Goal: Task Accomplishment & Management: Manage account settings

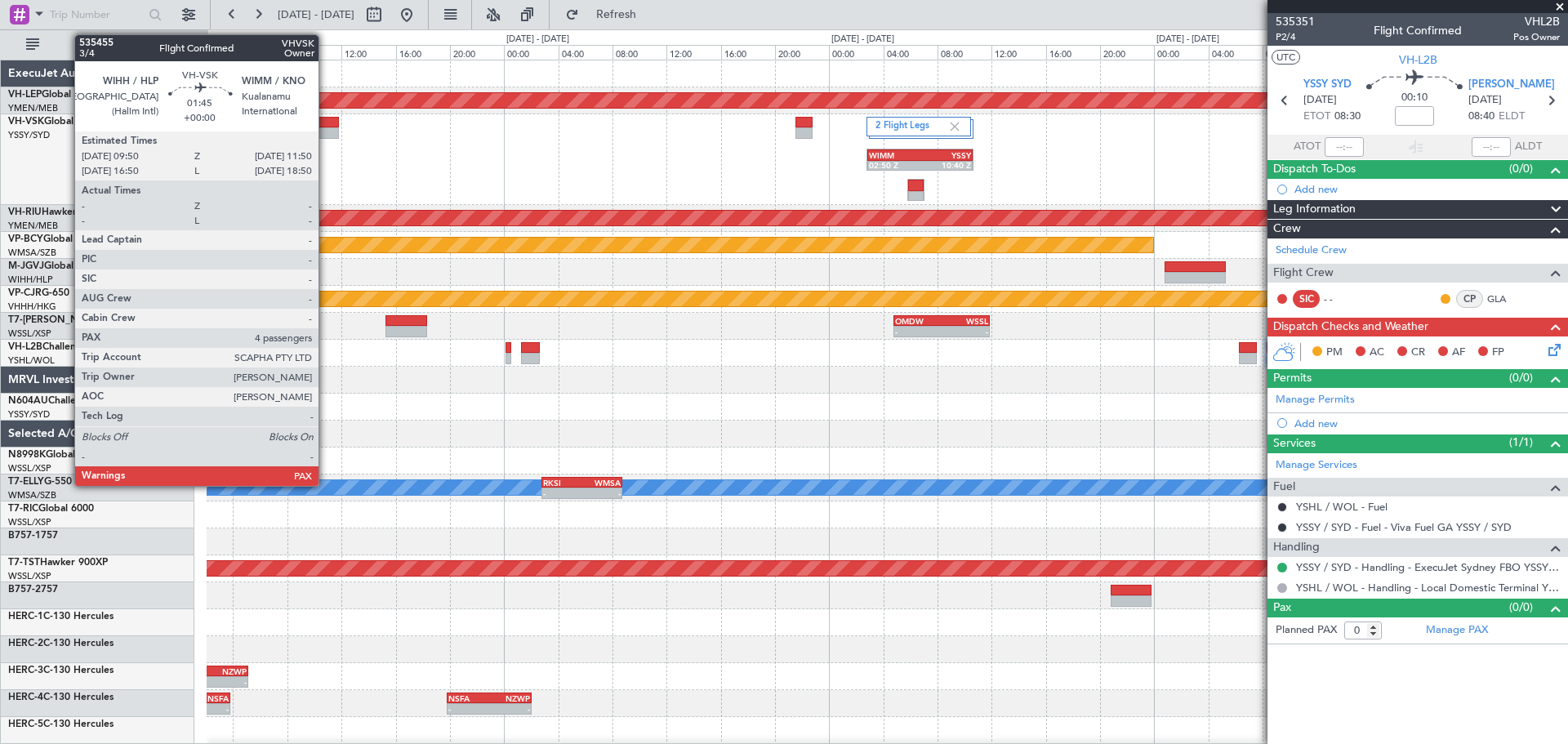
click at [326, 125] on div at bounding box center [324, 123] width 27 height 11
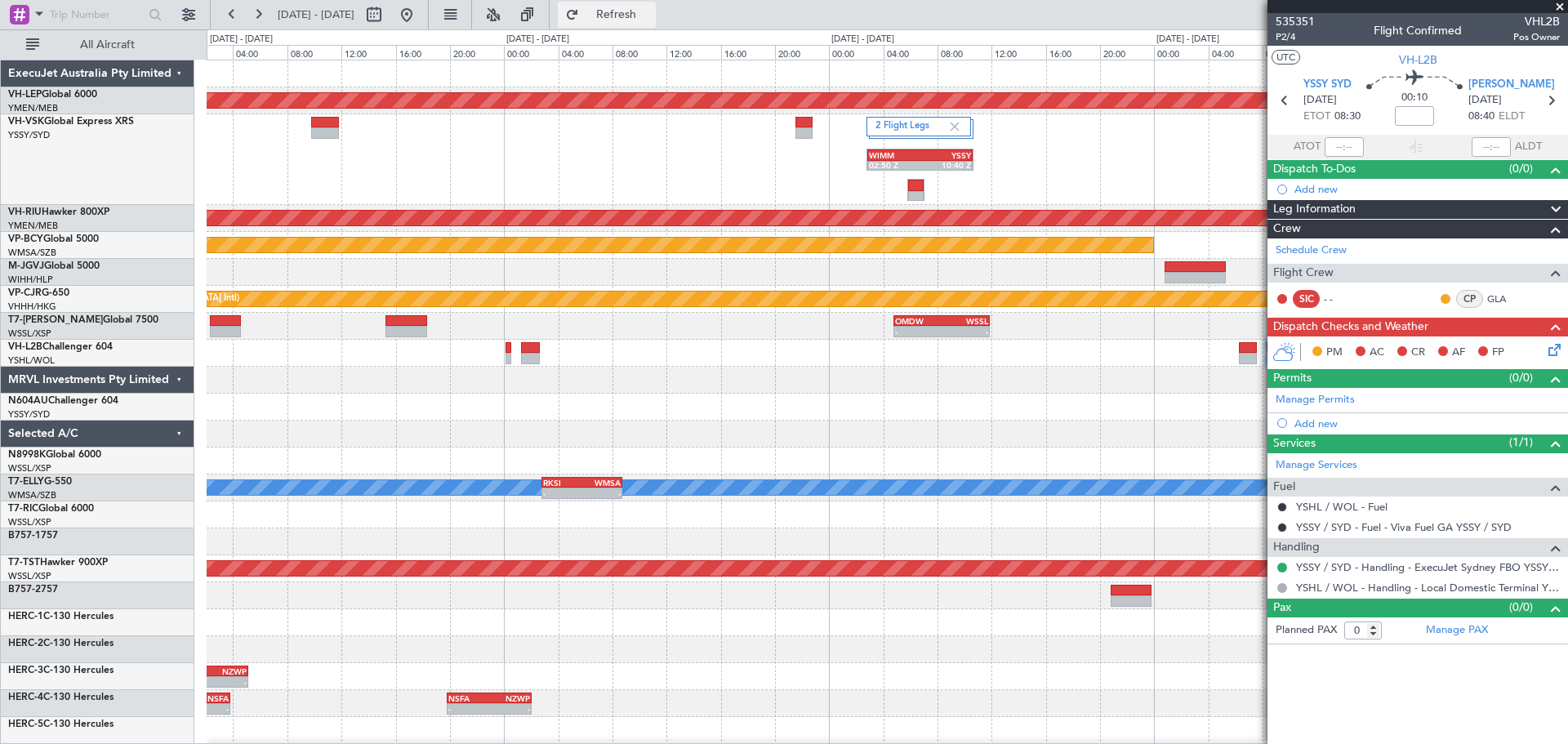
click at [649, 8] on button "Refresh" at bounding box center [607, 15] width 98 height 26
click at [643, 13] on span "Refreshing..." at bounding box center [617, 15] width 69 height 11
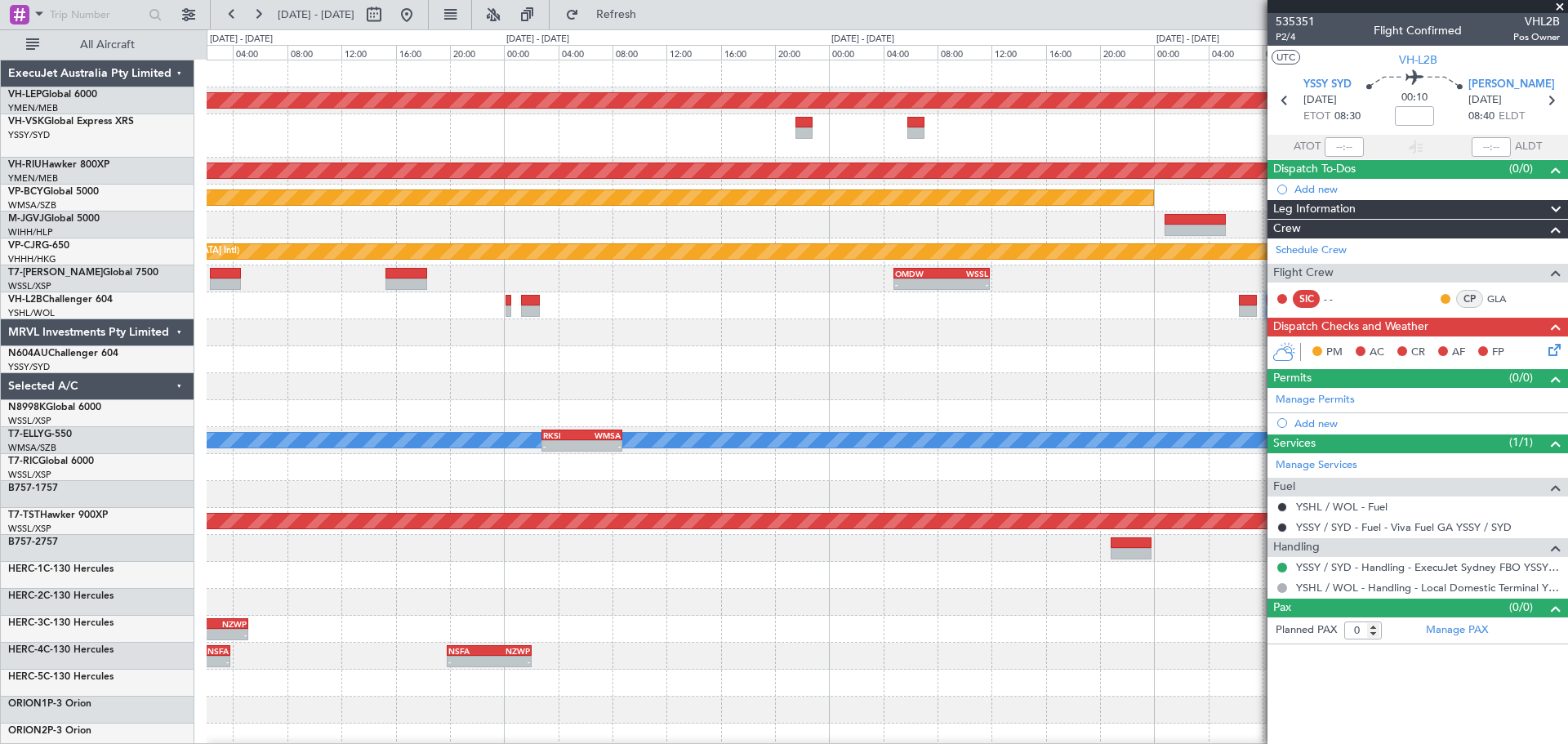
click at [837, 176] on div "Unplanned Maint Wichita (Wichita Mid-continent) Planned Maint [GEOGRAPHIC_DATA]…" at bounding box center [886, 513] width 1361 height 906
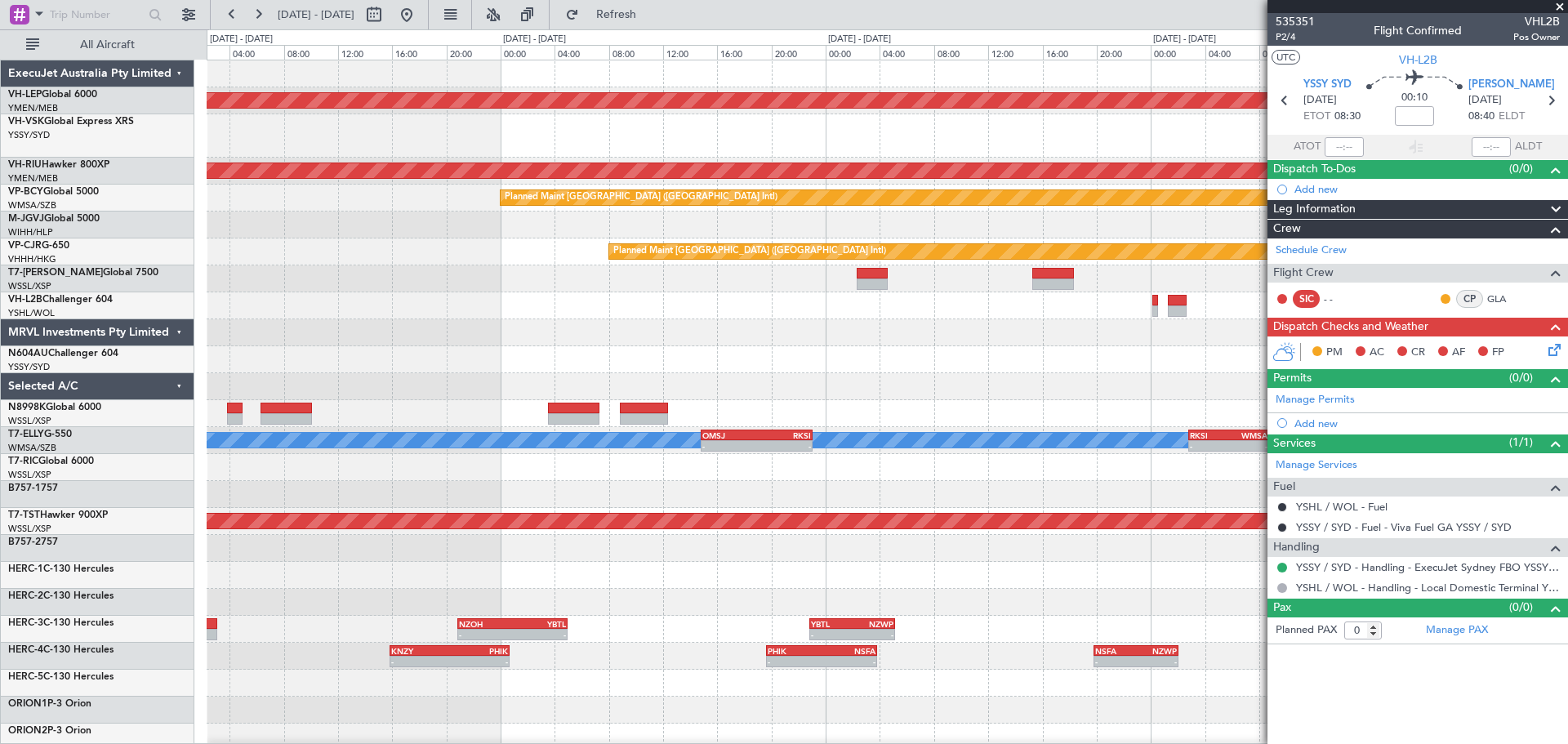
click at [889, 154] on div at bounding box center [886, 136] width 1361 height 43
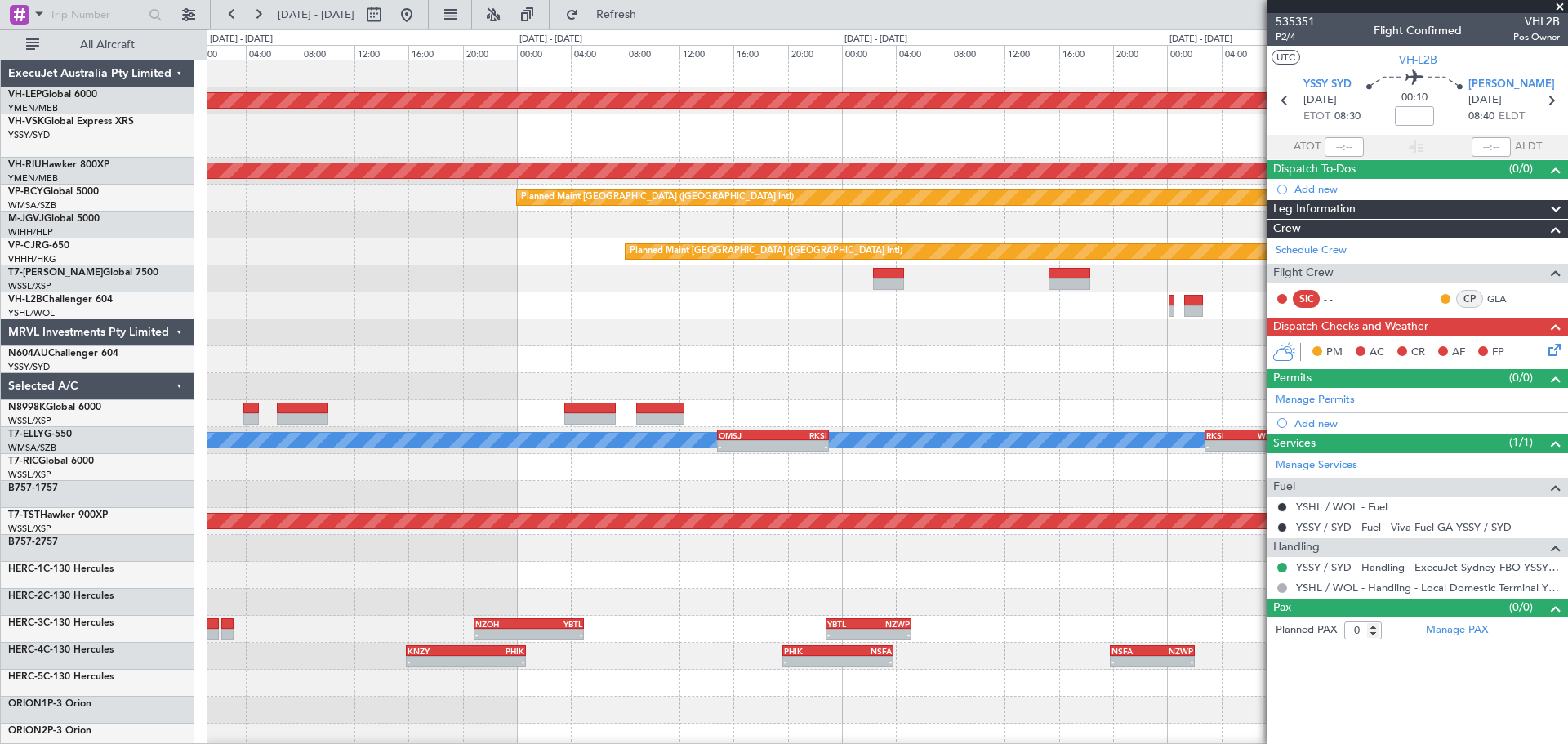
click at [380, 182] on div "Unplanned Maint Wichita (Wichita Mid-continent) Planned Maint [GEOGRAPHIC_DATA]…" at bounding box center [886, 513] width 1361 height 906
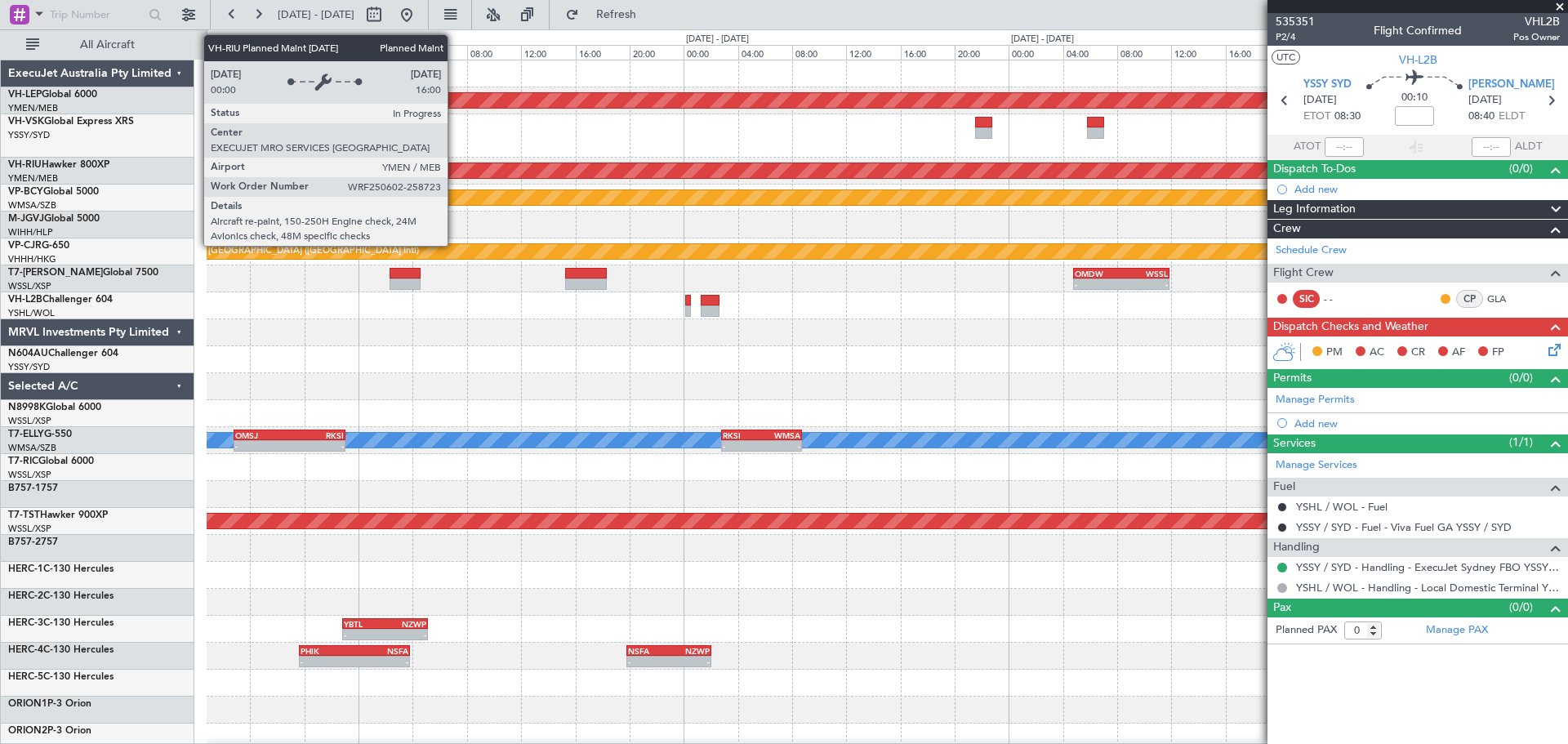
click at [705, 164] on div "Planned Maint [GEOGRAPHIC_DATA] ([GEOGRAPHIC_DATA])" at bounding box center [887, 171] width 4082 height 15
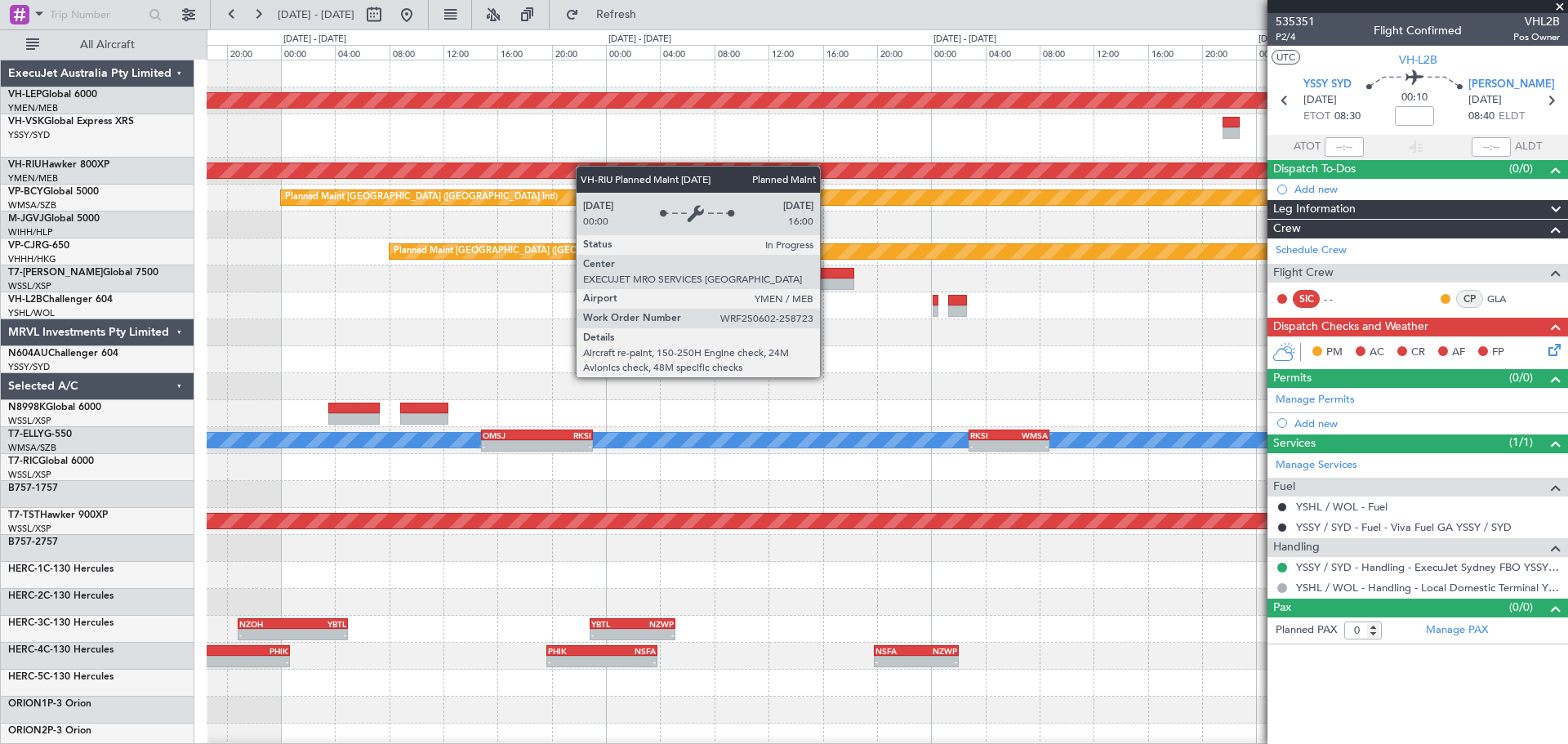
click at [891, 171] on div "Unplanned Maint Wichita (Wichita Mid-continent) Planned Maint [GEOGRAPHIC_DATA]…" at bounding box center [886, 513] width 1361 height 906
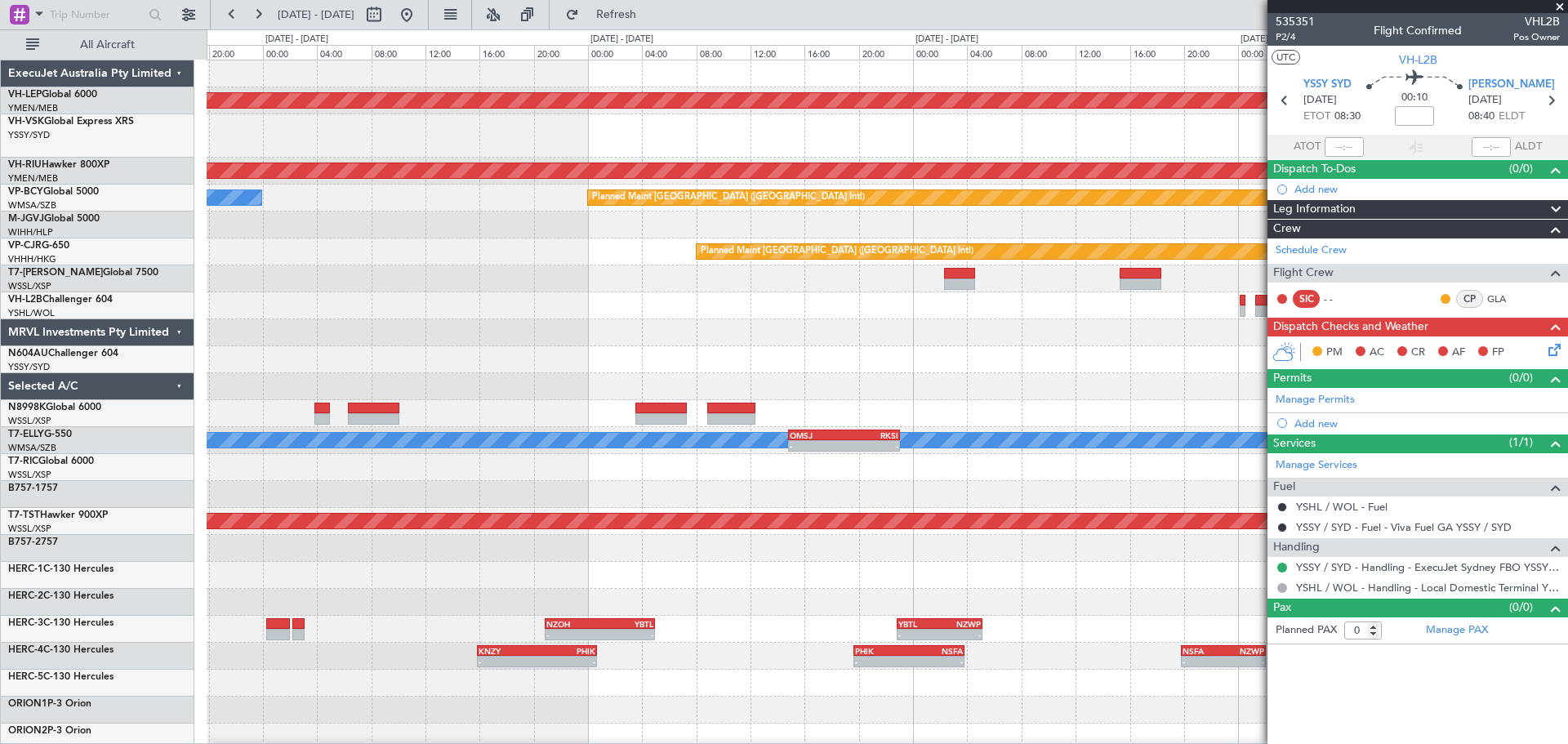
click at [862, 150] on div "- - PHNL 09:35 Z YSSY 20:05 Z" at bounding box center [886, 136] width 1361 height 43
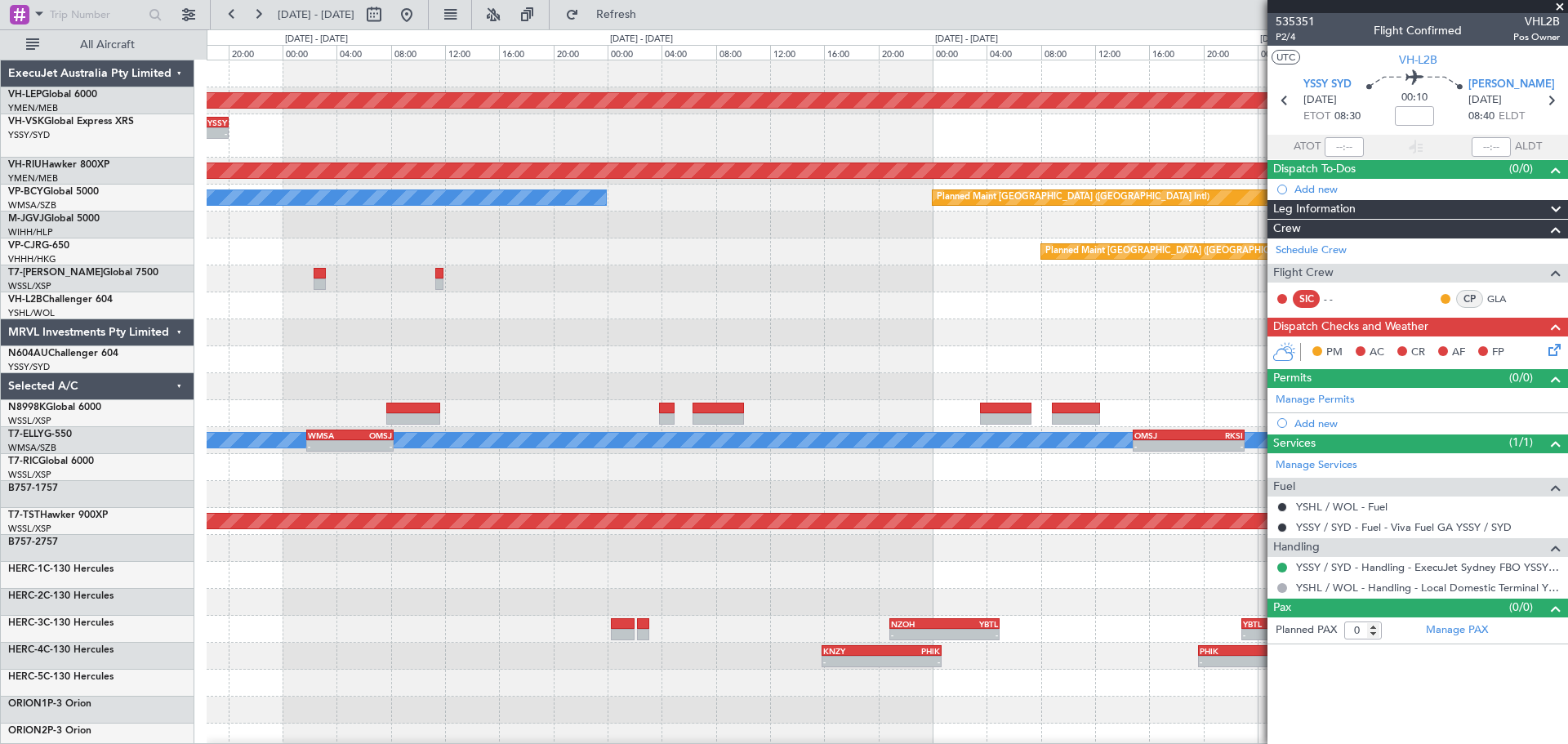
click at [876, 141] on div "- - PHNL 09:35 Z YSSY 20:05 Z" at bounding box center [886, 136] width 1361 height 43
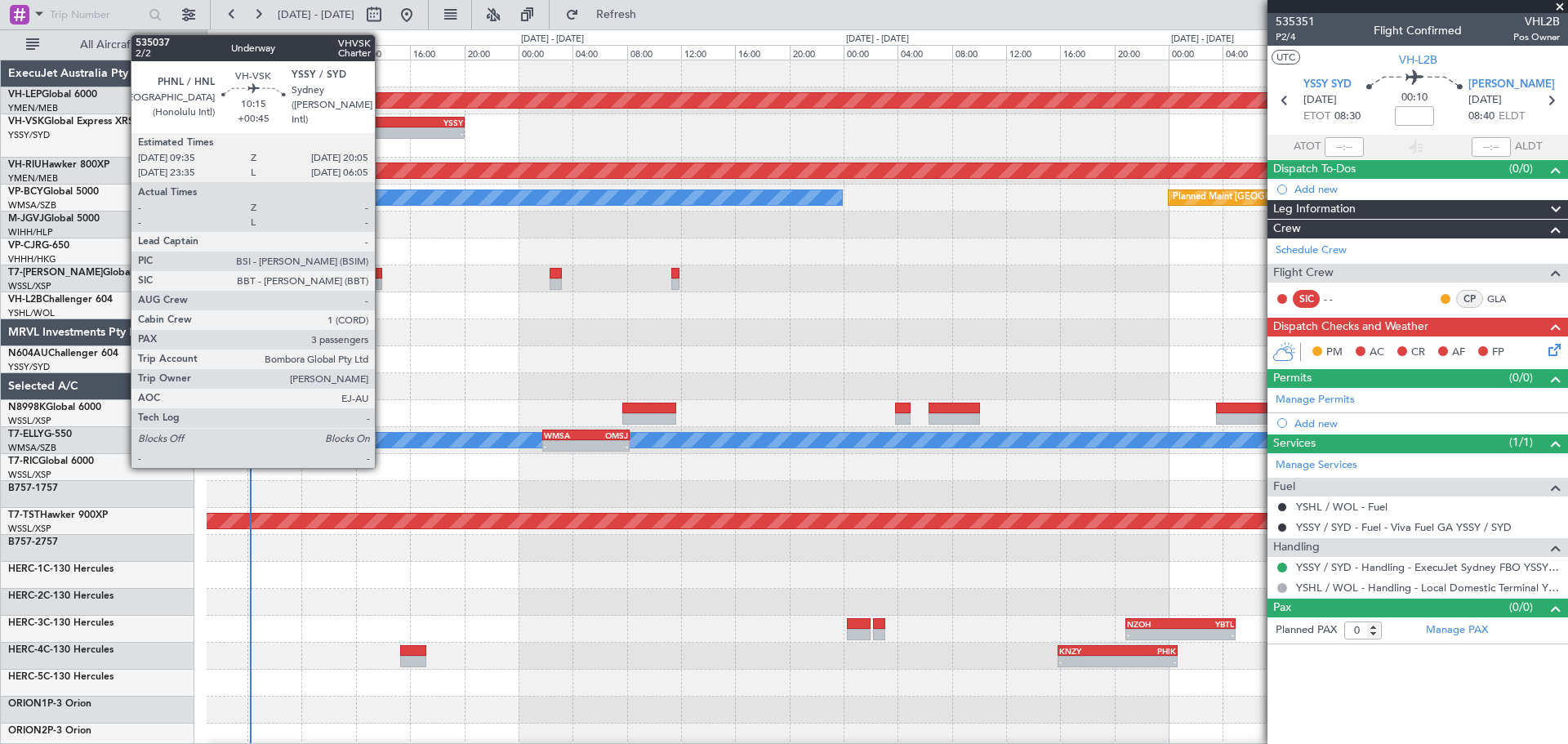
click at [382, 124] on div "PHNL" at bounding box center [359, 123] width 70 height 9
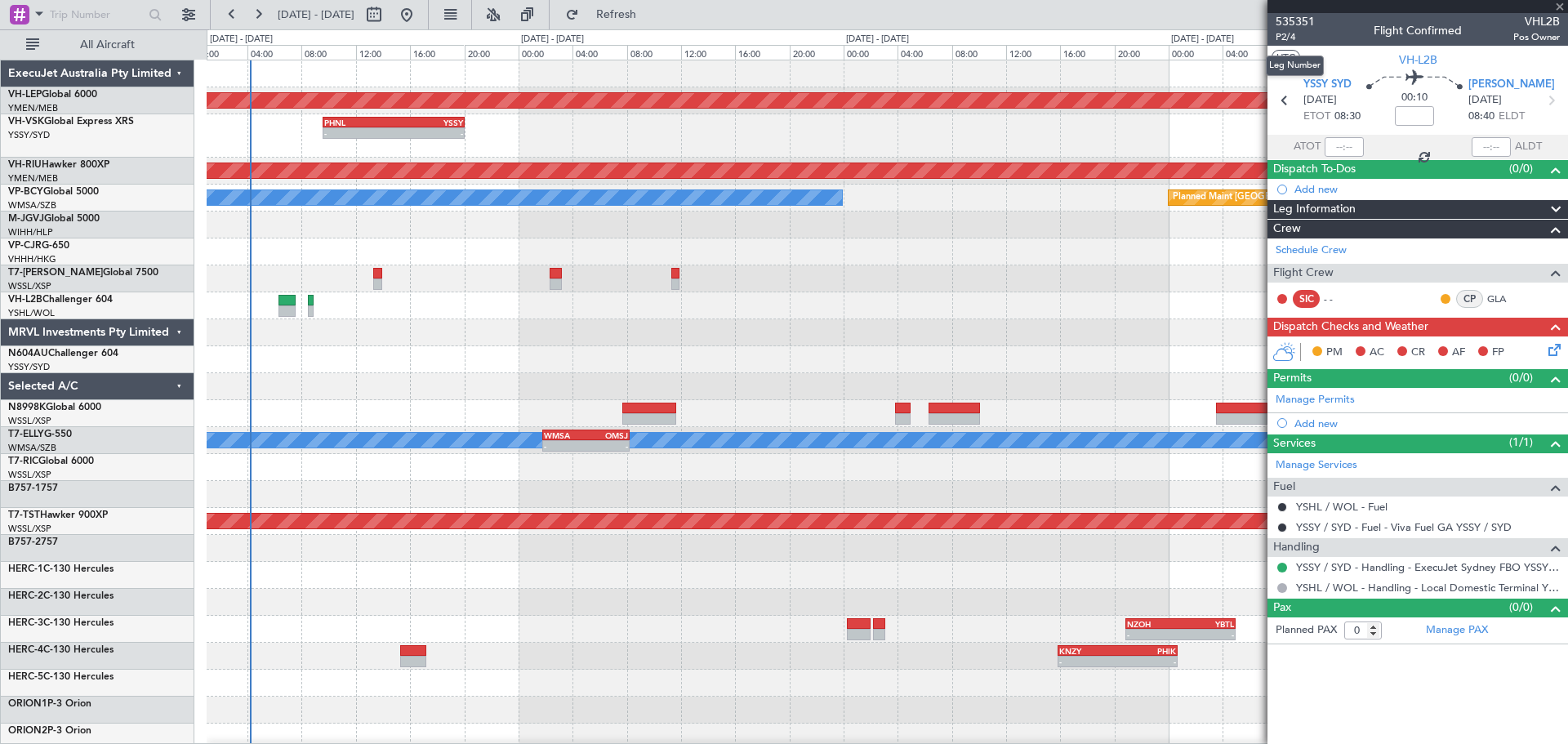
type input "+00:45"
type input "3"
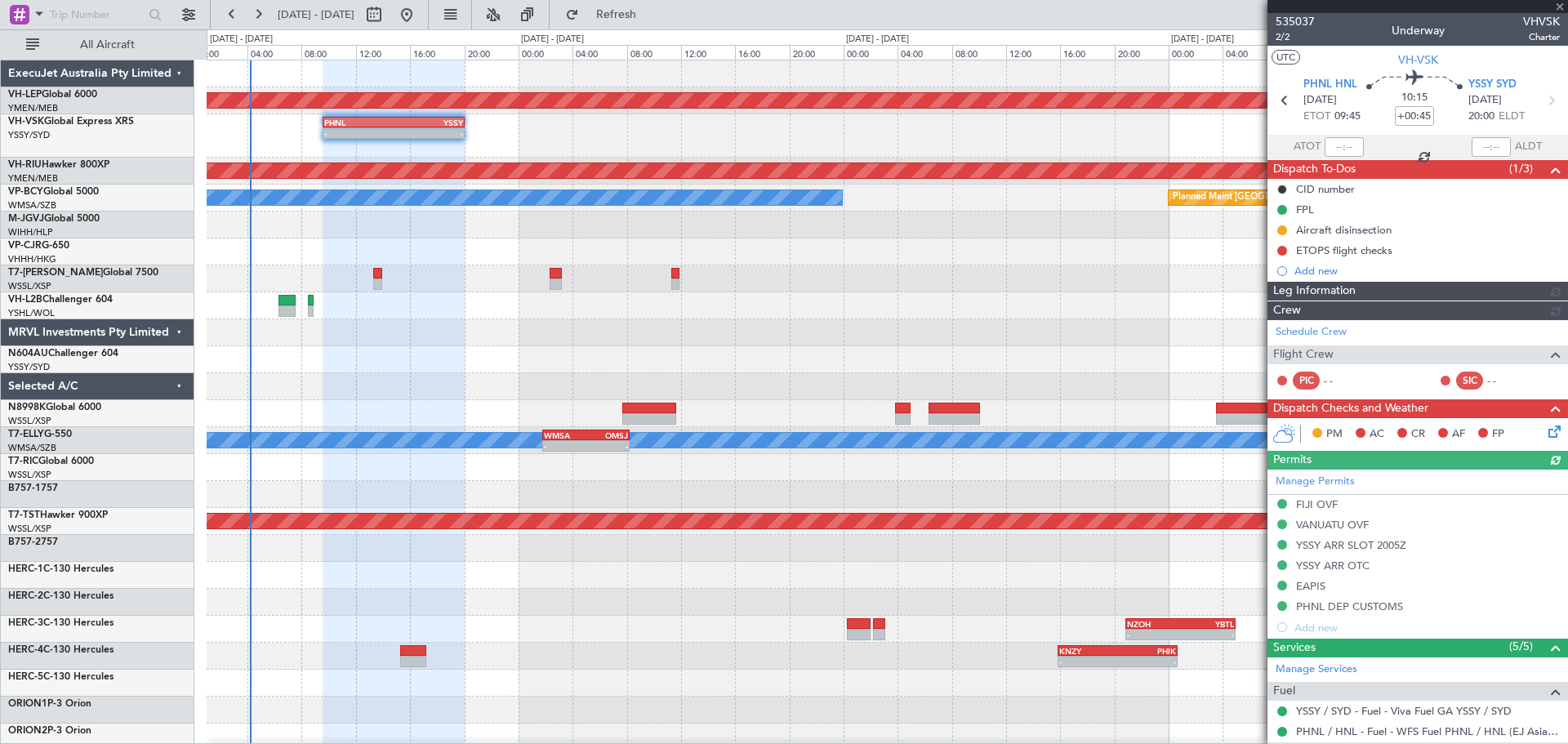
type input "[PERSON_NAME] (LEU)"
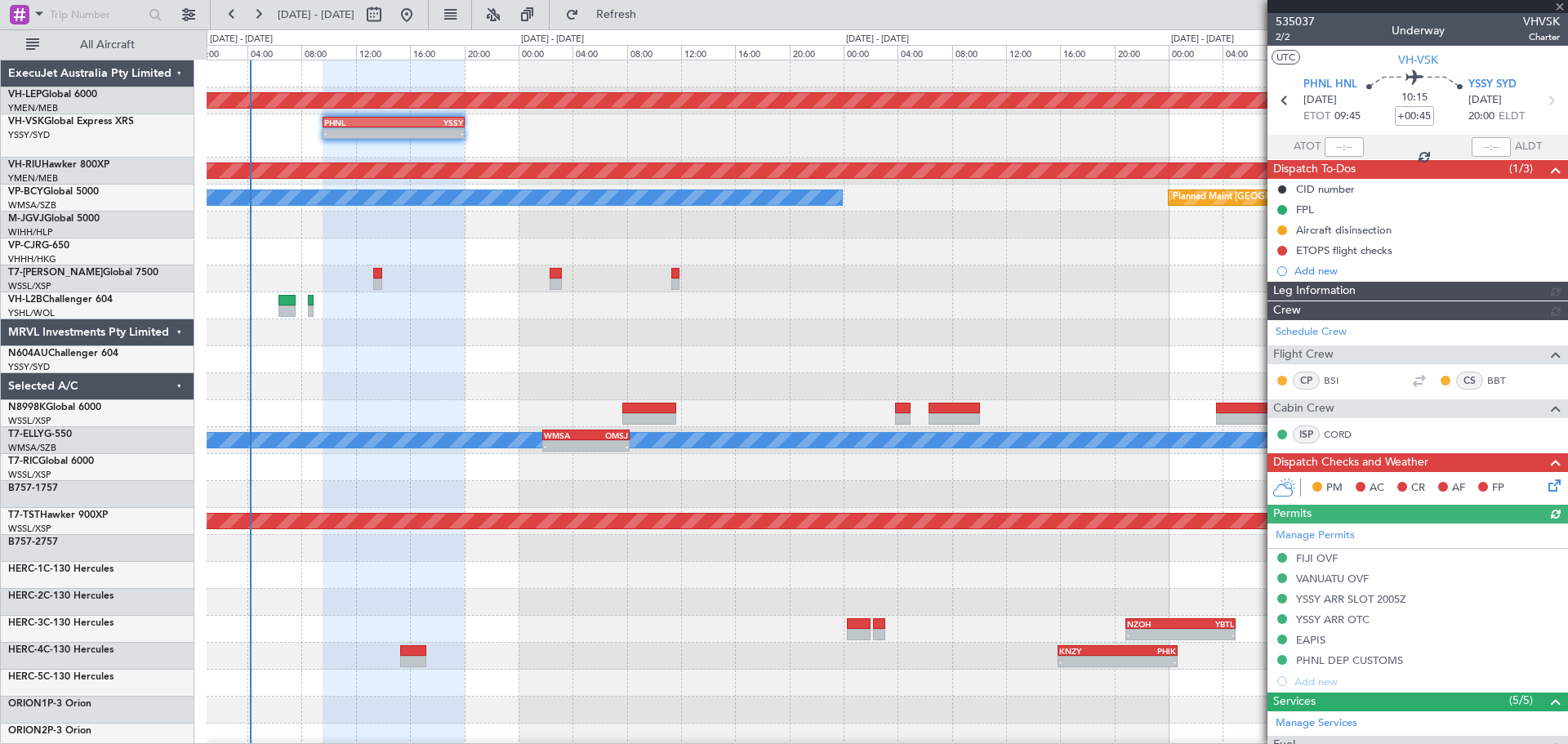
type input "[PERSON_NAME] (LEU)"
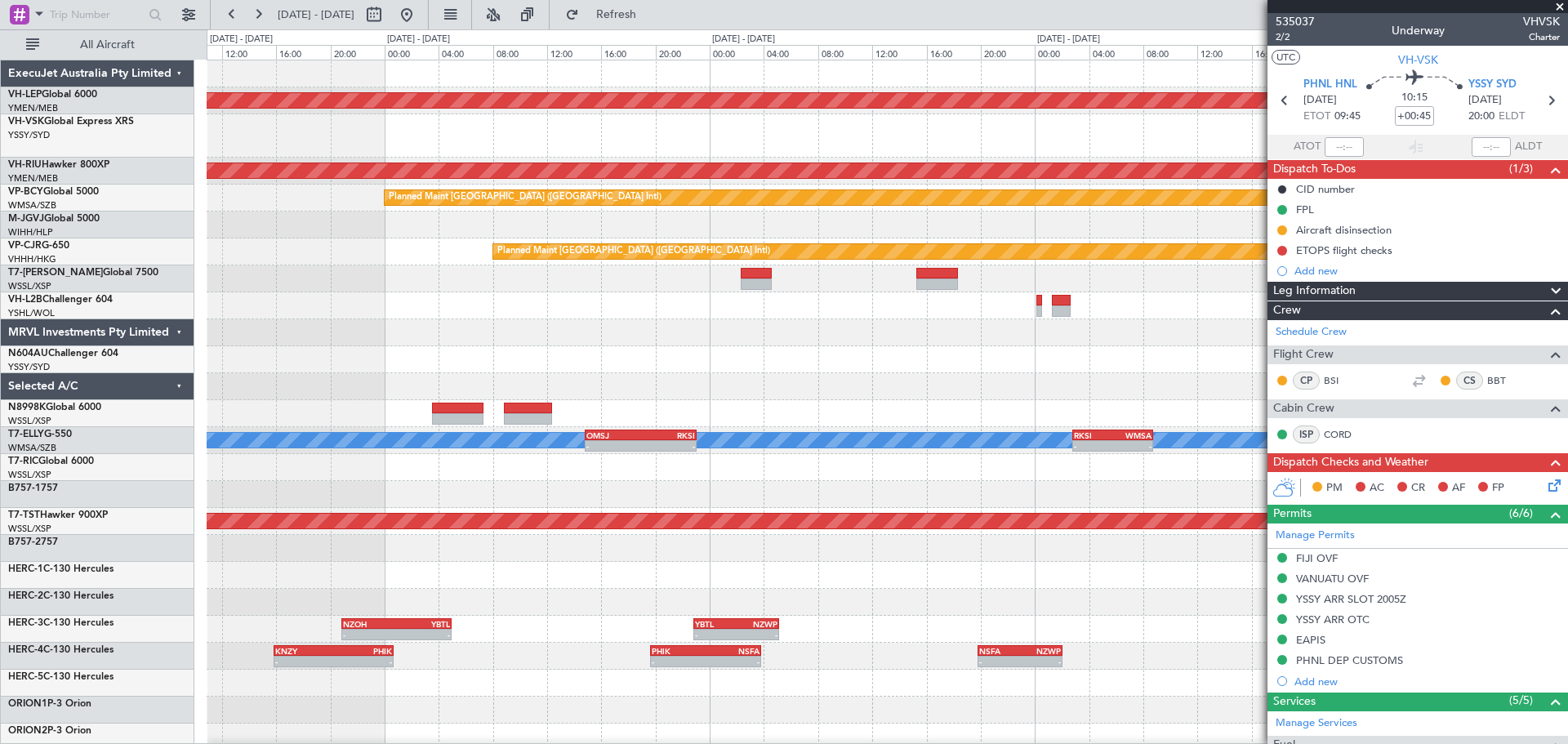
click at [388, 415] on div "Unplanned Maint Wichita (Wichita Mid-continent) Planned Maint [GEOGRAPHIC_DATA]…" at bounding box center [886, 513] width 1361 height 906
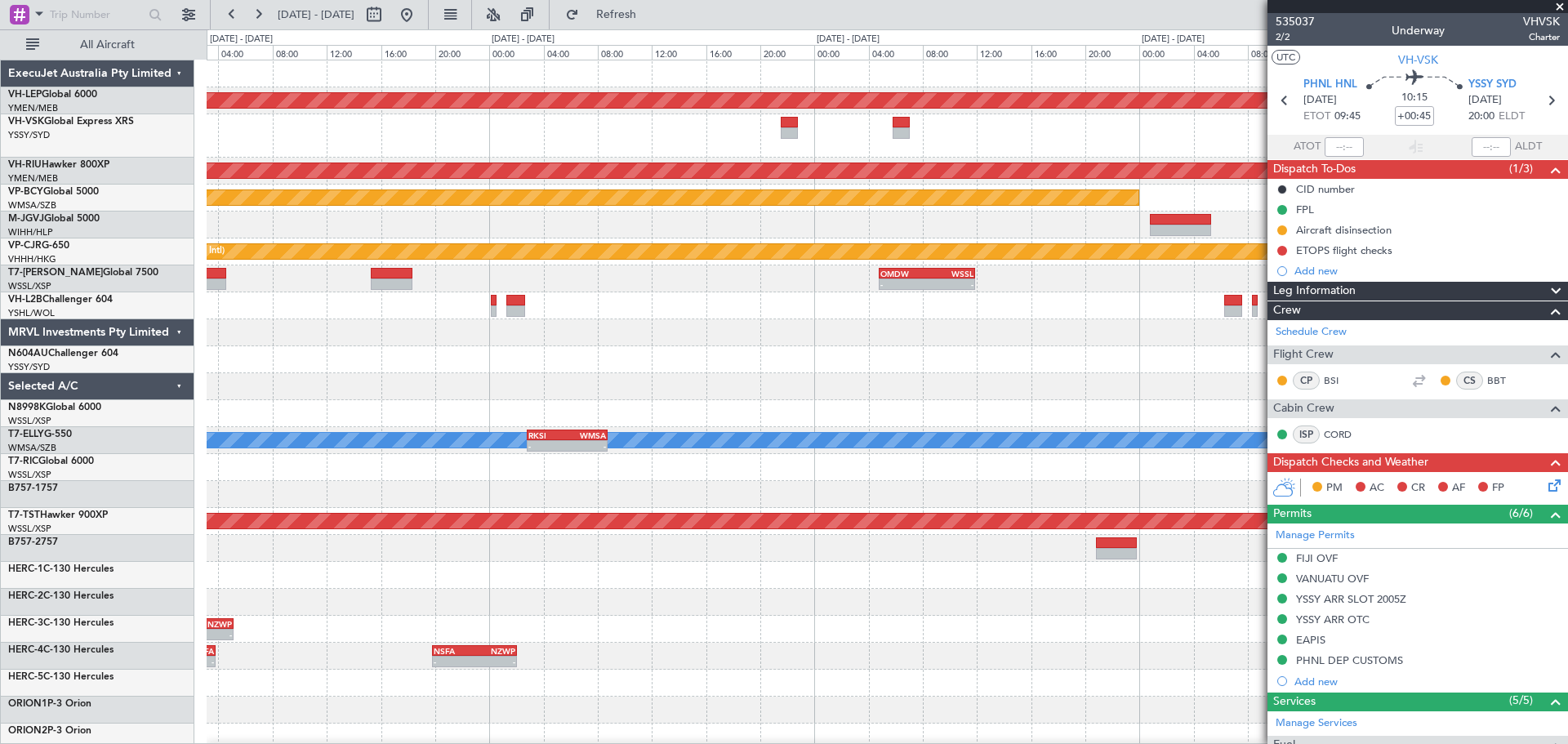
click at [527, 438] on div "Unplanned Maint Wichita (Wichita Mid-continent) Planned Maint [GEOGRAPHIC_DATA]…" at bounding box center [886, 513] width 1361 height 906
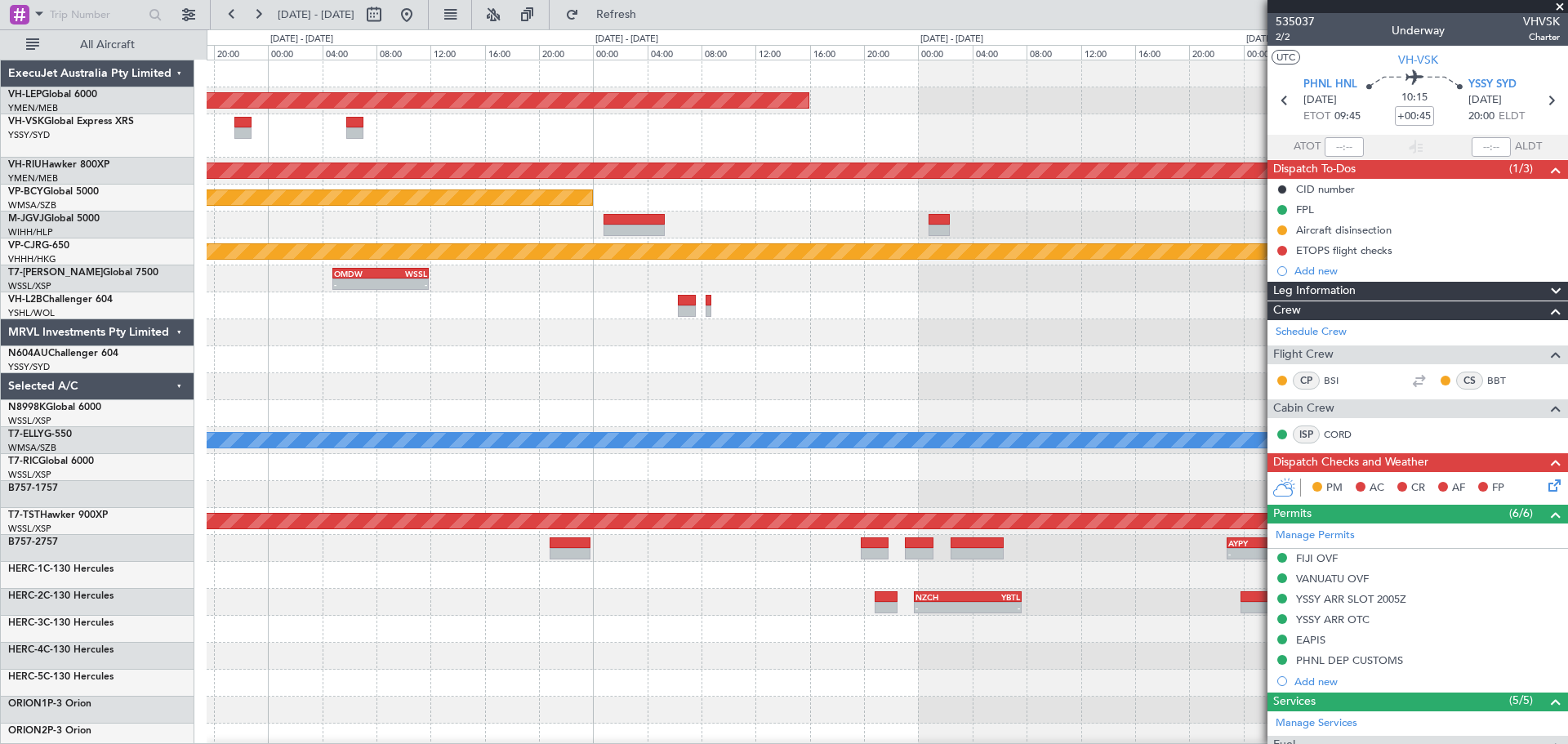
click at [503, 432] on div "Unplanned Maint Wichita (Wichita Mid-continent) Planned Maint [GEOGRAPHIC_DATA]…" at bounding box center [886, 513] width 1361 height 906
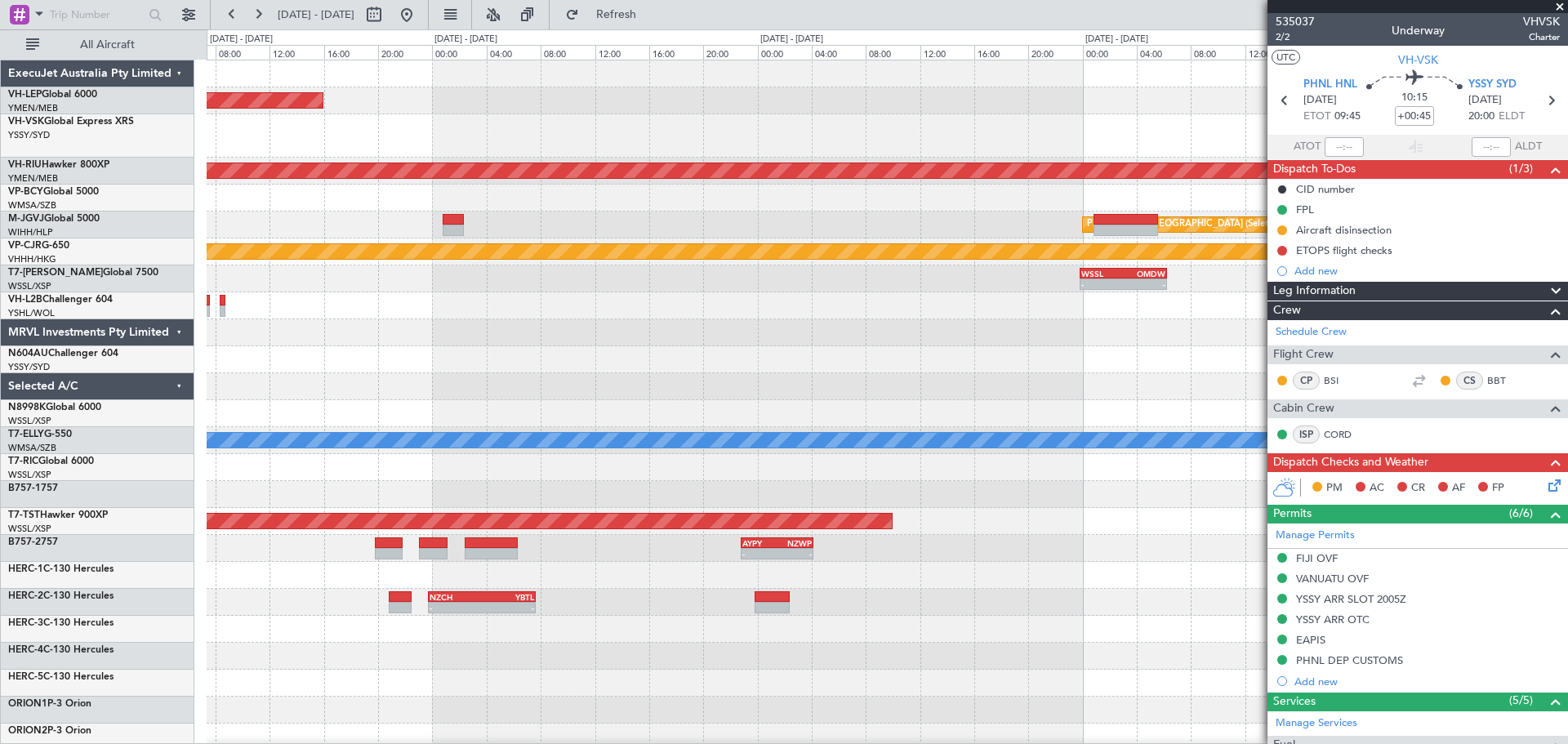
click at [593, 448] on div "Unplanned Maint Wichita (Wichita Mid-continent) Planned Maint [GEOGRAPHIC_DATA]…" at bounding box center [886, 513] width 1361 height 906
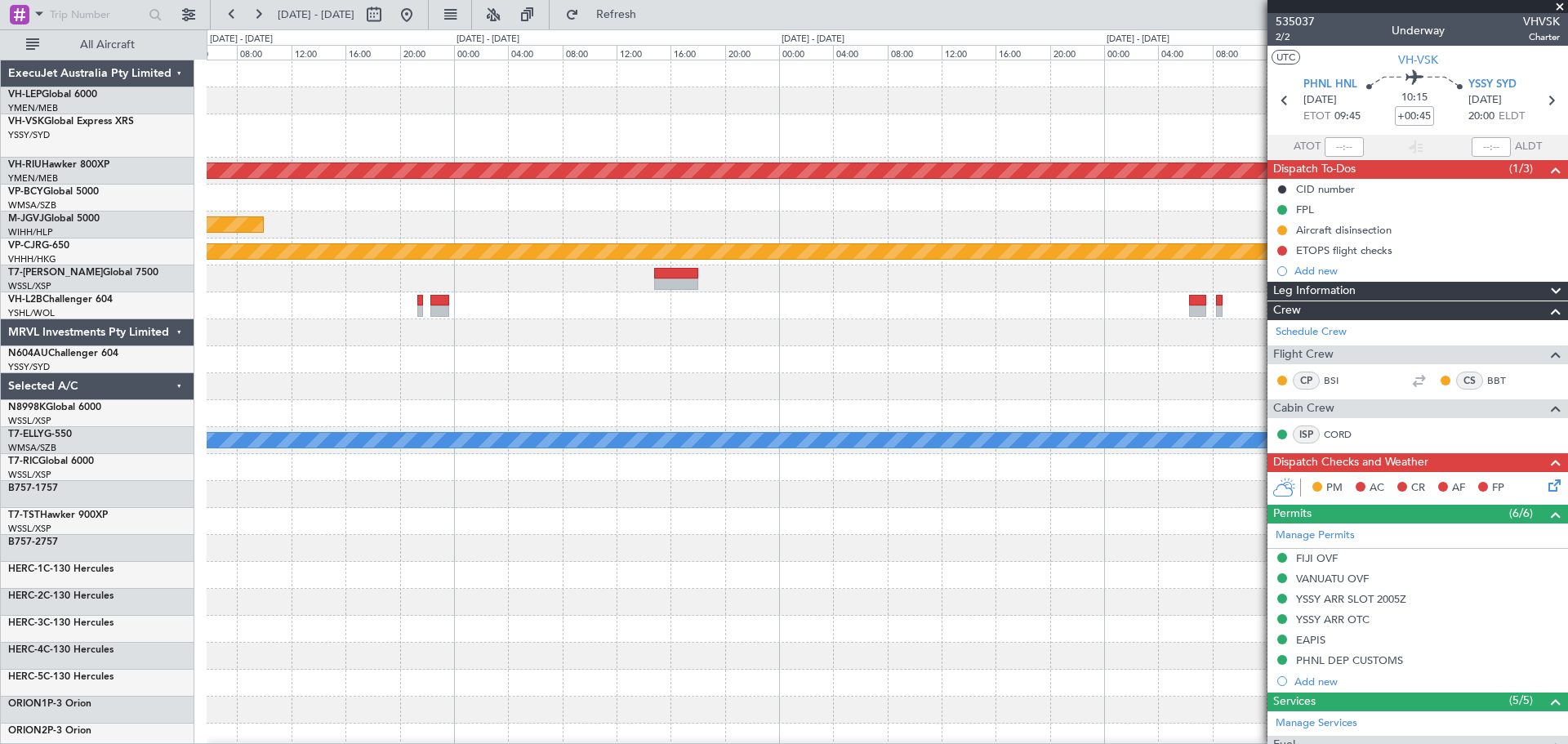
click at [827, 398] on div "Planned Maint [GEOGRAPHIC_DATA] ([GEOGRAPHIC_DATA]) - - CYVR 16:50 Z RJTT 02:40…" at bounding box center [886, 513] width 1361 height 906
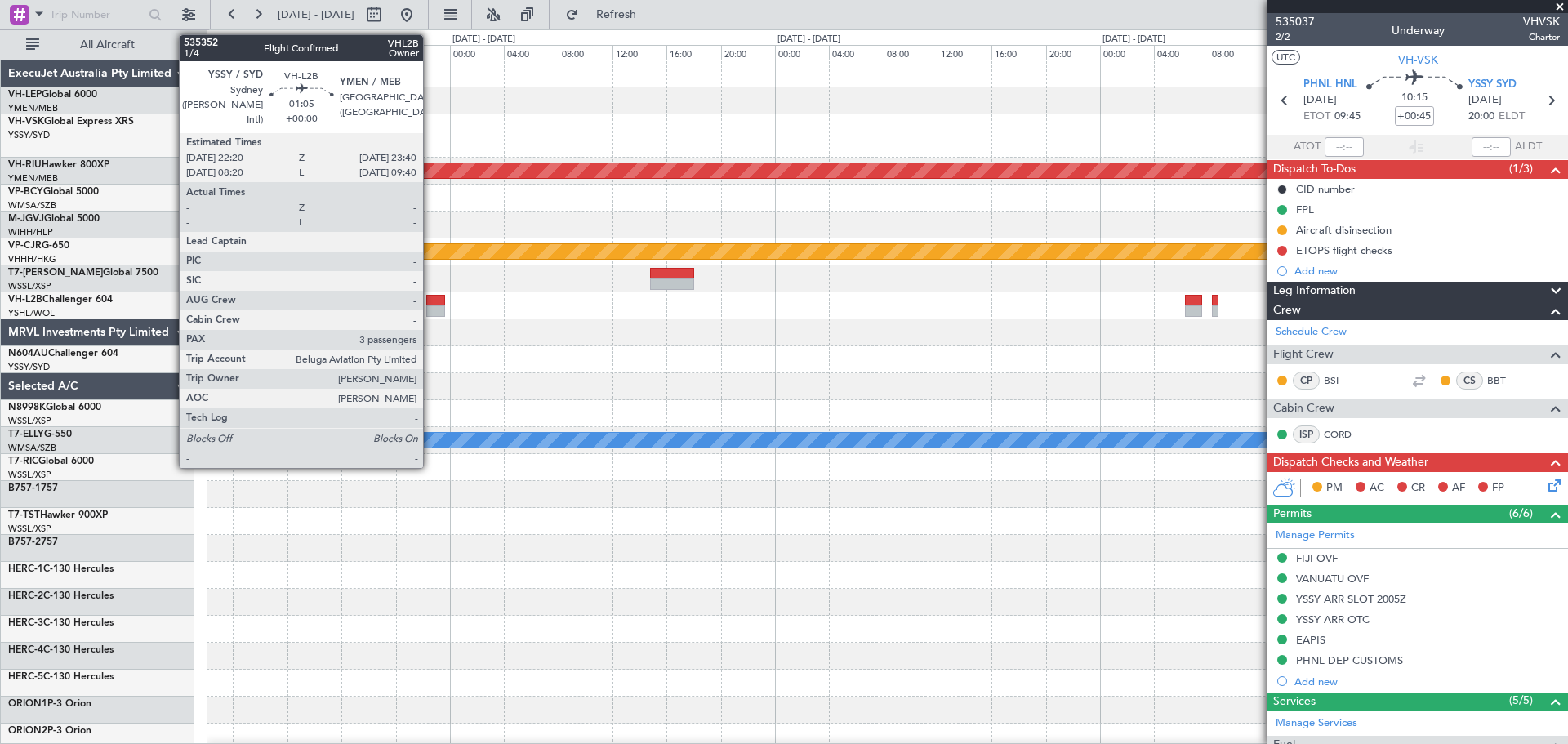
click at [431, 308] on div at bounding box center [436, 311] width 19 height 11
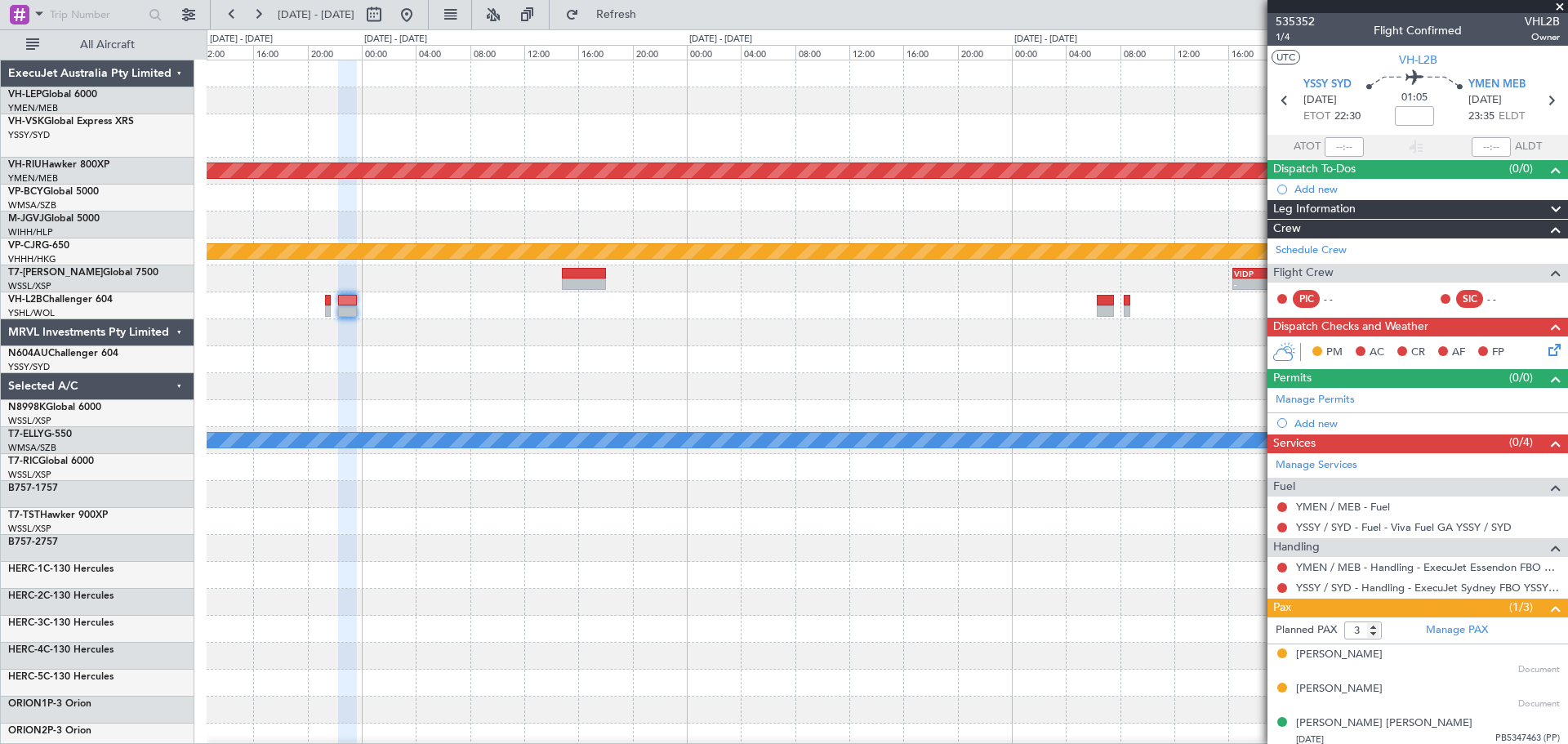
click at [373, 339] on div "Planned Maint [GEOGRAPHIC_DATA] ([GEOGRAPHIC_DATA]) - - CYVR 16:50 Z RJTT 02:40…" at bounding box center [886, 513] width 1361 height 906
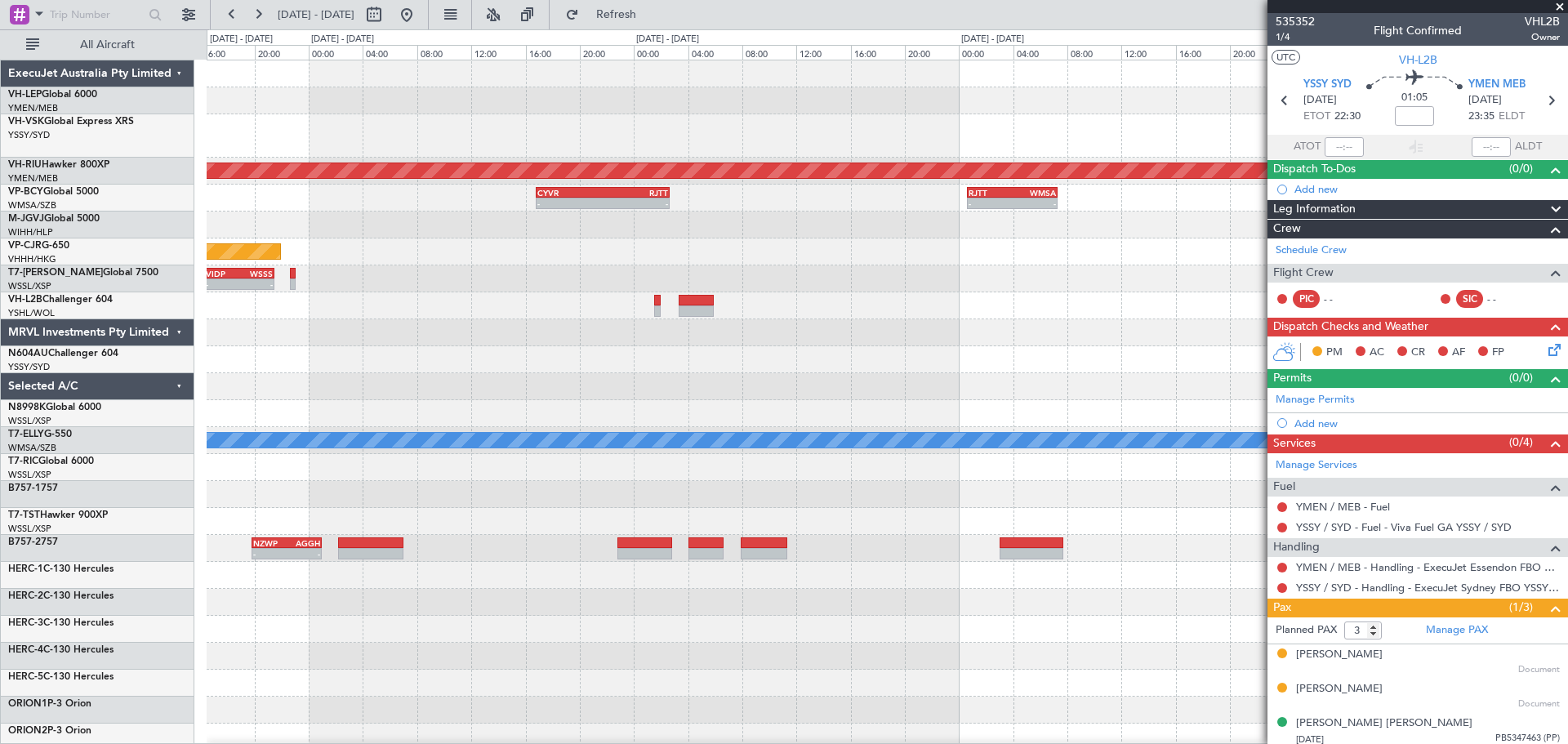
click at [655, 347] on div "Planned Maint [GEOGRAPHIC_DATA] ([GEOGRAPHIC_DATA]) - - CYVR 16:50 Z RJTT 02:40…" at bounding box center [886, 513] width 1361 height 906
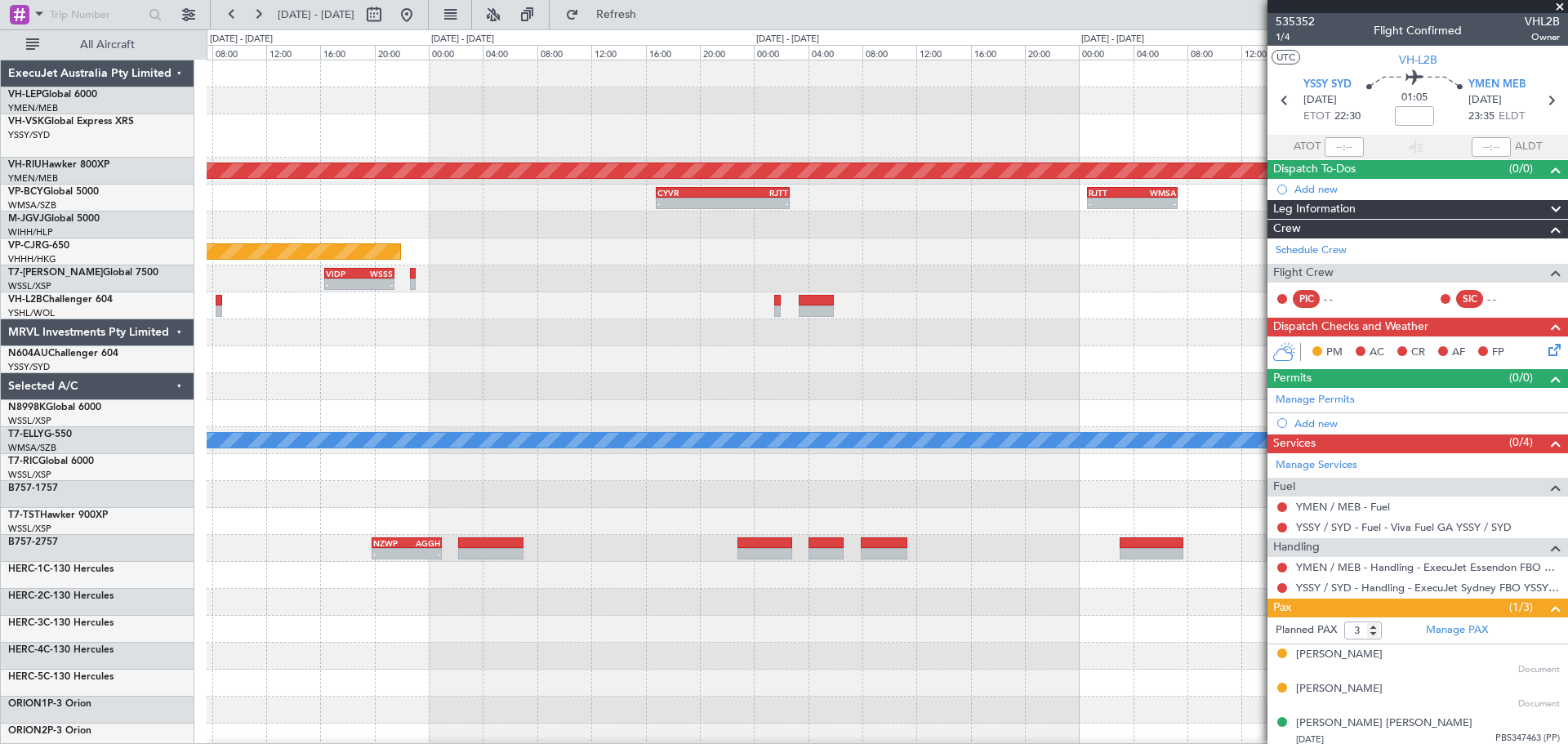
click at [386, 366] on div "Planned Maint [GEOGRAPHIC_DATA] ([GEOGRAPHIC_DATA]) - - CYVR 16:50 Z RJTT 02:40…" at bounding box center [886, 513] width 1361 height 906
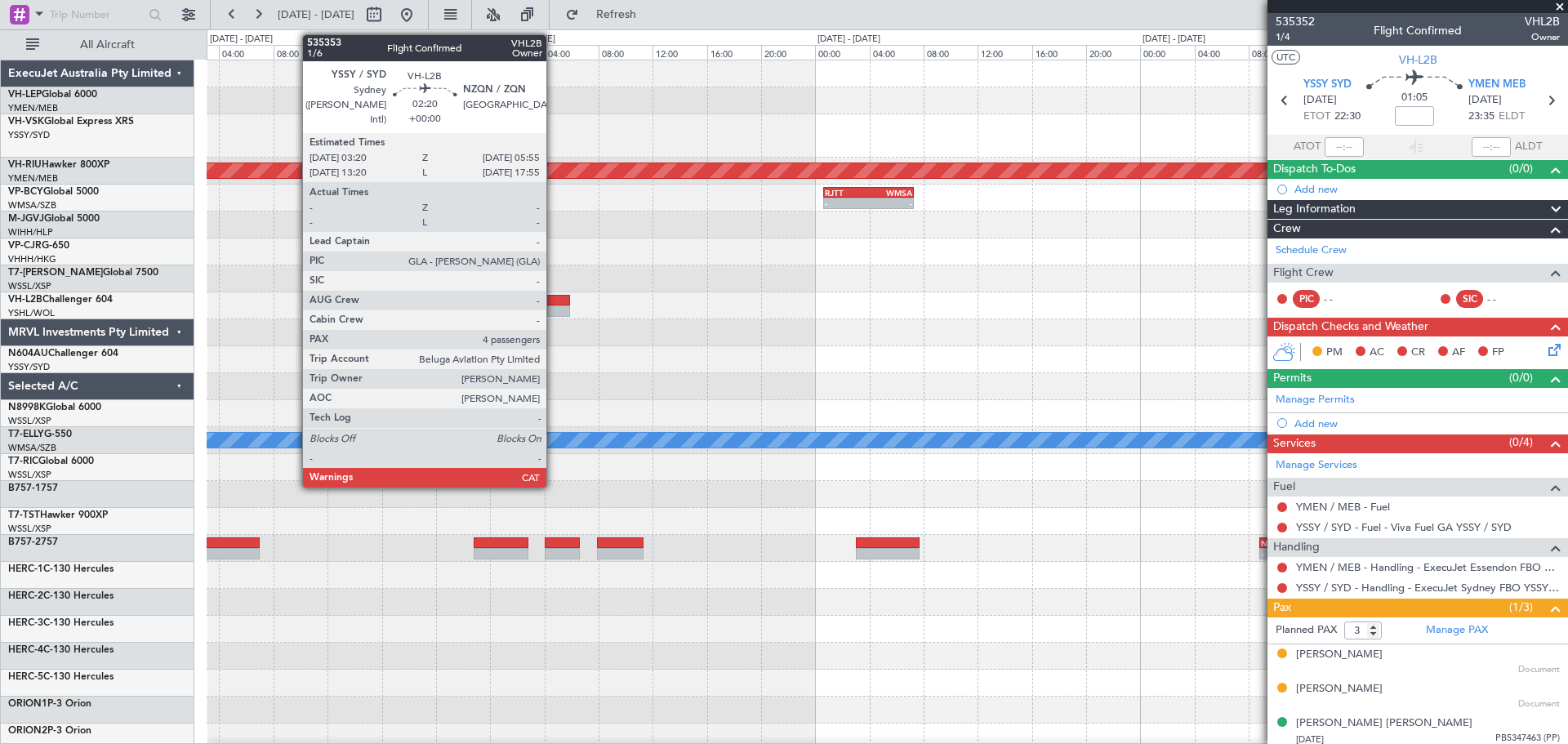
click at [553, 308] on div at bounding box center [552, 311] width 35 height 11
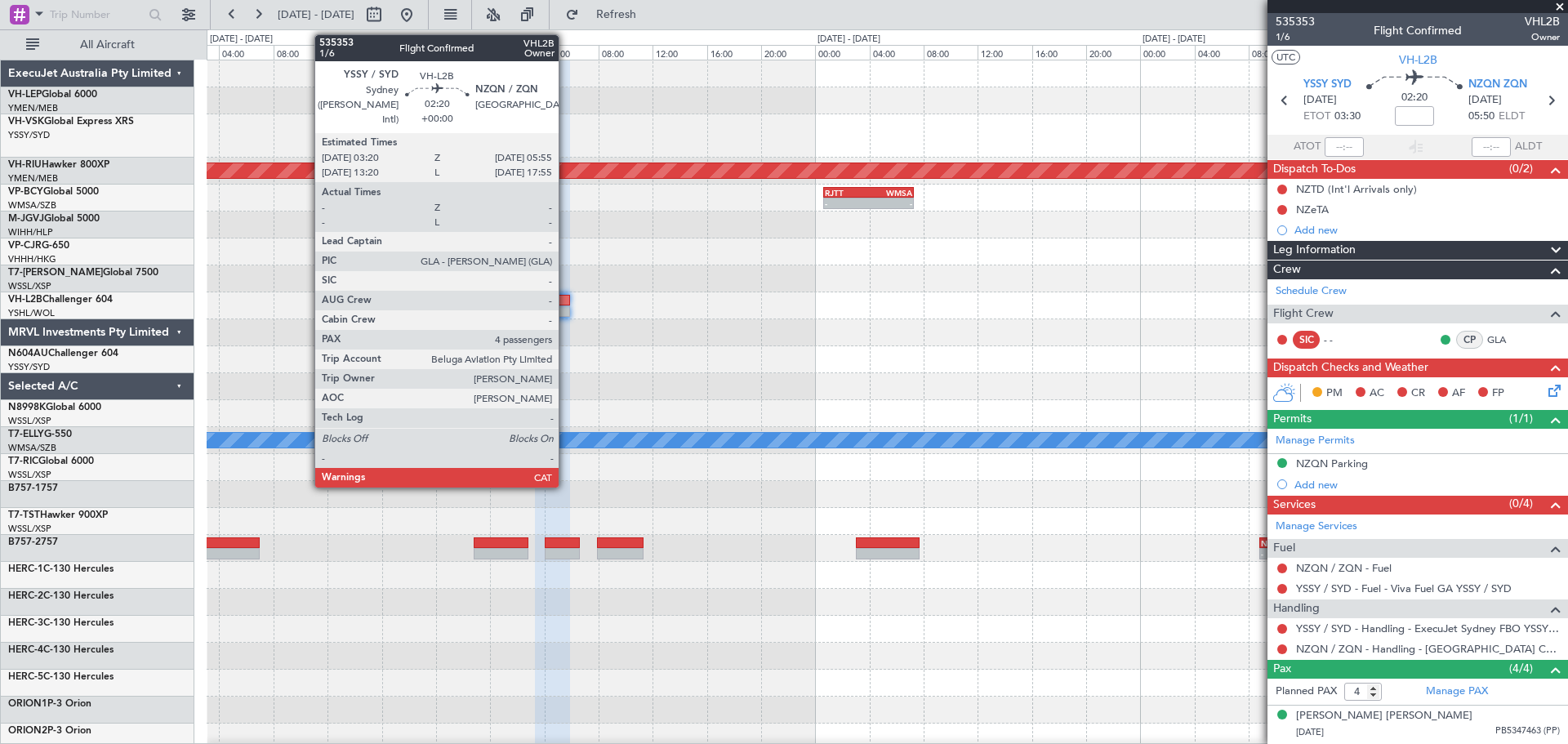
click at [566, 313] on div at bounding box center [552, 311] width 35 height 11
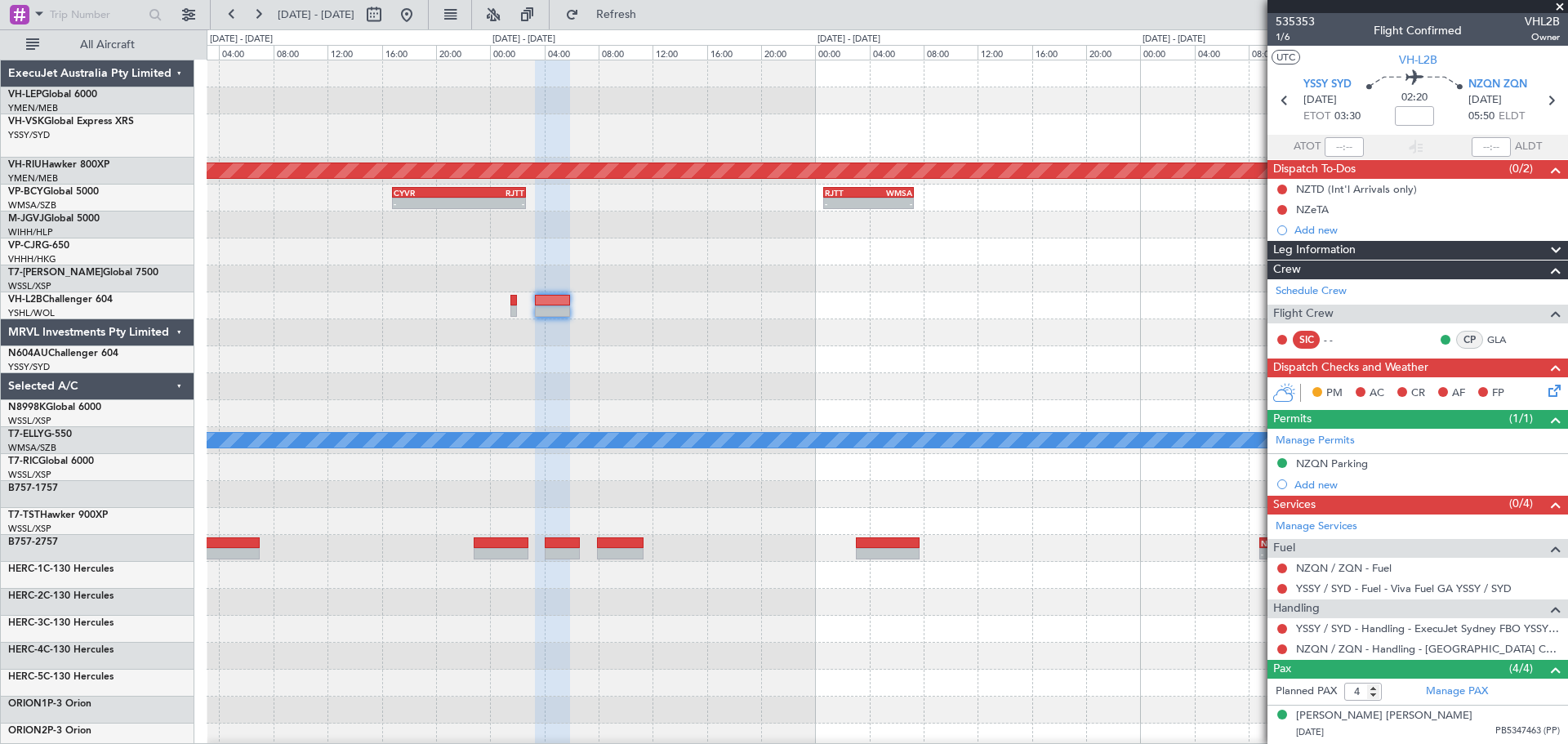
click at [572, 309] on div at bounding box center [886, 306] width 1361 height 27
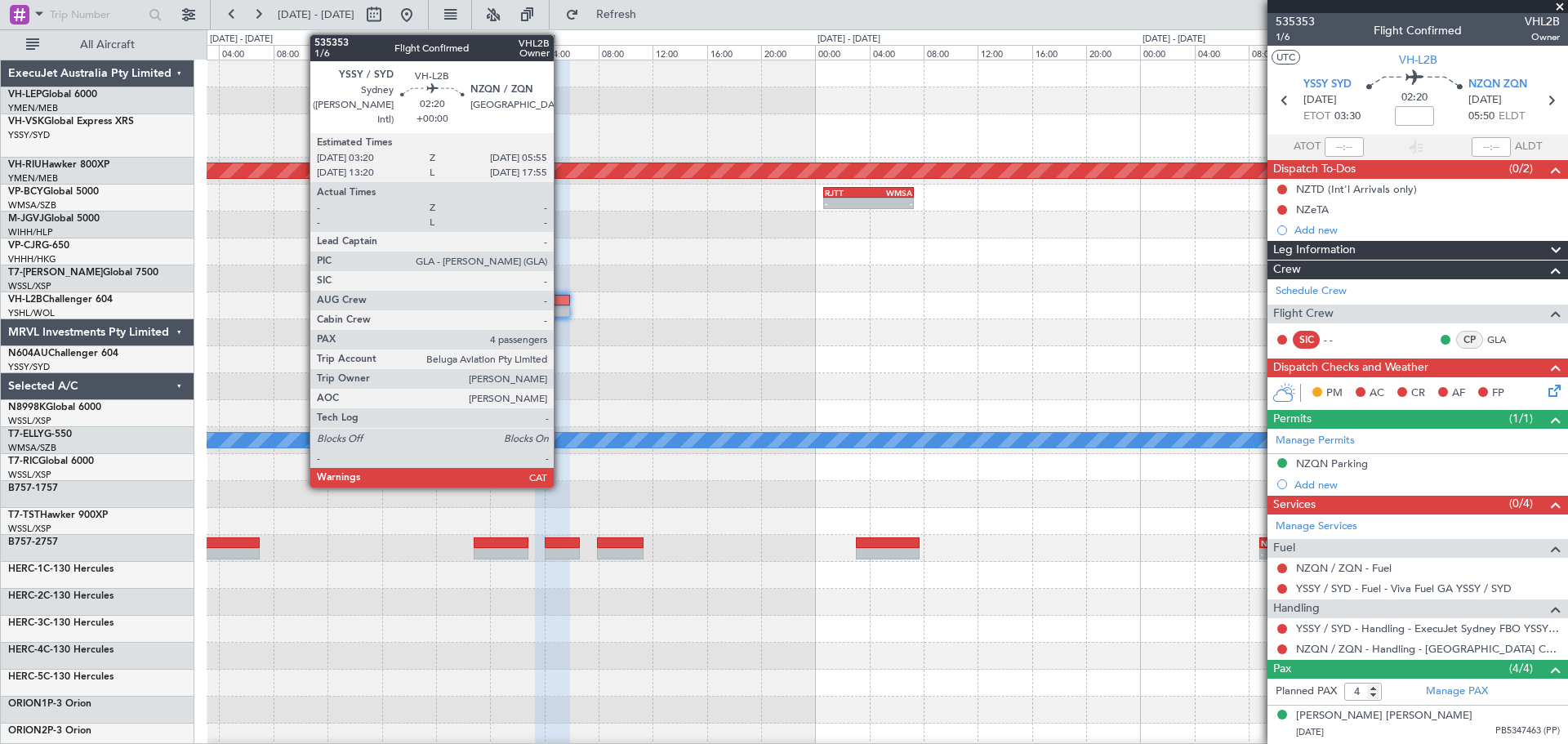
click at [561, 308] on div at bounding box center [552, 311] width 35 height 11
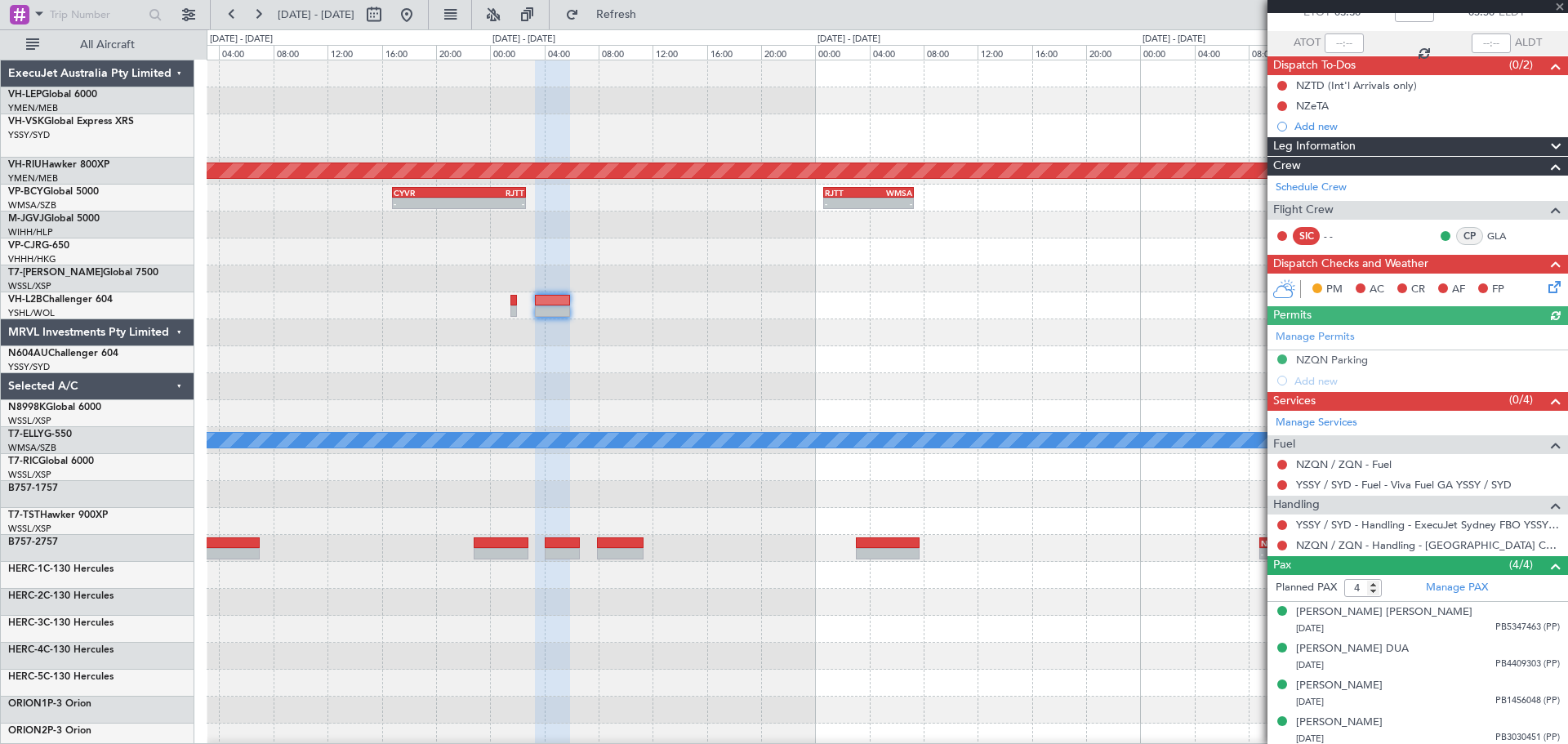
scroll to position [107, 0]
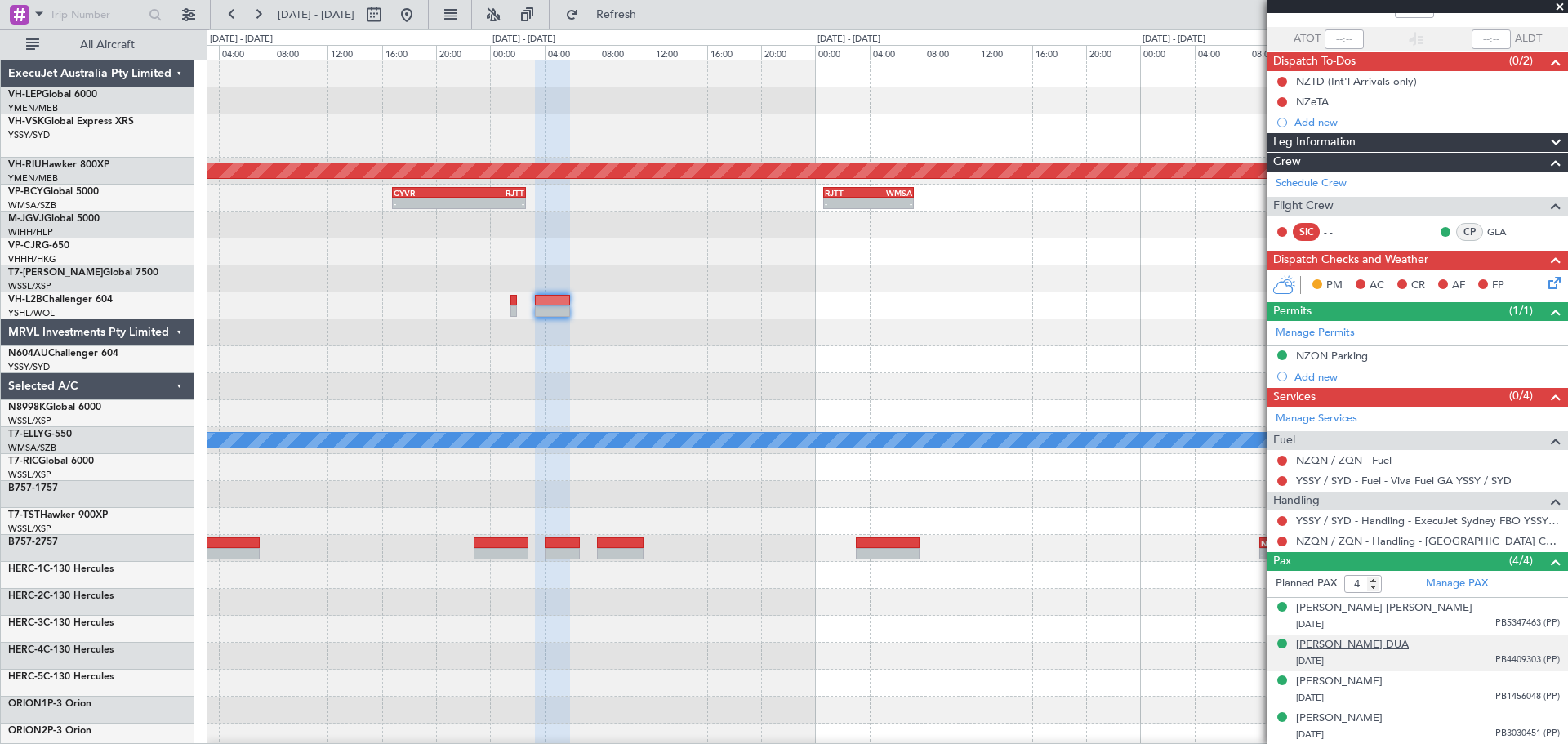
click at [1328, 641] on div "[PERSON_NAME] DUA" at bounding box center [1353, 645] width 113 height 16
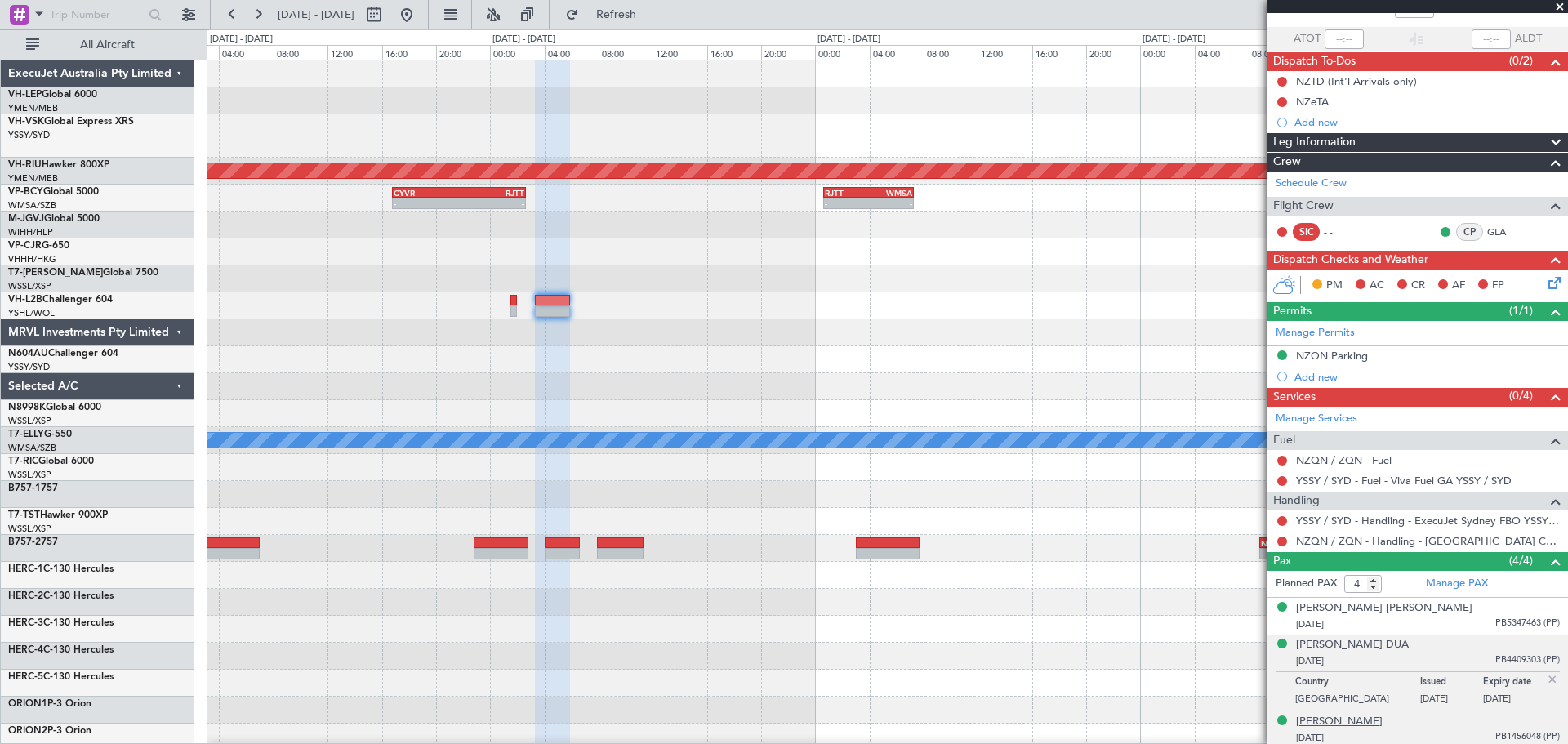
click at [1316, 722] on div "[PERSON_NAME]" at bounding box center [1340, 721] width 87 height 16
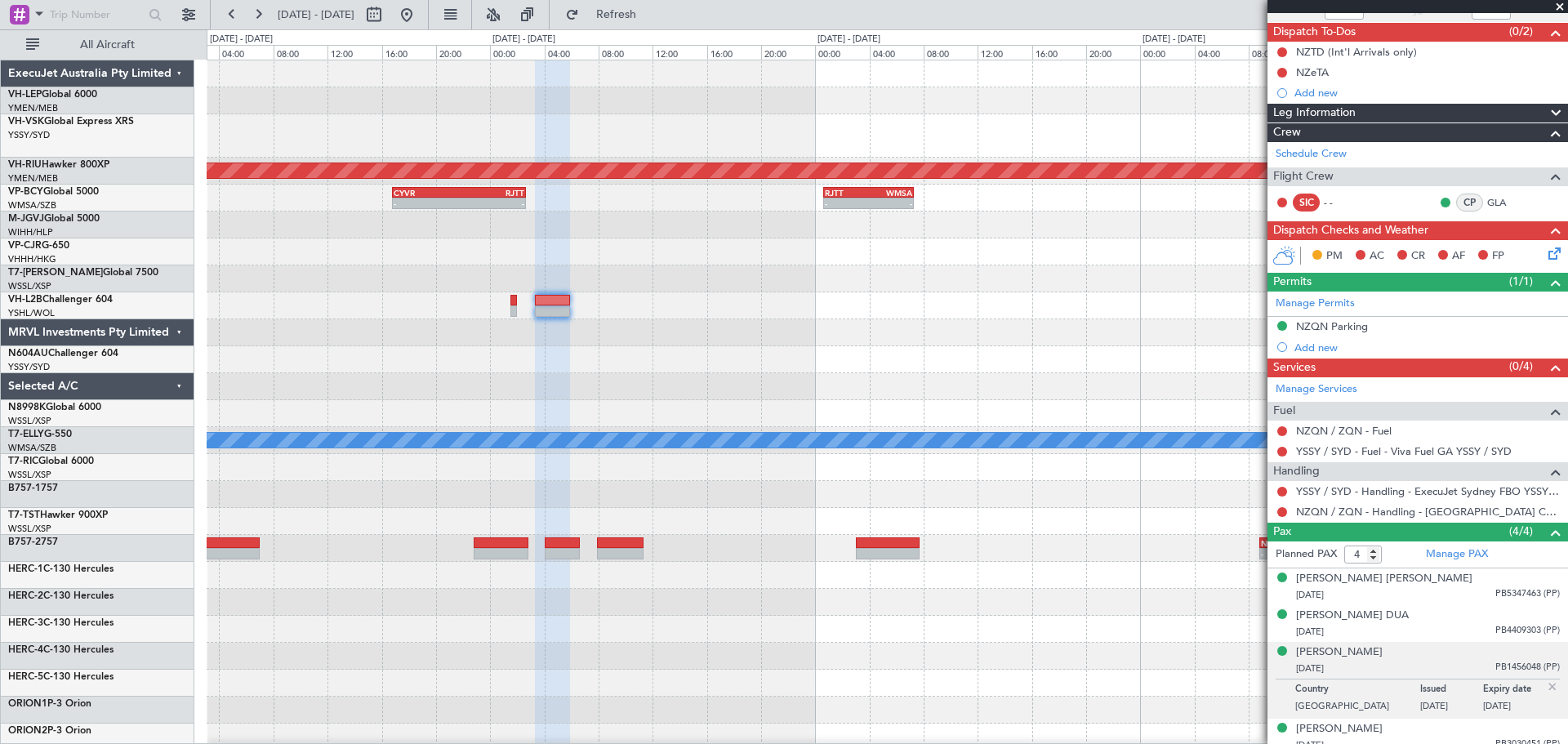
scroll to position [148, 0]
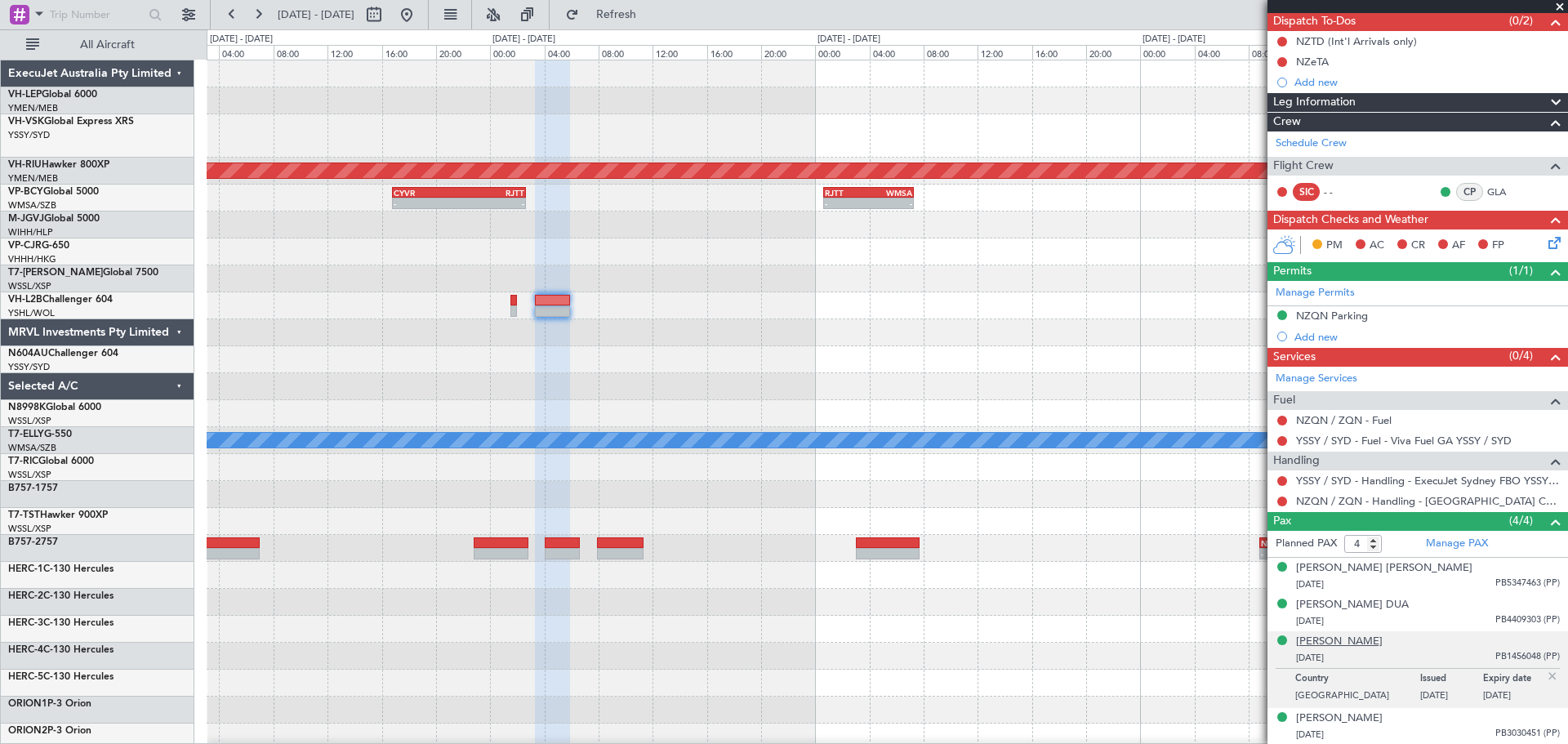
click at [1351, 641] on div "[PERSON_NAME]" at bounding box center [1340, 641] width 87 height 16
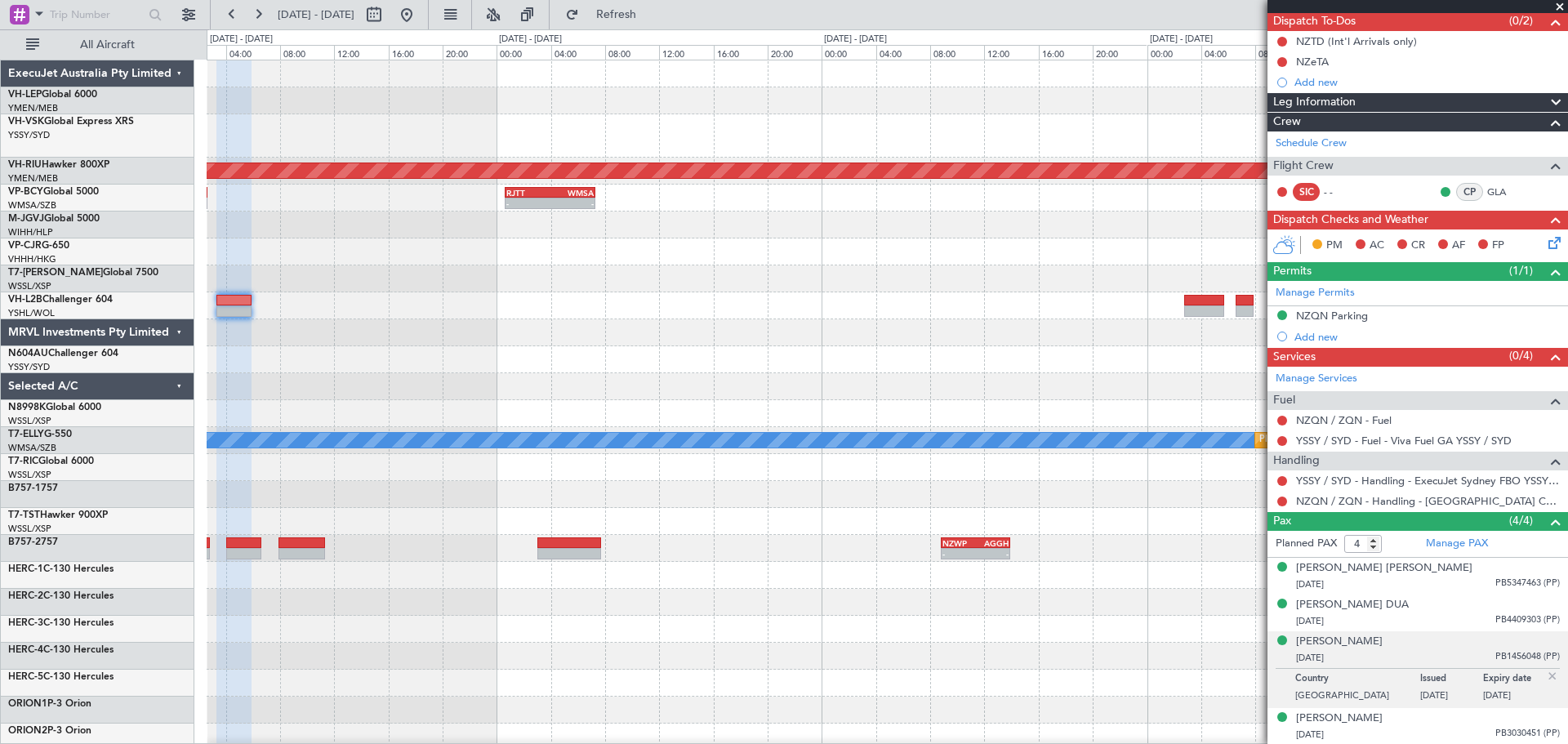
click at [619, 372] on div "Planned Maint [GEOGRAPHIC_DATA] ([GEOGRAPHIC_DATA]) - - CYVR 16:50 Z RJTT 02:40…" at bounding box center [886, 513] width 1361 height 906
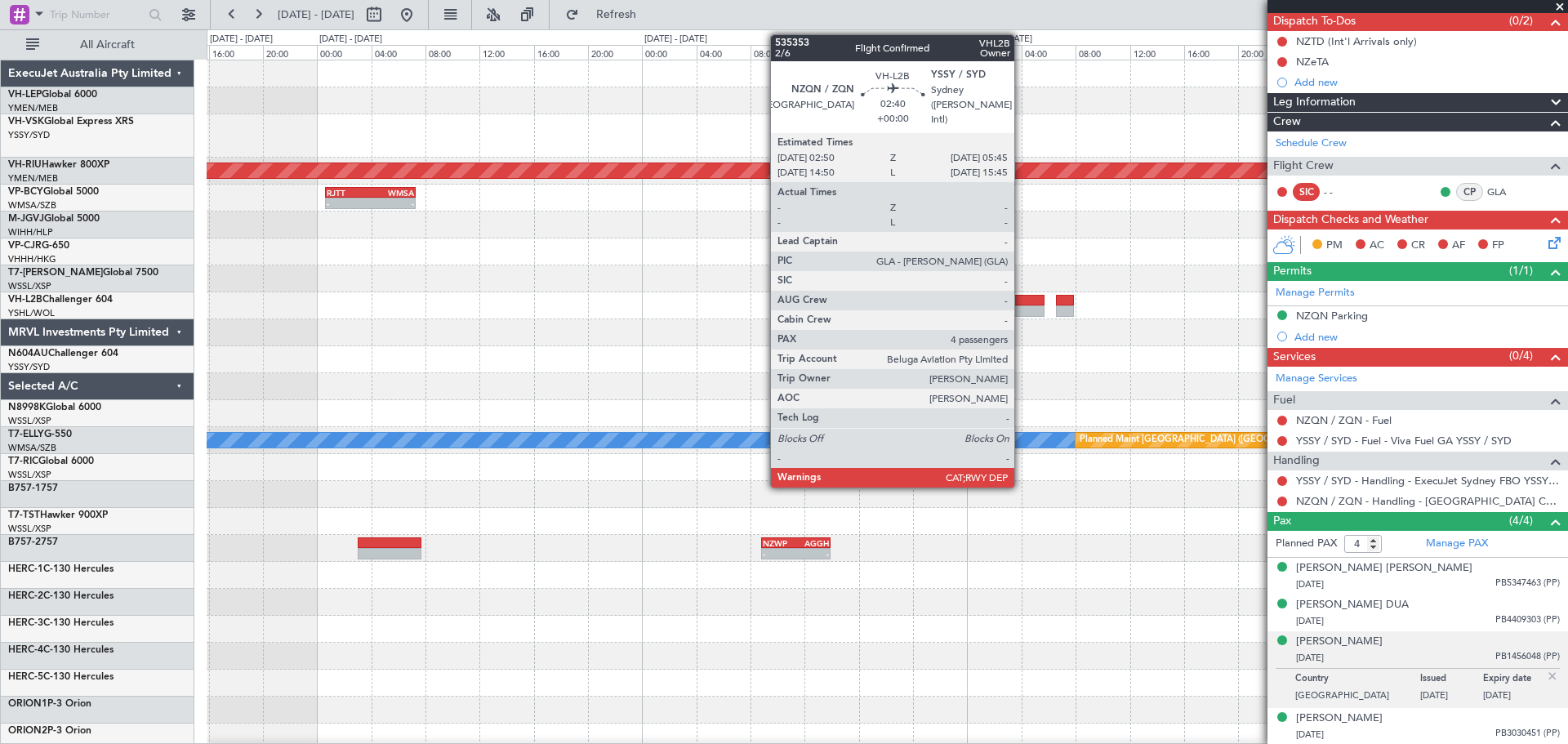
click at [536, 400] on div "- - YSSY 20:50 Z PHNL 06:20 Z Planned Maint [GEOGRAPHIC_DATA] ([GEOGRAPHIC_DATA…" at bounding box center [886, 513] width 1361 height 906
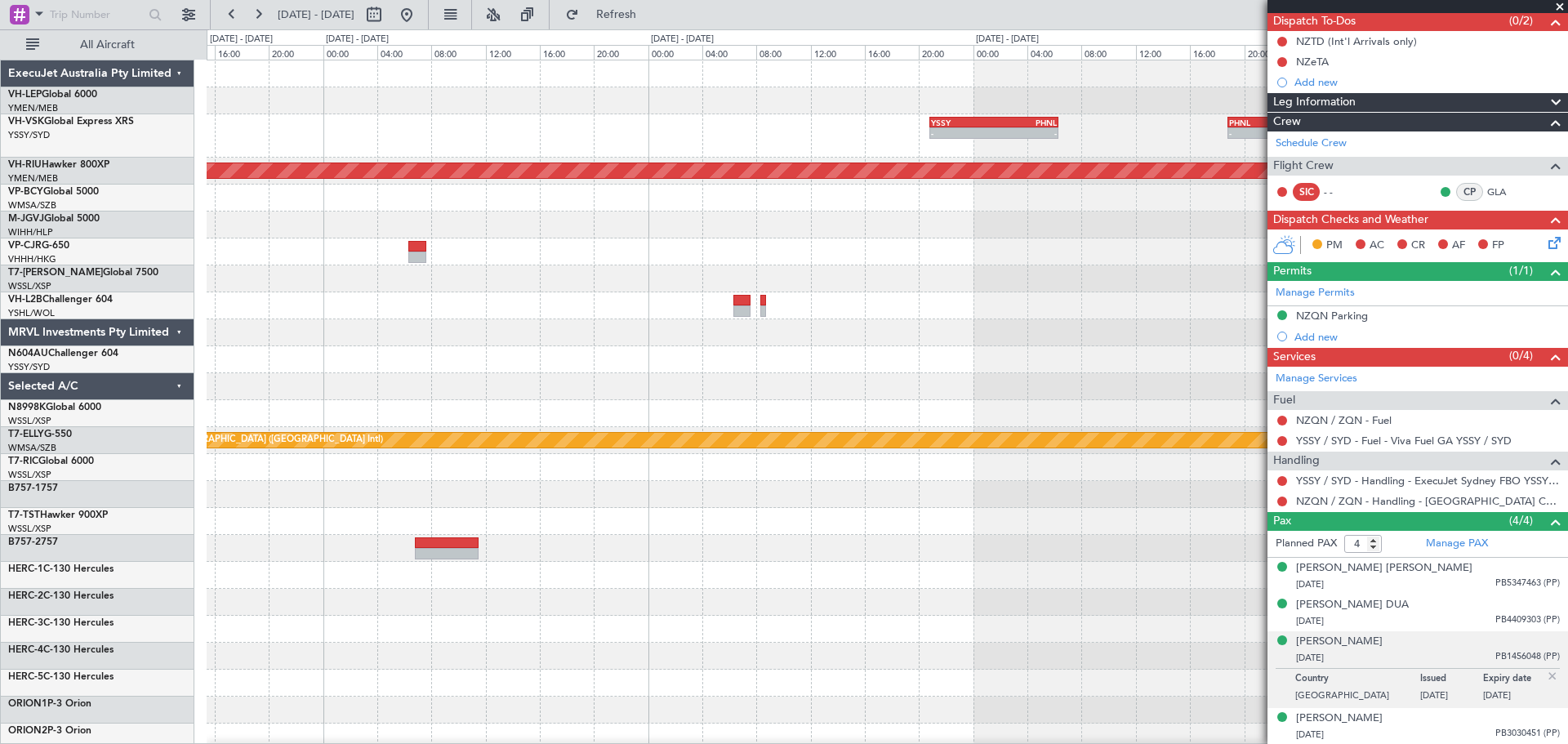
click at [633, 404] on div "- - YSSY 20:50 Z PHNL 06:20 Z - - PHNL 18:50 Z KLAS 00:20 Z Planned Maint [GEOG…" at bounding box center [886, 513] width 1361 height 906
click at [602, 394] on div "- - YSSY 20:50 Z PHNL 06:20 Z - - PHNL 18:50 Z KLAS 00:20 Z Planned Maint [GEOG…" at bounding box center [886, 513] width 1361 height 906
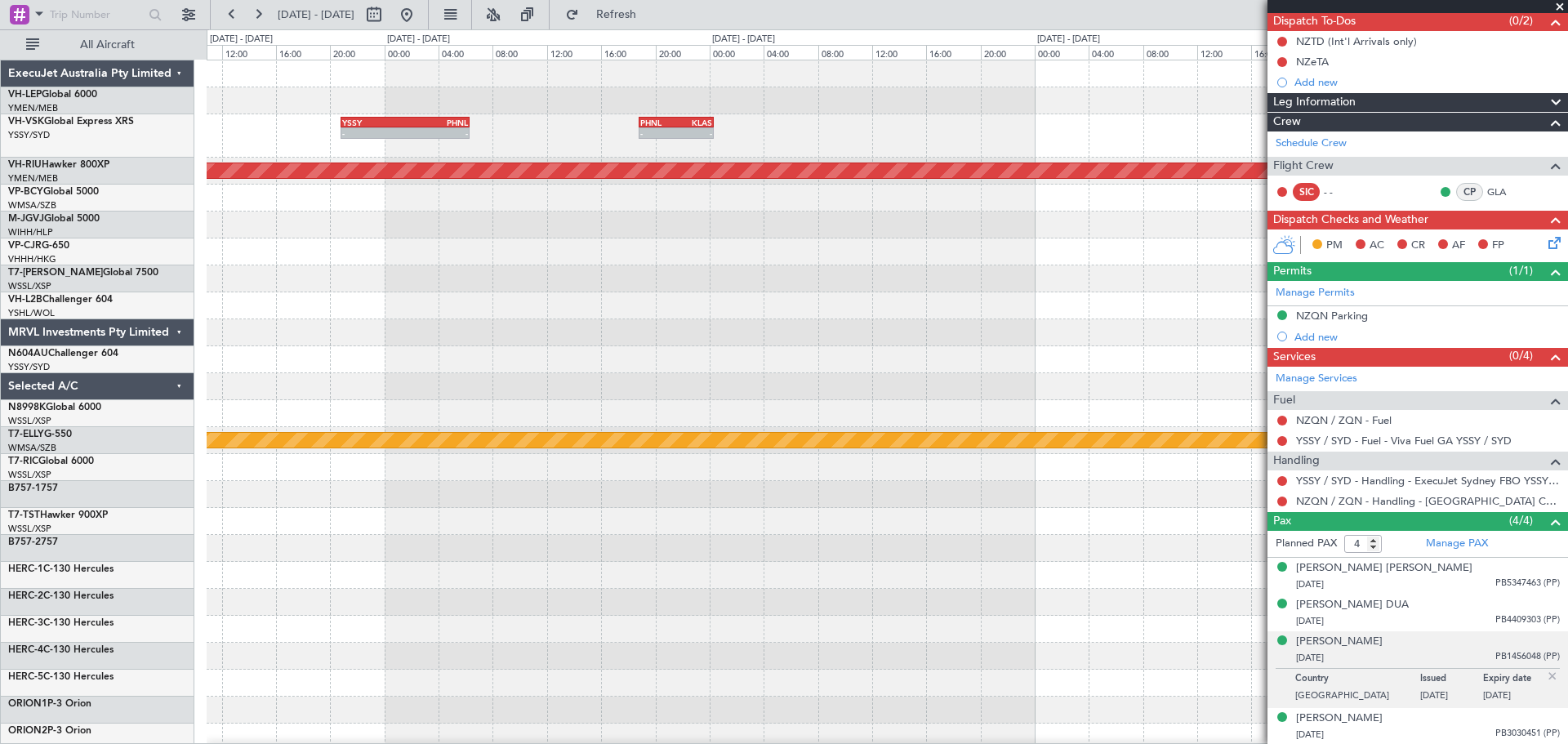
click at [863, 372] on div at bounding box center [886, 359] width 1361 height 27
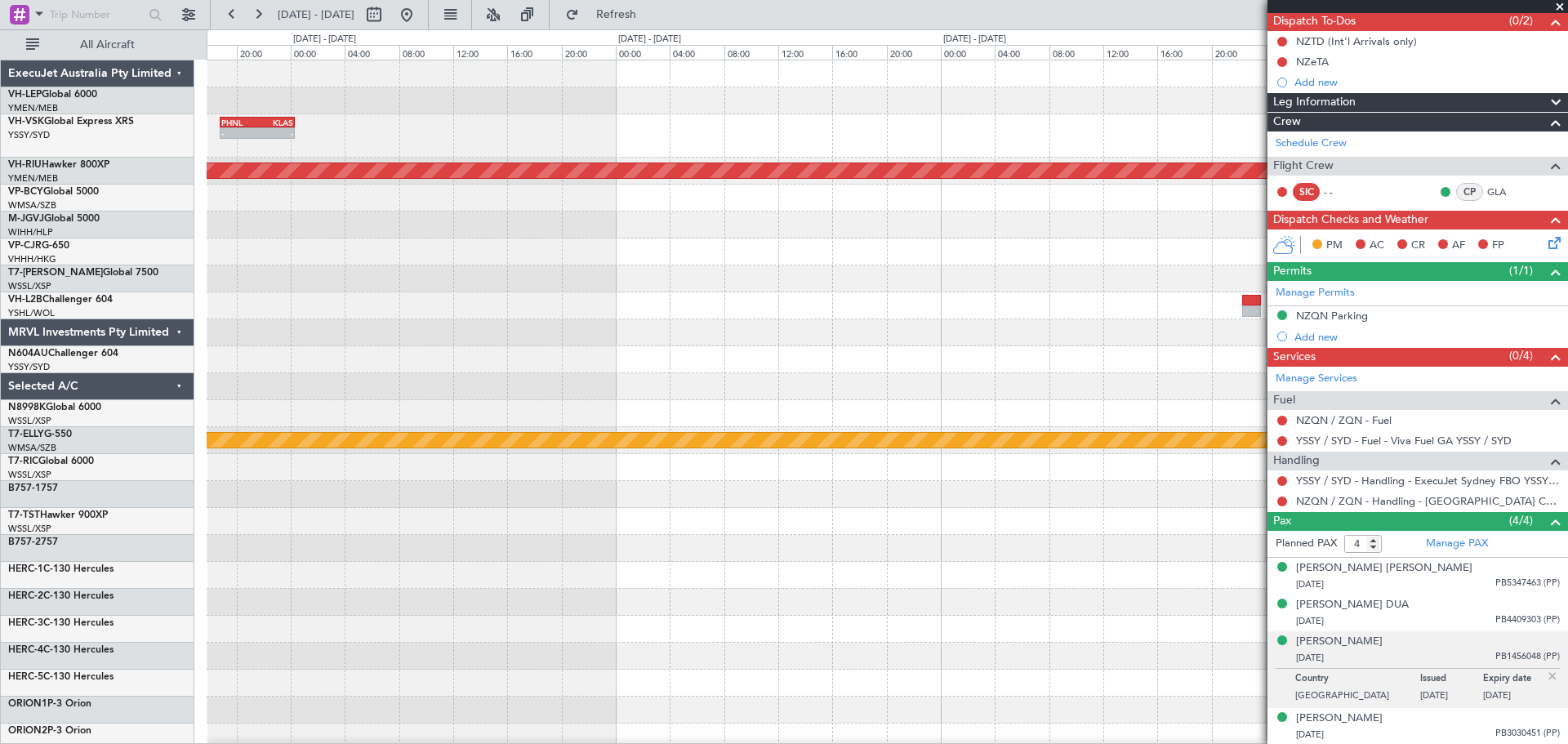
click at [221, 388] on div "- - PHNL 18:50 Z KLAS 00:20 Z YSSY 20:50 Z PHNL 06:20 Z - - Planned Maint [GEOG…" at bounding box center [886, 513] width 1361 height 906
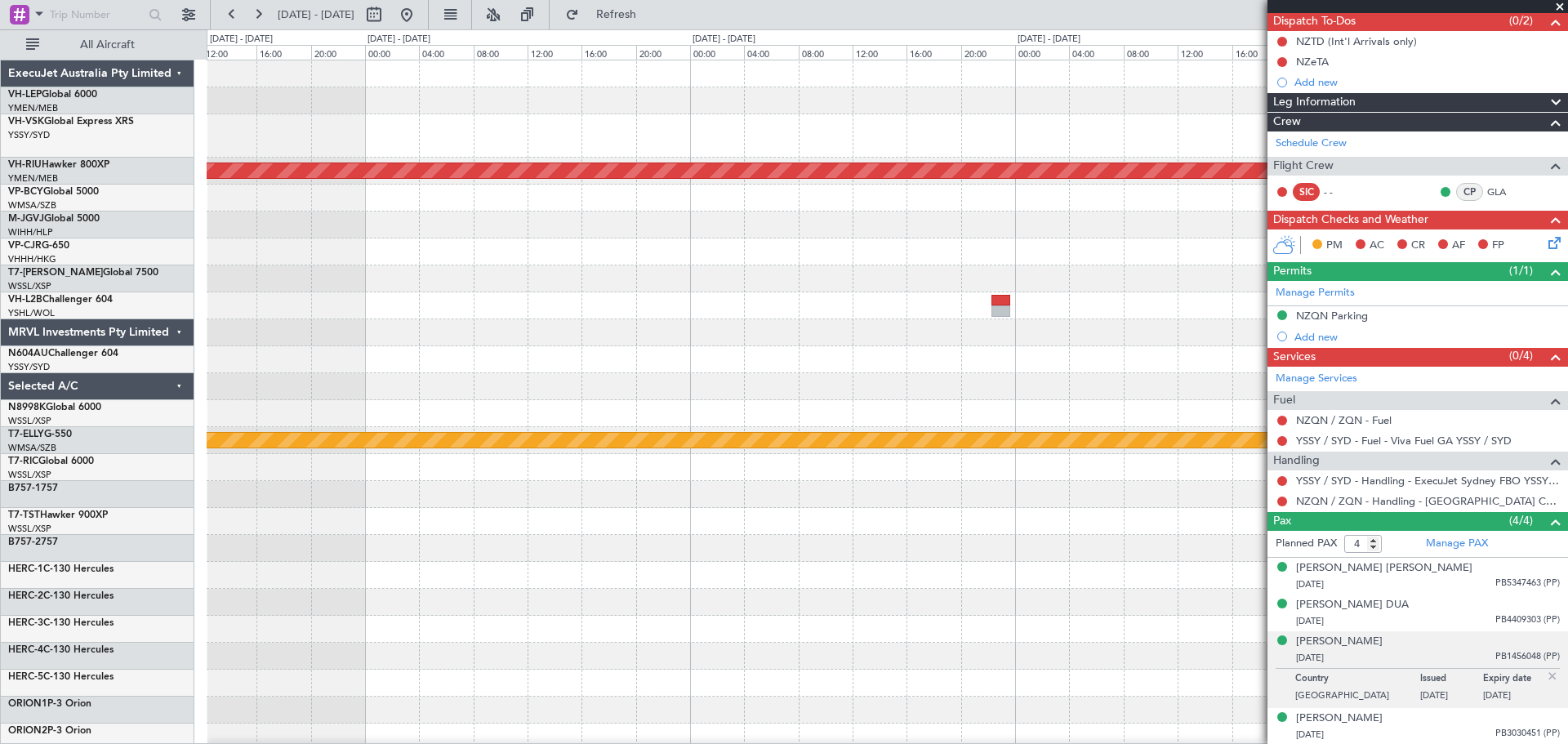
click at [227, 394] on div "PHNL 18:50 Z KLAS 00:20 Z - - Planned Maint [GEOGRAPHIC_DATA] ([GEOGRAPHIC_DATA…" at bounding box center [886, 513] width 1361 height 906
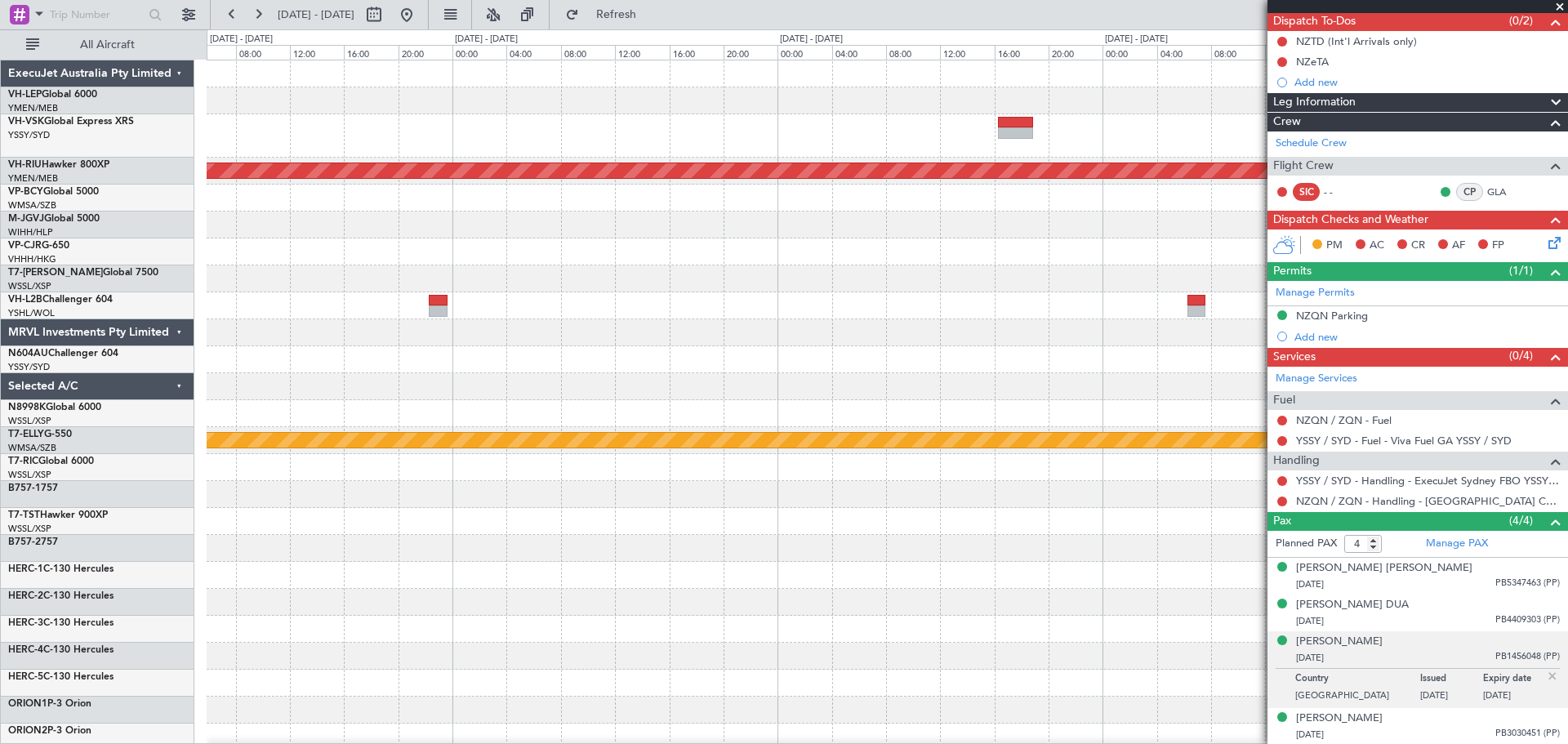
click at [278, 389] on div "- - KDAL 21:50 Z PHNL 05:05 Z - - PHNL 18:50 Z YSSY 04:20 Z Planned Maint [GEOG…" at bounding box center [886, 513] width 1361 height 906
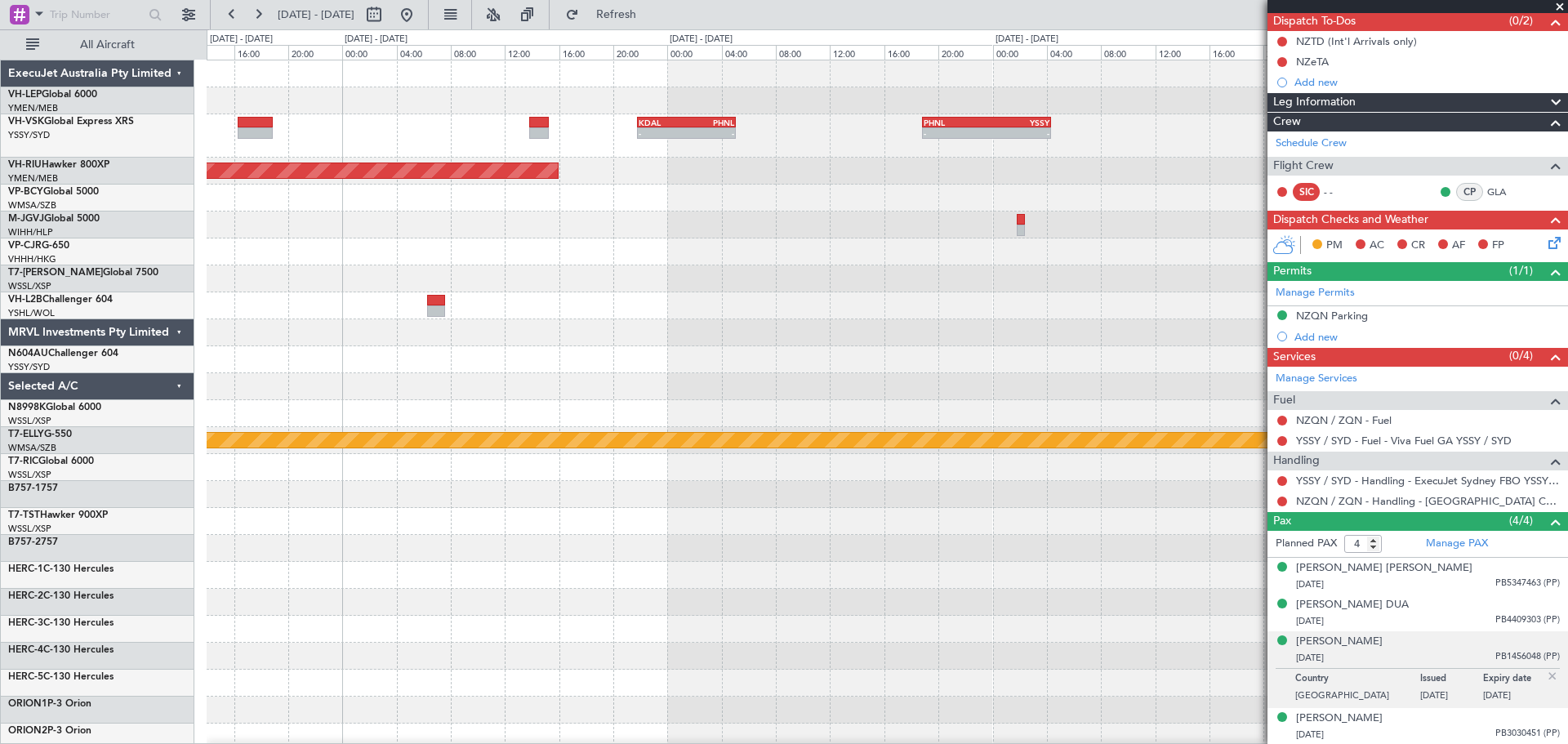
click at [233, 408] on div "- - KDAL 21:50 Z PHNL 05:05 Z - - PHNL 18:50 Z YSSY 04:20 Z Planned Maint [GEOG…" at bounding box center [886, 513] width 1361 height 906
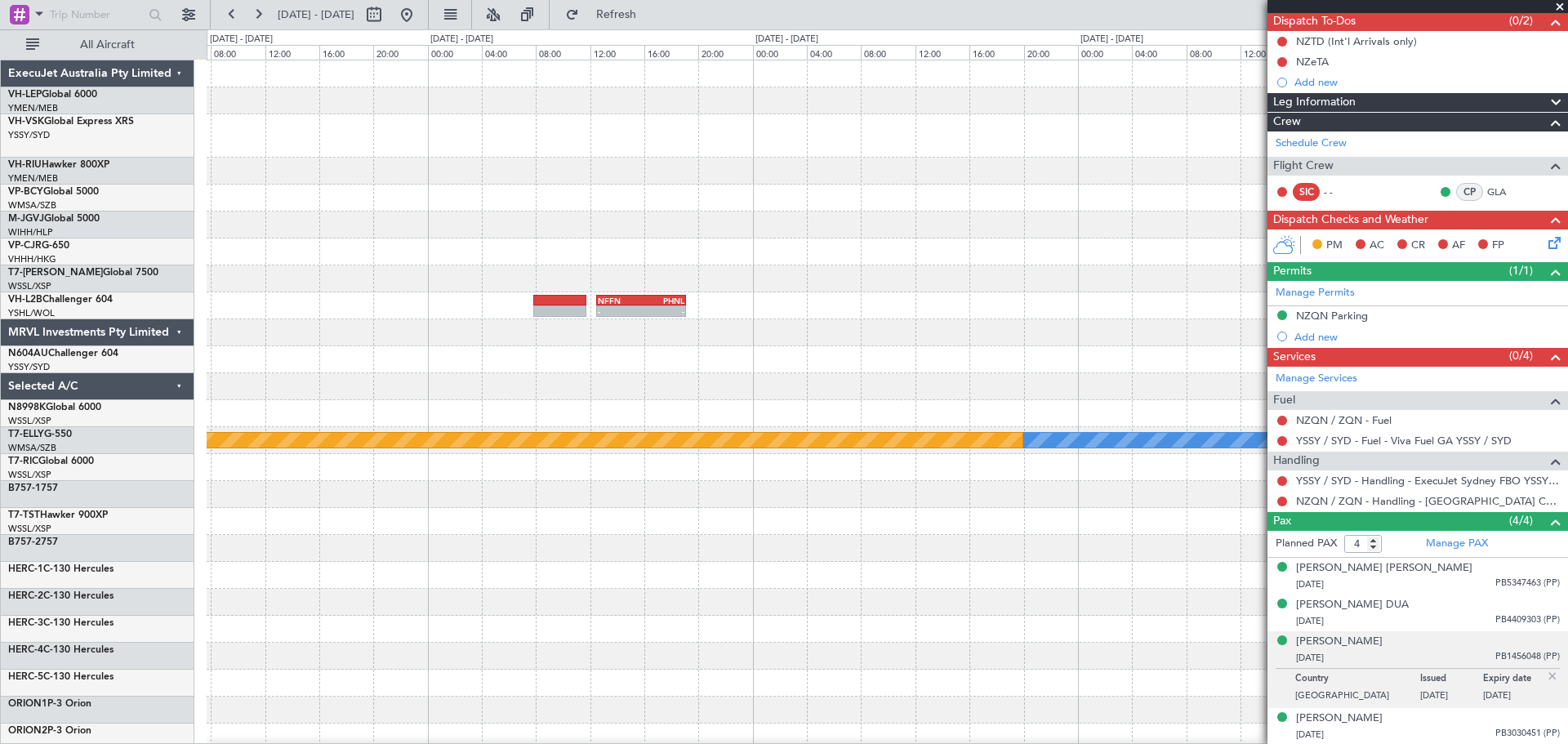
click at [428, 386] on div "- - NFFN 12:30 Z PHNL 19:05 Z [PERSON_NAME] Planned Maint [GEOGRAPHIC_DATA] ([G…" at bounding box center [886, 513] width 1361 height 906
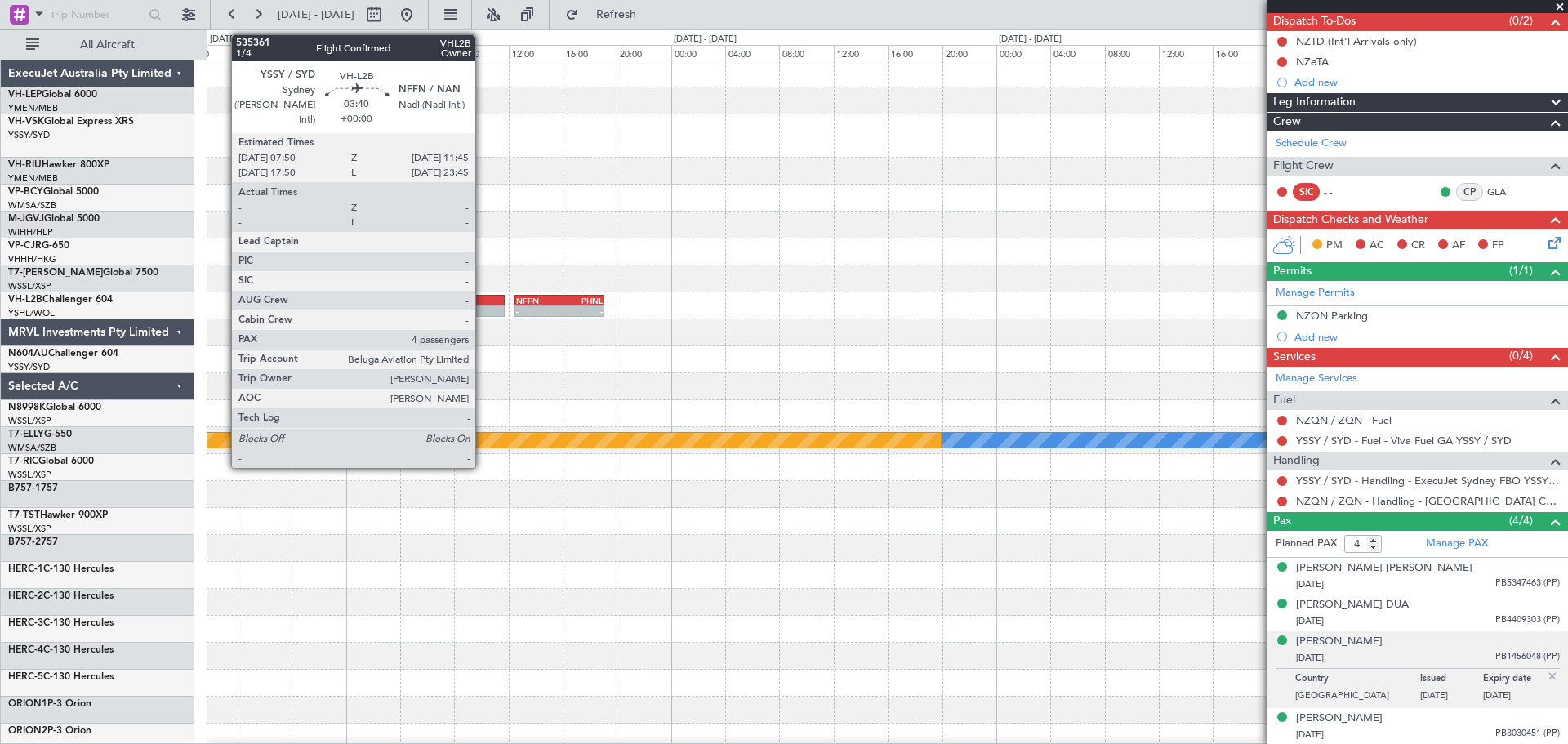
click at [483, 304] on div at bounding box center [478, 301] width 53 height 11
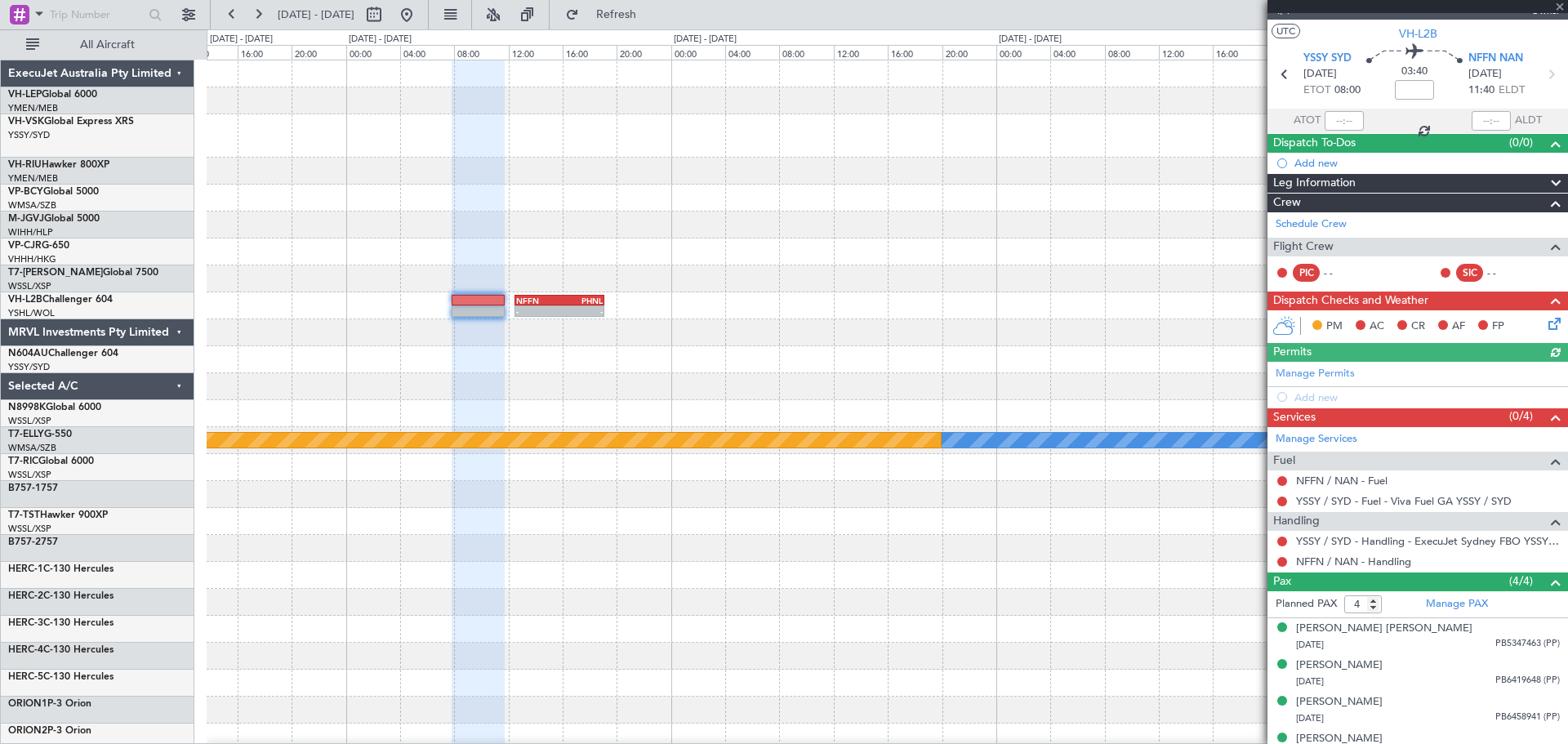
scroll to position [46, 0]
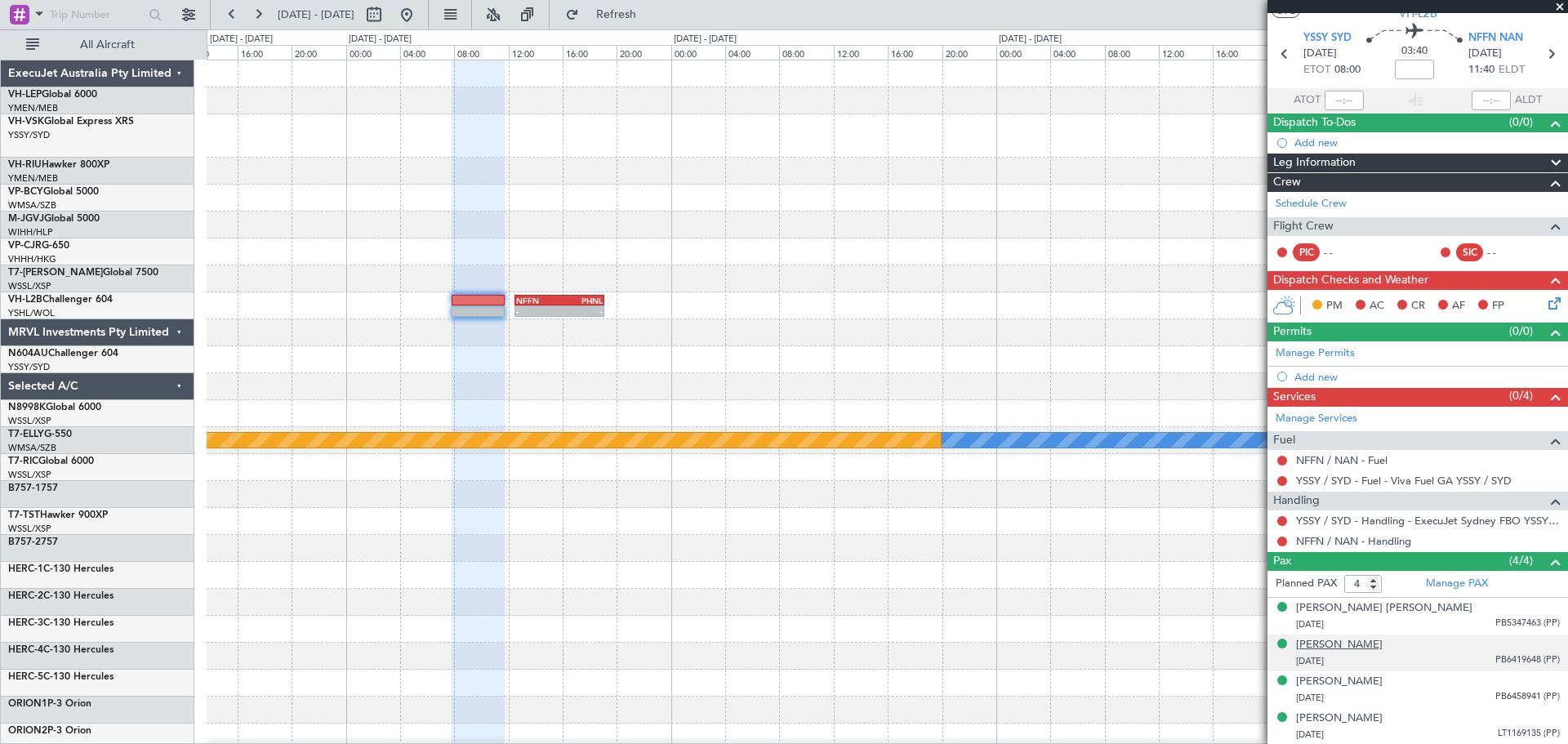
click at [1328, 647] on div "[PERSON_NAME]" at bounding box center [1340, 645] width 87 height 16
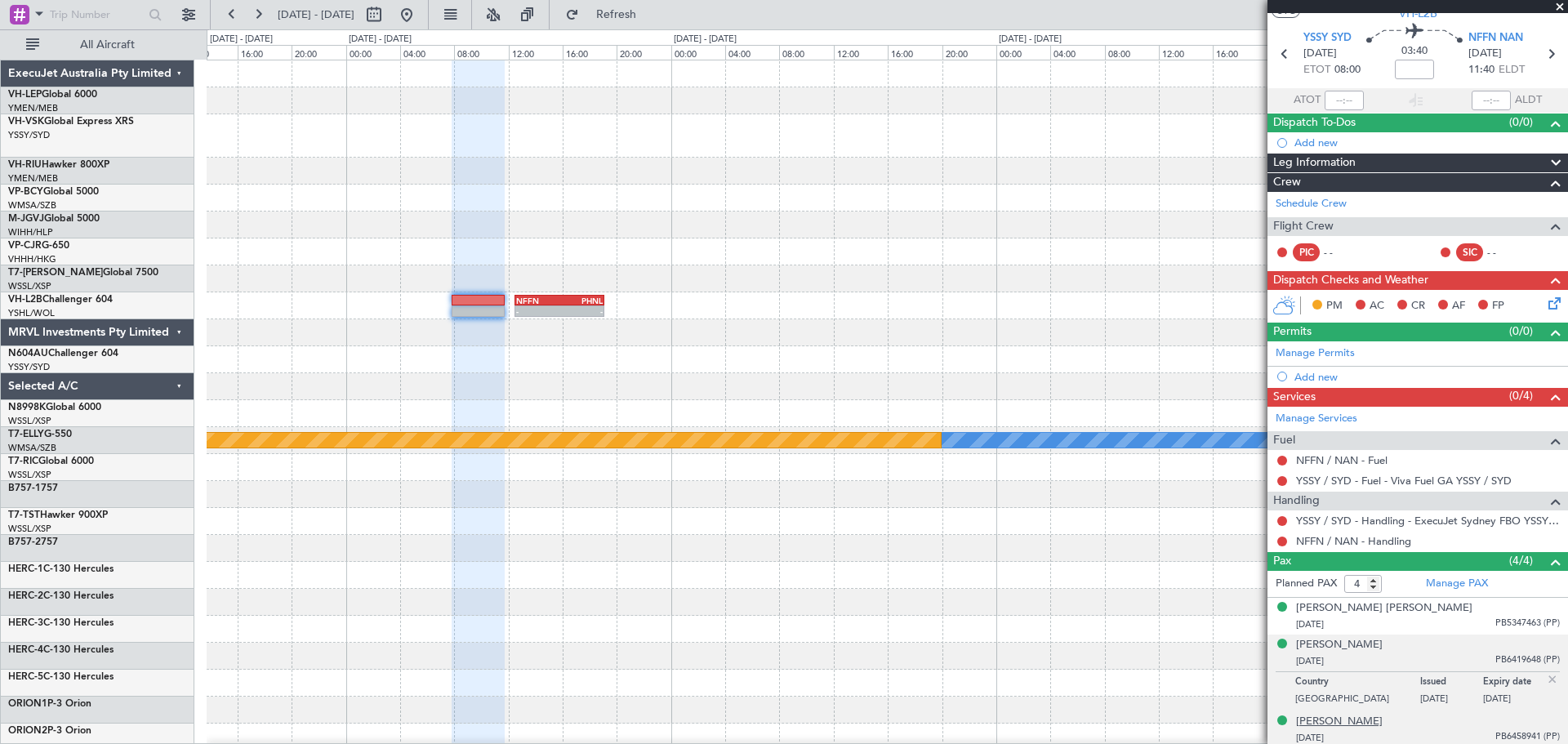
click at [1318, 720] on div "[PERSON_NAME]" at bounding box center [1340, 721] width 87 height 16
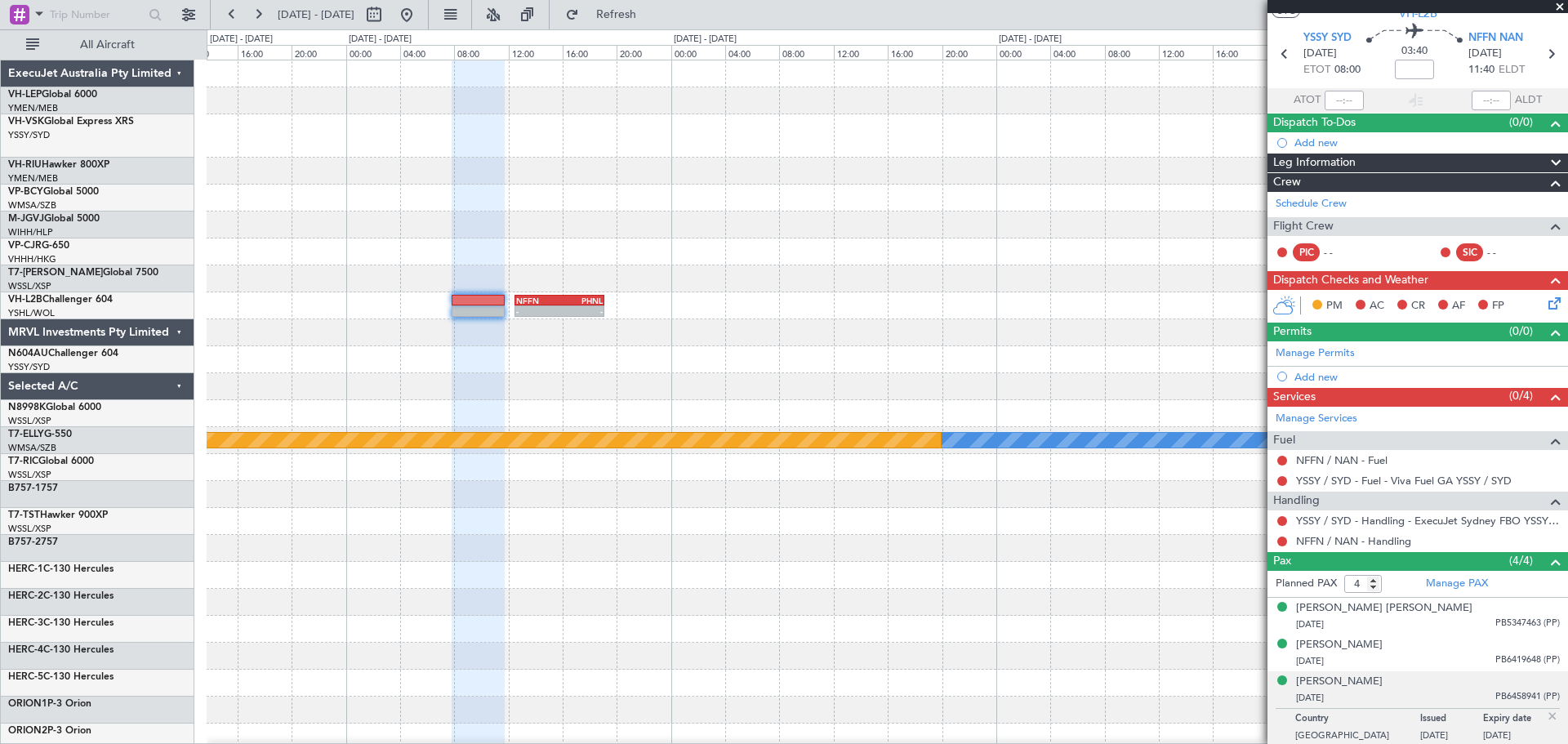
scroll to position [87, 0]
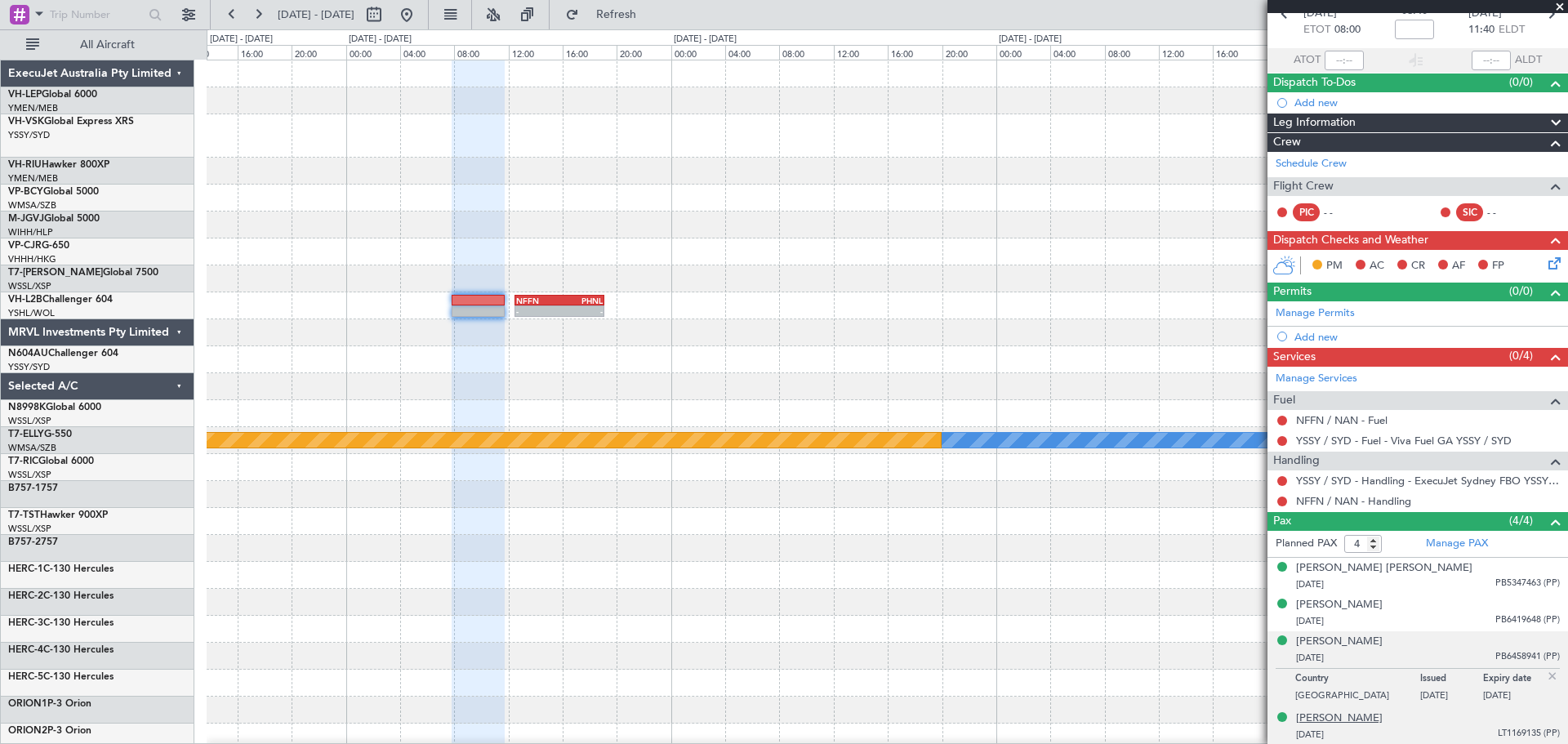
click at [1322, 718] on div "[PERSON_NAME]" at bounding box center [1340, 719] width 87 height 16
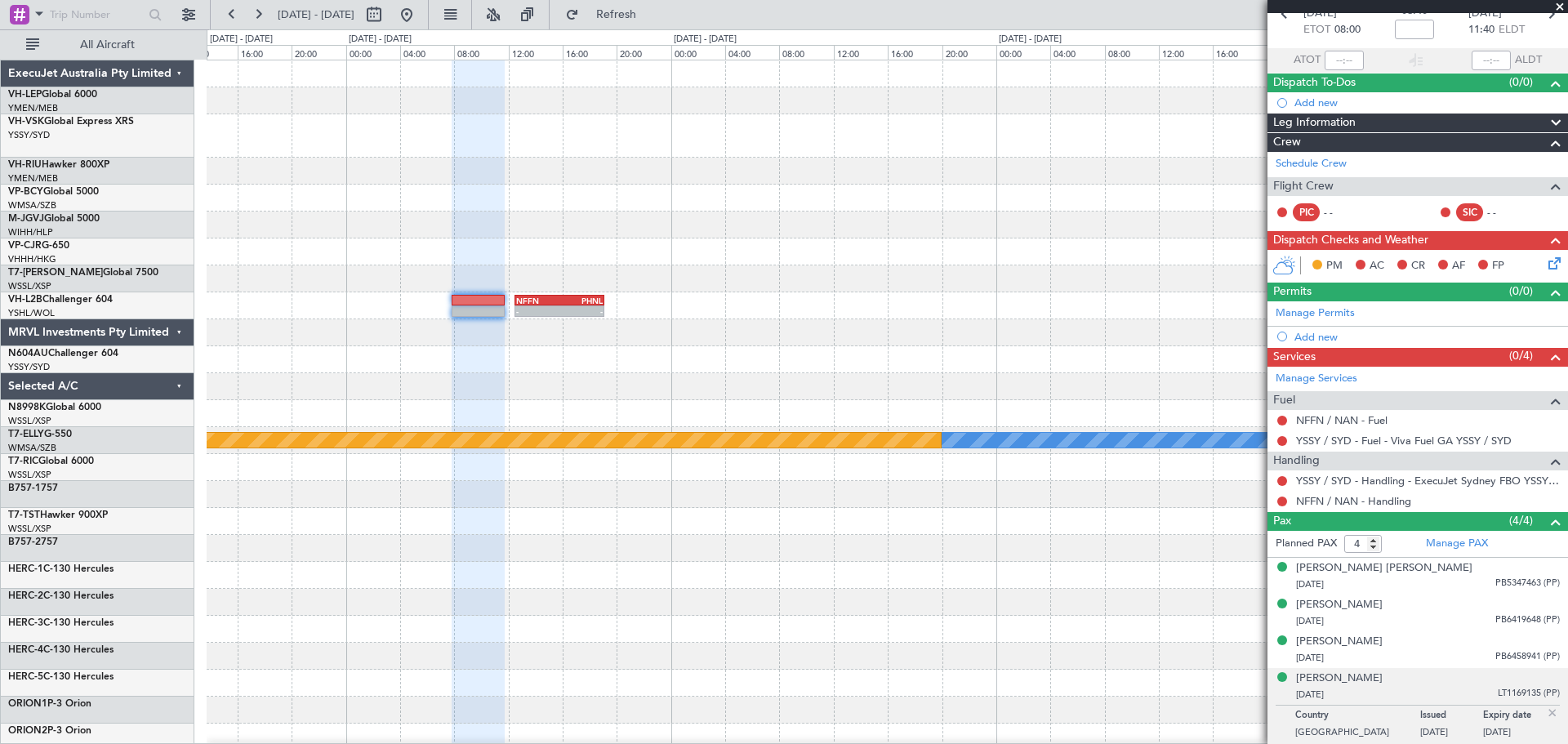
click at [895, 254] on div "- - NFFN 12:30 Z PHNL 19:05 Z [PERSON_NAME] Planned Maint [GEOGRAPHIC_DATA] ([G…" at bounding box center [886, 513] width 1361 height 906
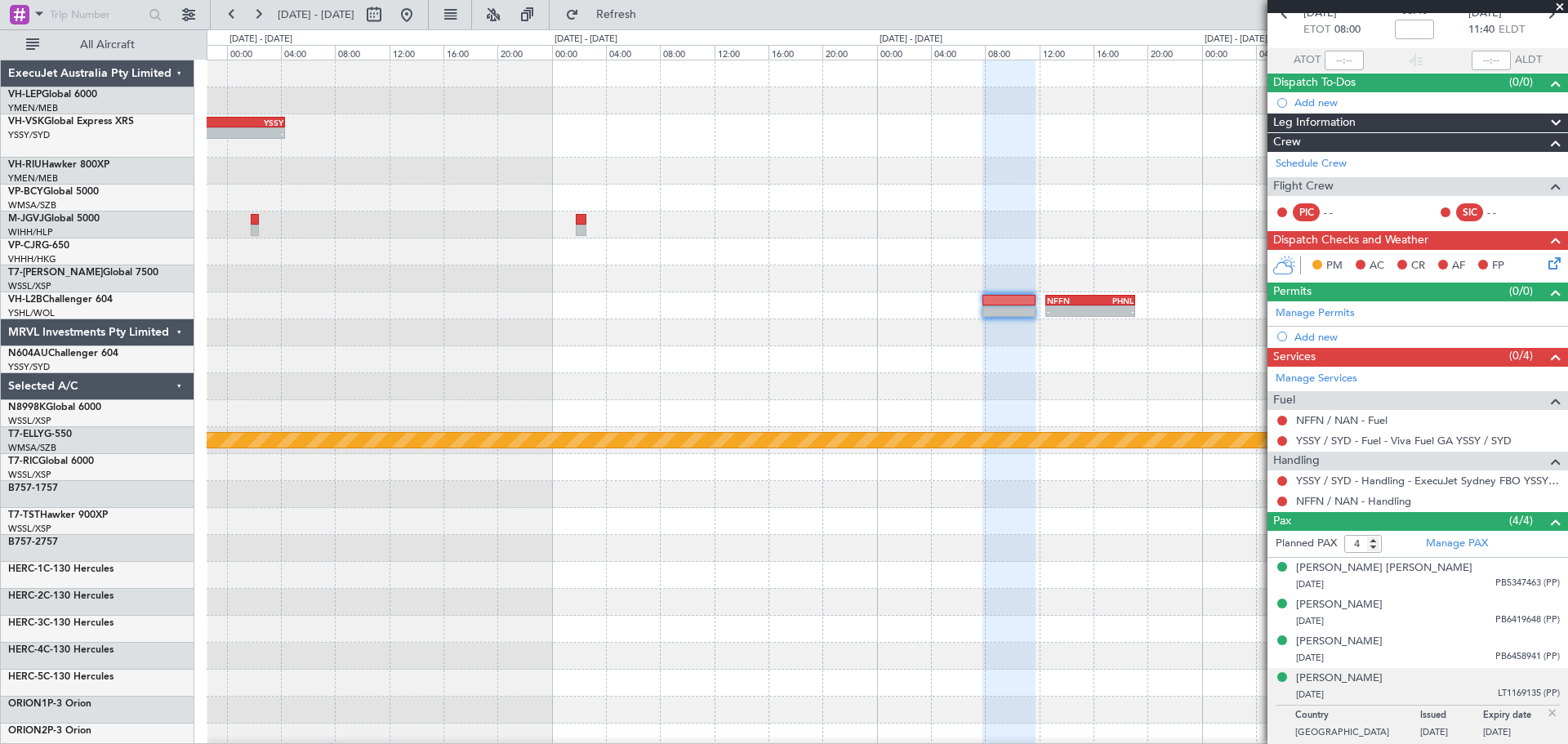
click at [914, 274] on div "- - PHNL 18:50 Z YSSY 04:20 Z KDAL 21:50 Z PHNL 05:05 Z - - - - NFFN 12:30 Z PH…" at bounding box center [886, 513] width 1361 height 906
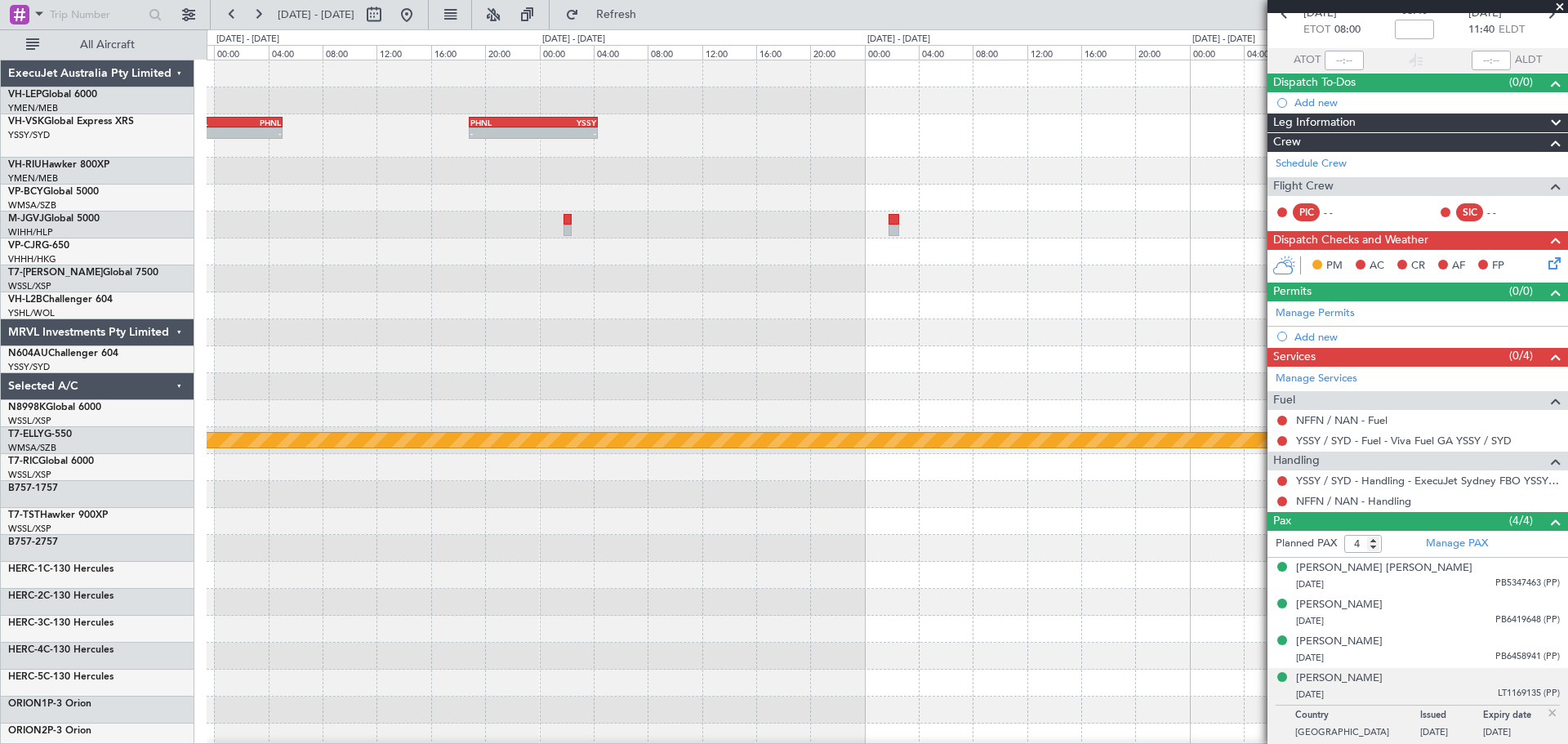
click at [892, 291] on div "- - PHNL 18:50 Z YSSY 04:20 Z - - KDAL 21:50 Z PHNL 05:05 Z Planned Maint [GEOG…" at bounding box center [886, 513] width 1361 height 906
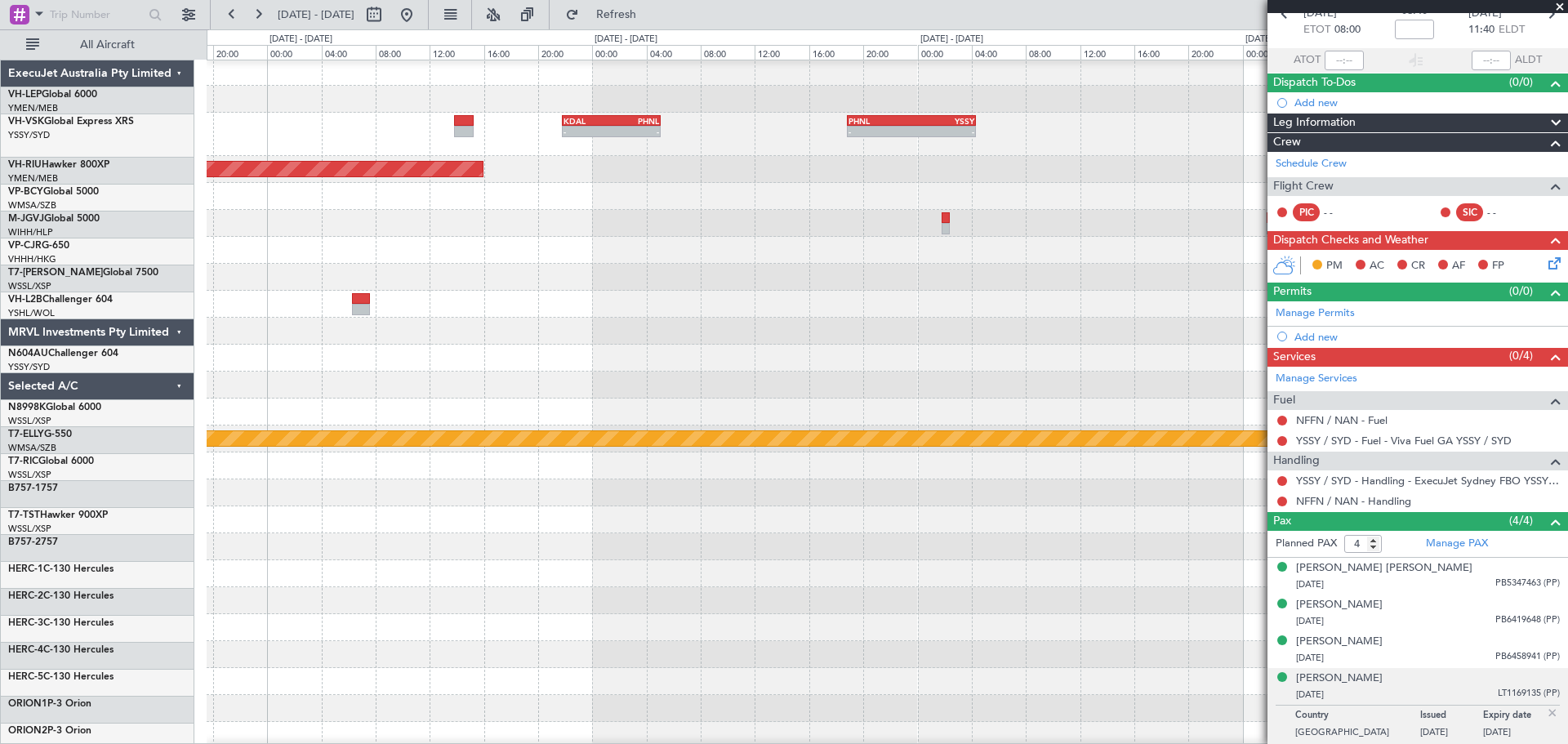
scroll to position [2, 0]
click at [869, 311] on div "- - NFFN 12:30 Z PHNL 19:05 Z" at bounding box center [886, 304] width 1361 height 27
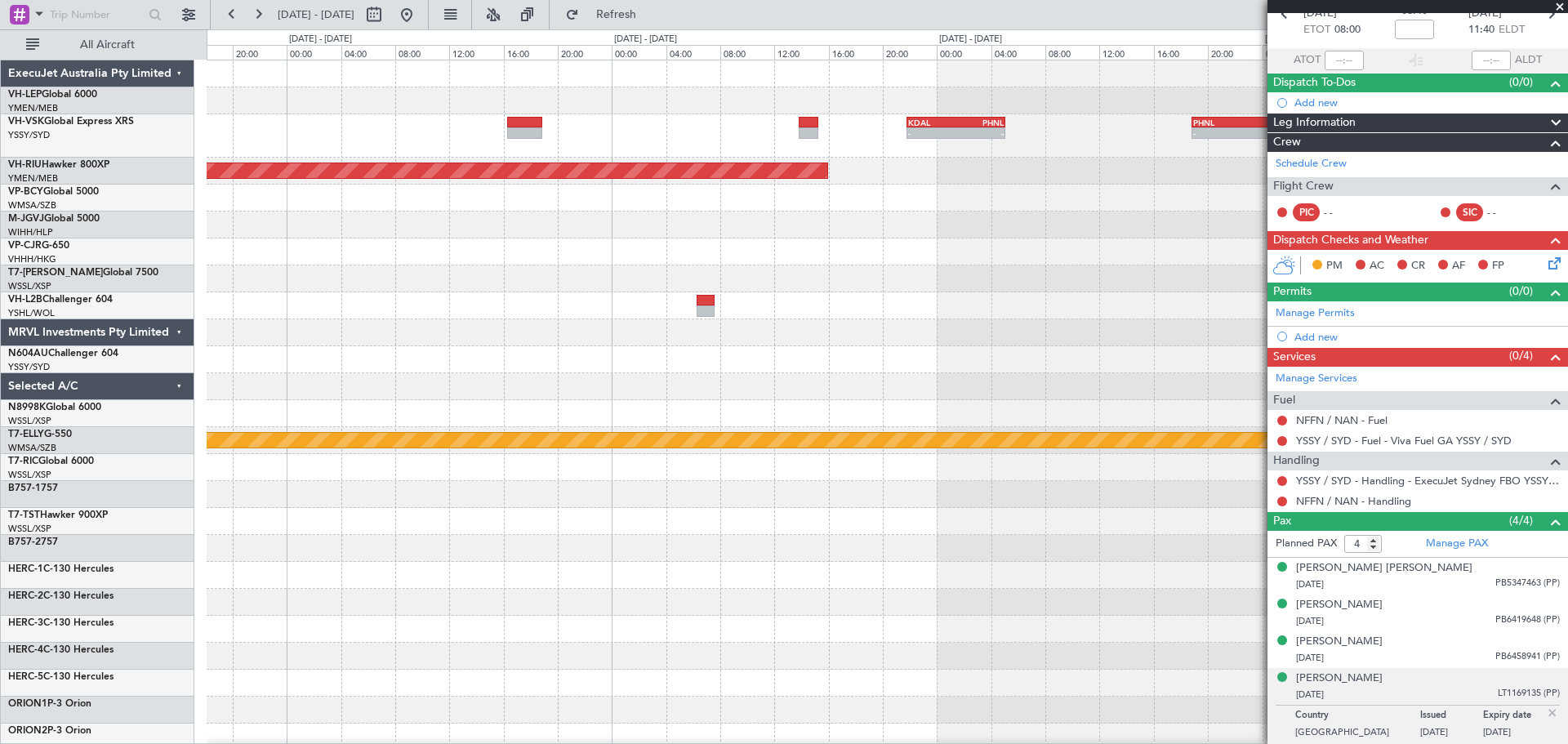
click at [917, 320] on div at bounding box center [886, 333] width 1361 height 27
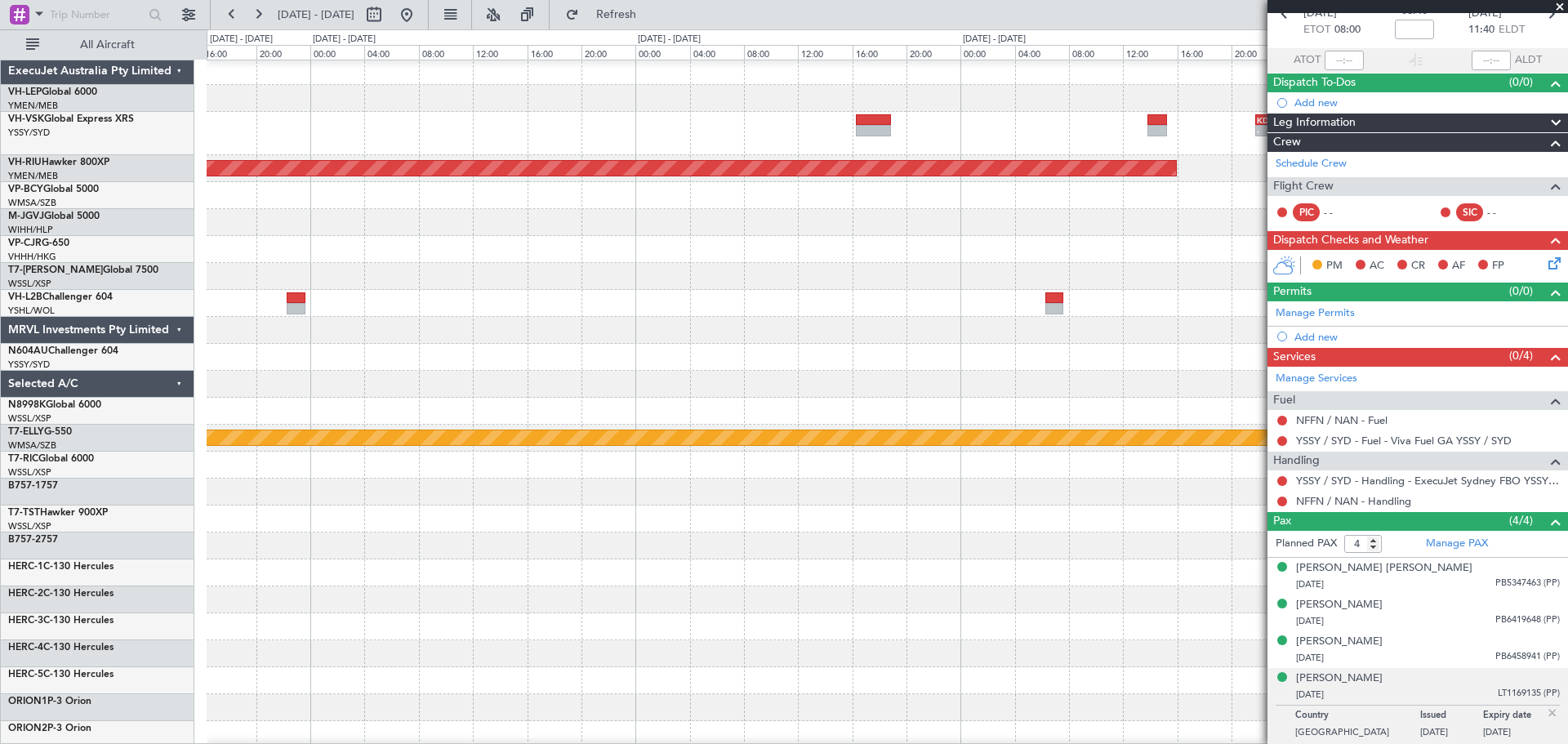
click at [867, 318] on div at bounding box center [886, 330] width 1361 height 27
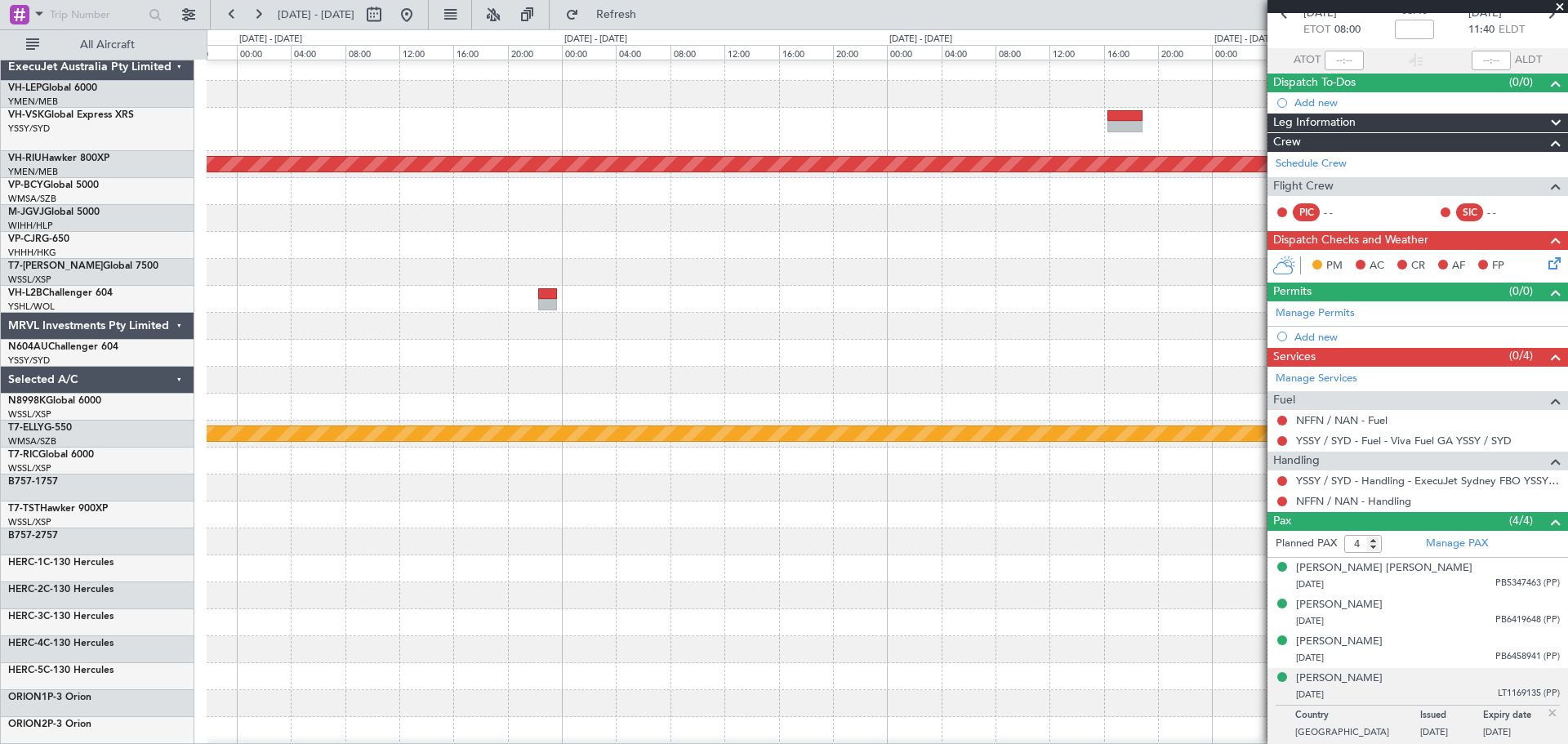
click at [772, 328] on div at bounding box center [886, 326] width 1361 height 27
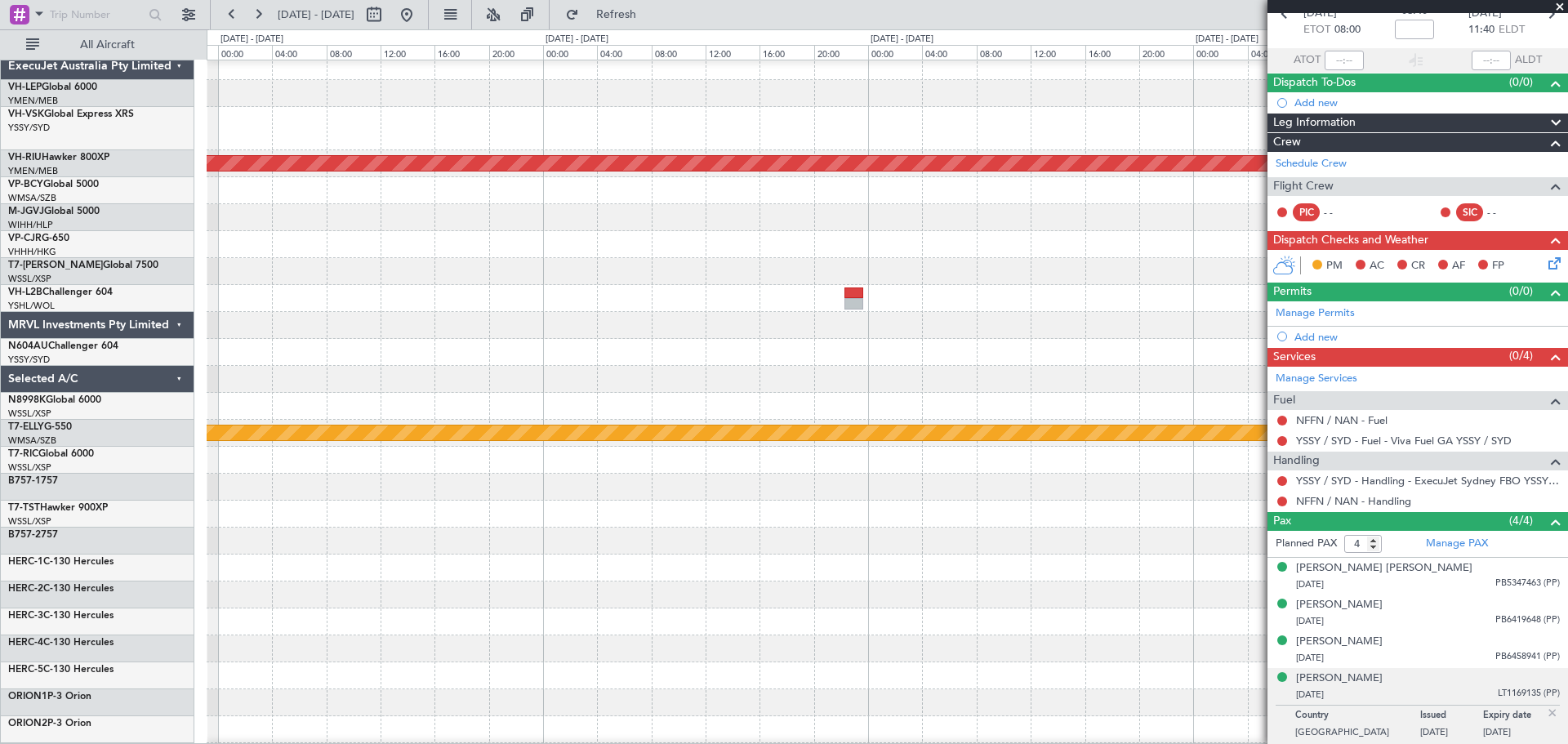
click at [832, 321] on div at bounding box center [886, 325] width 1361 height 27
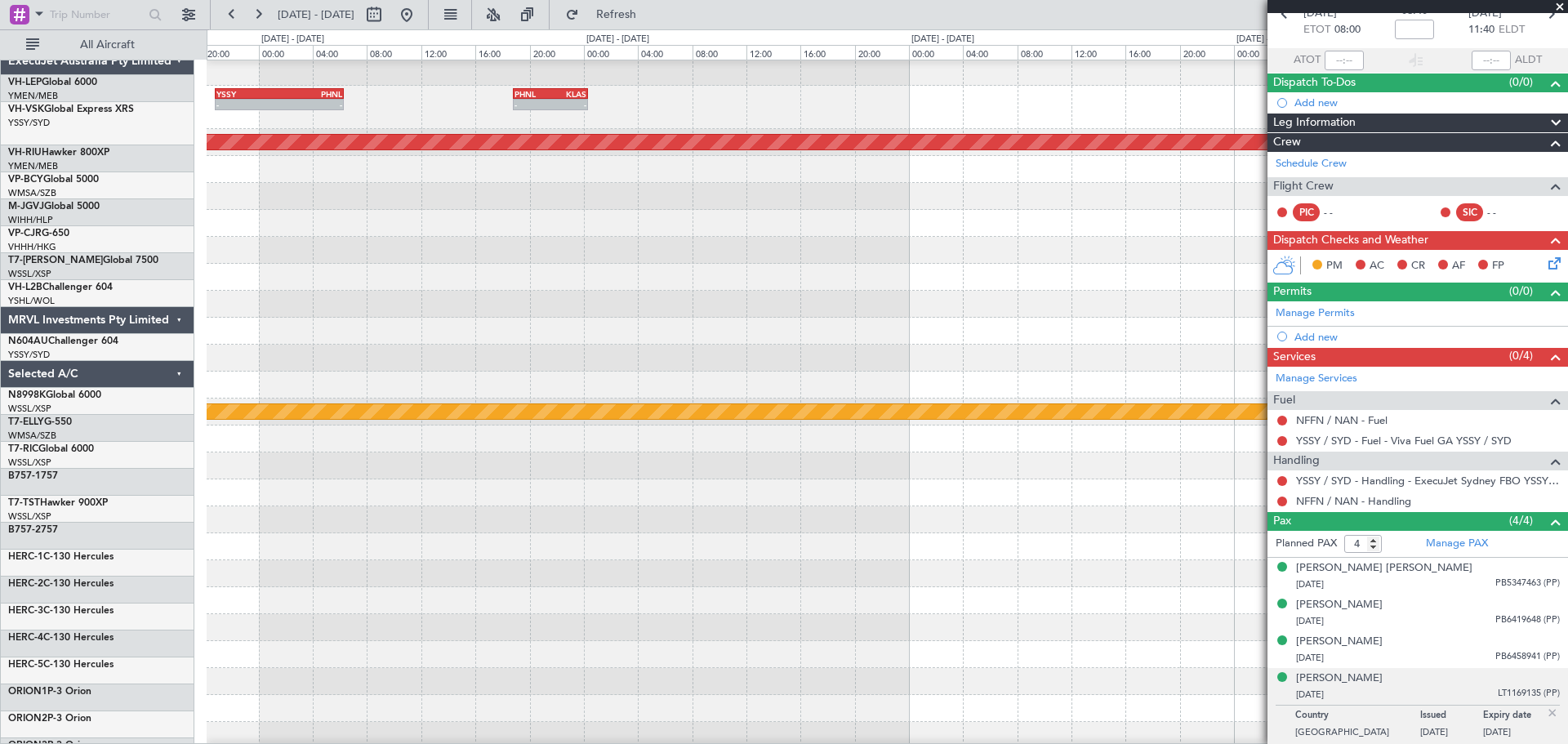
click at [844, 311] on div at bounding box center [886, 304] width 1361 height 27
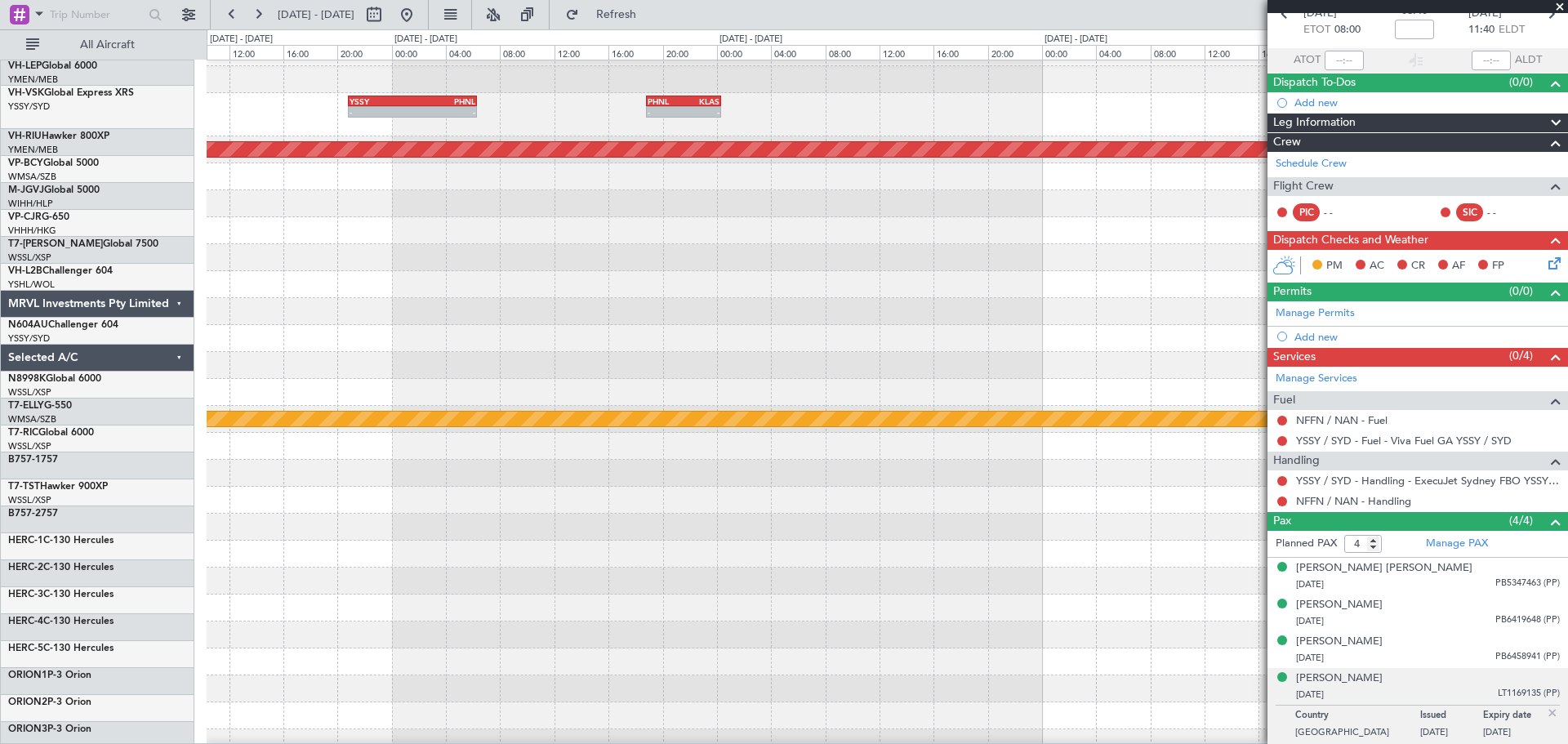
click at [937, 334] on div at bounding box center [886, 339] width 1361 height 27
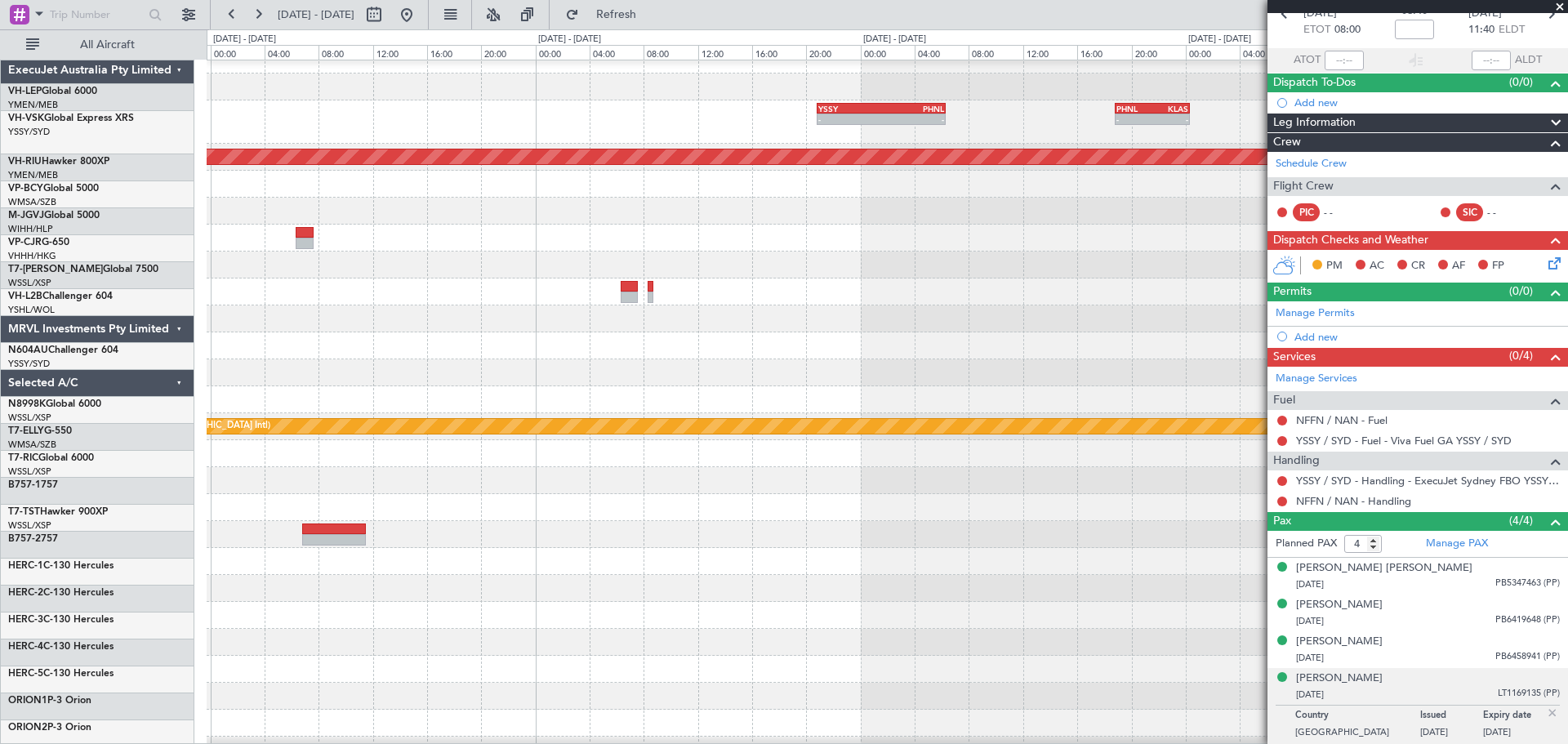
click at [1042, 322] on div at bounding box center [886, 319] width 1361 height 27
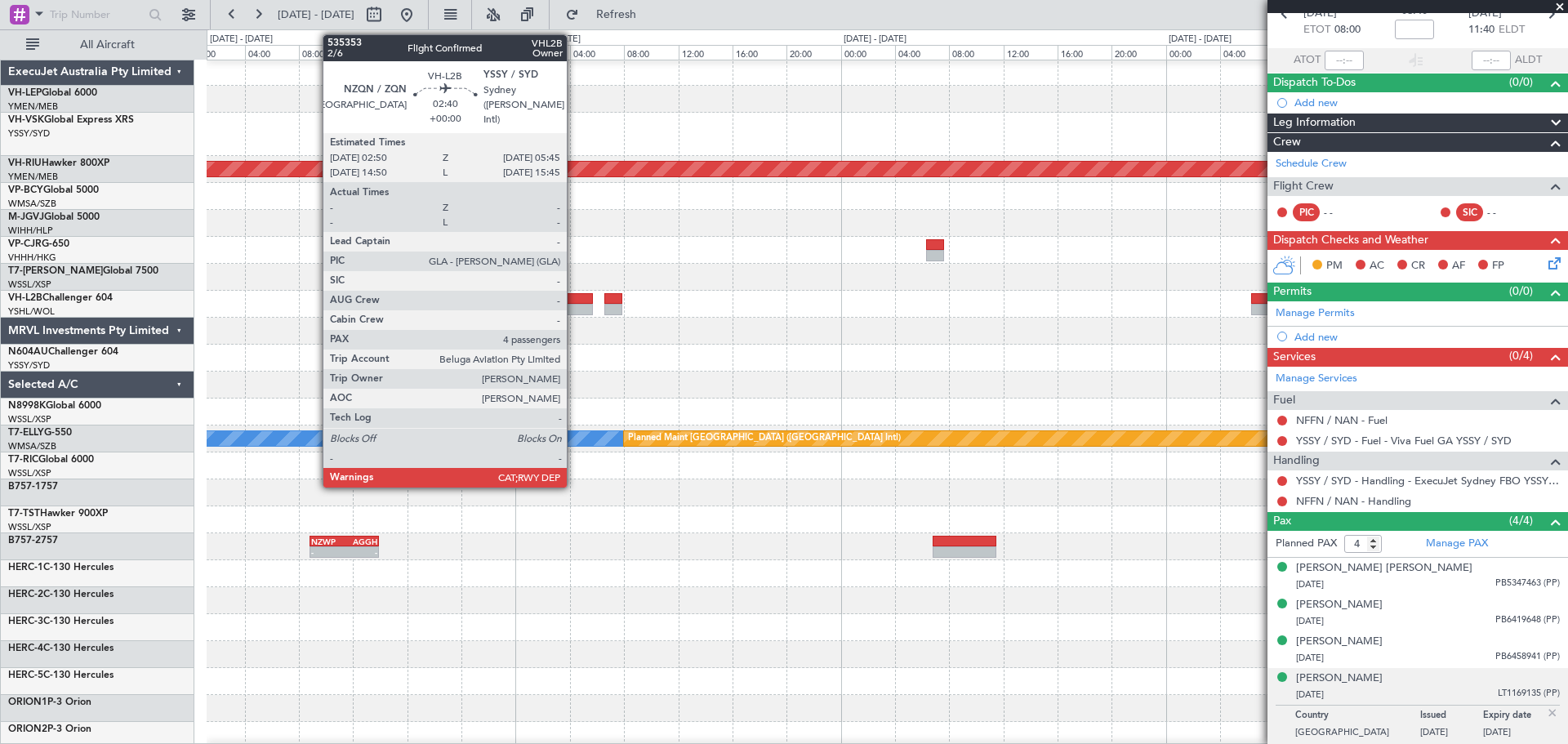
click at [574, 303] on div at bounding box center [572, 299] width 40 height 11
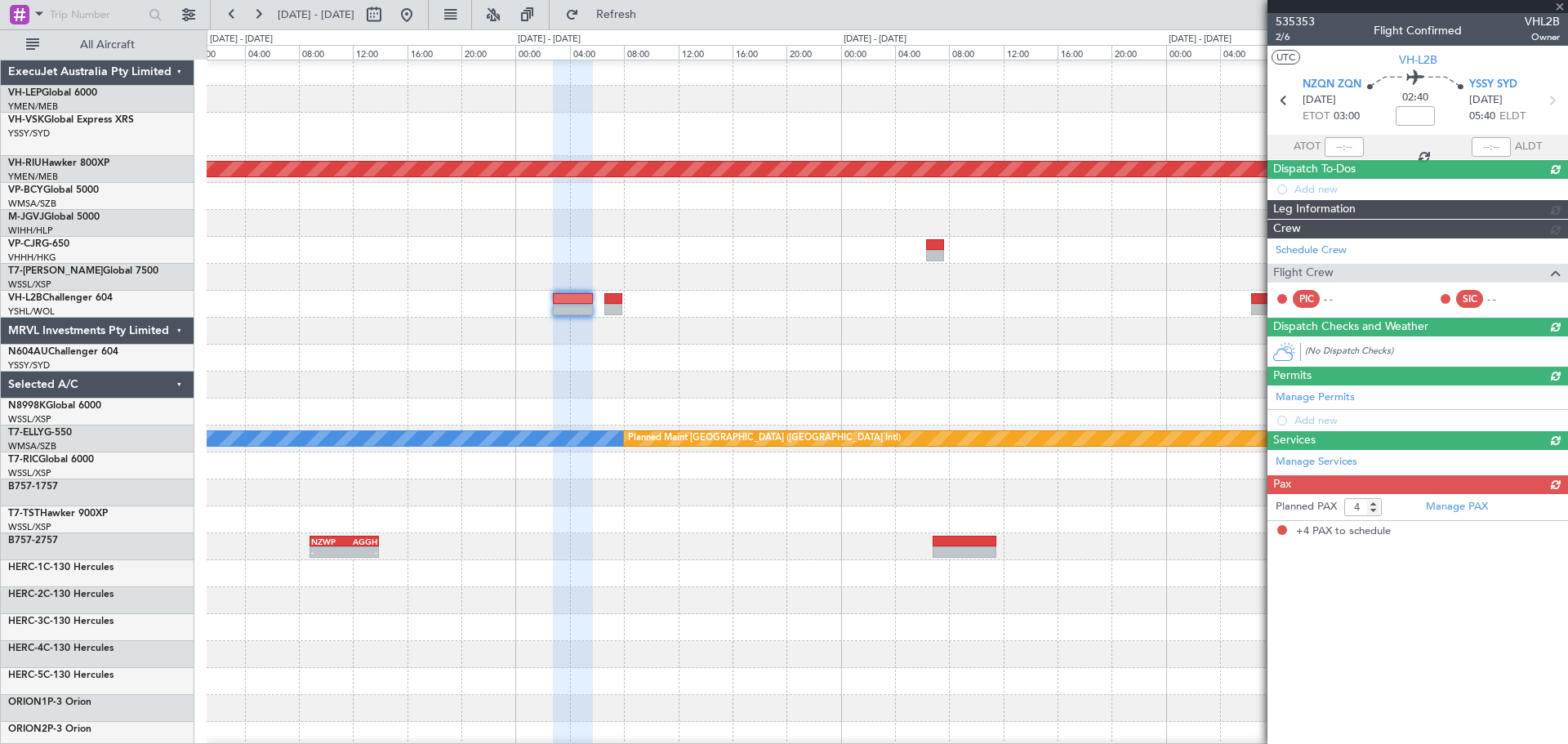
scroll to position [0, 0]
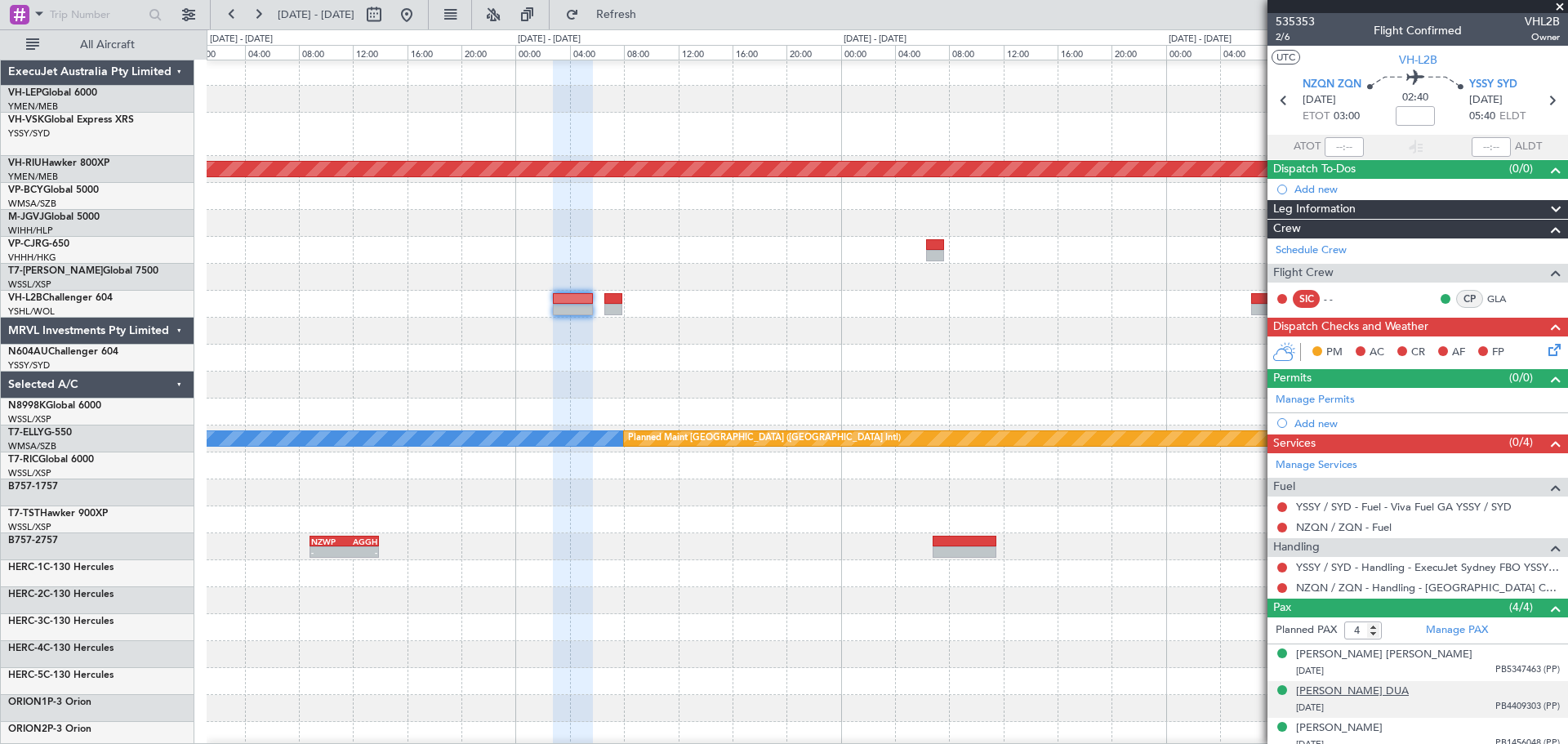
click at [1316, 690] on div "[PERSON_NAME] DUA" at bounding box center [1353, 691] width 113 height 16
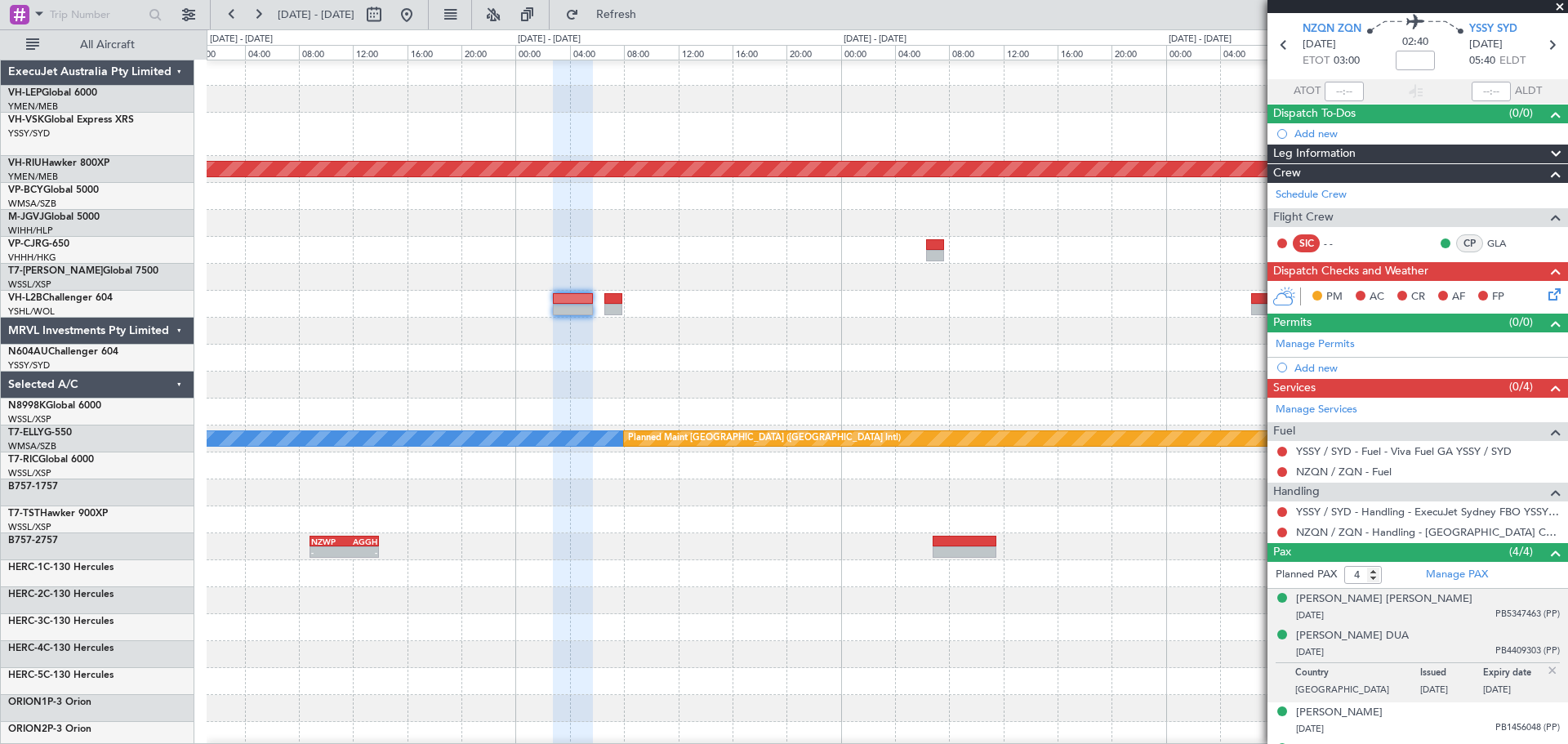
scroll to position [82, 0]
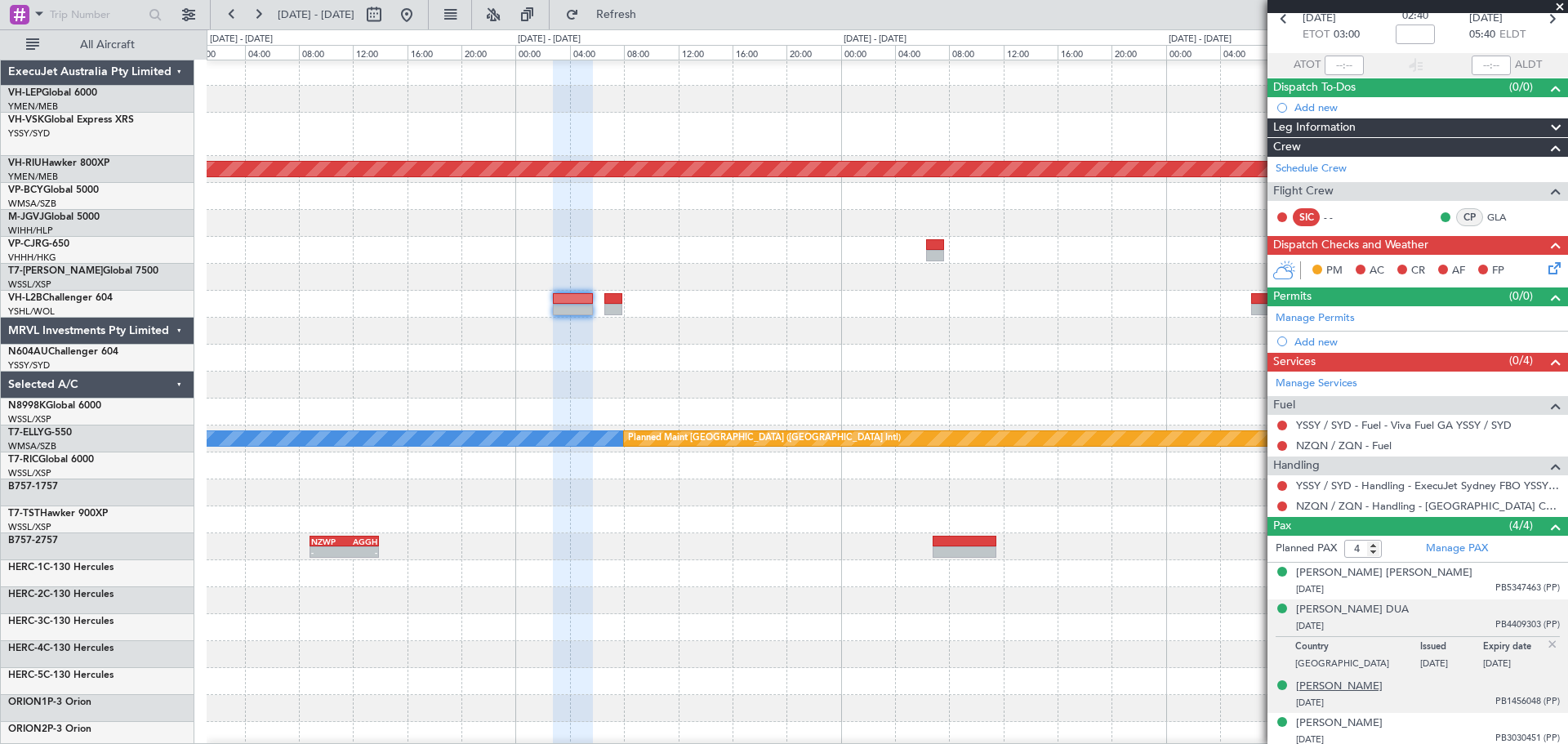
click at [1340, 683] on div "[PERSON_NAME]" at bounding box center [1340, 686] width 87 height 16
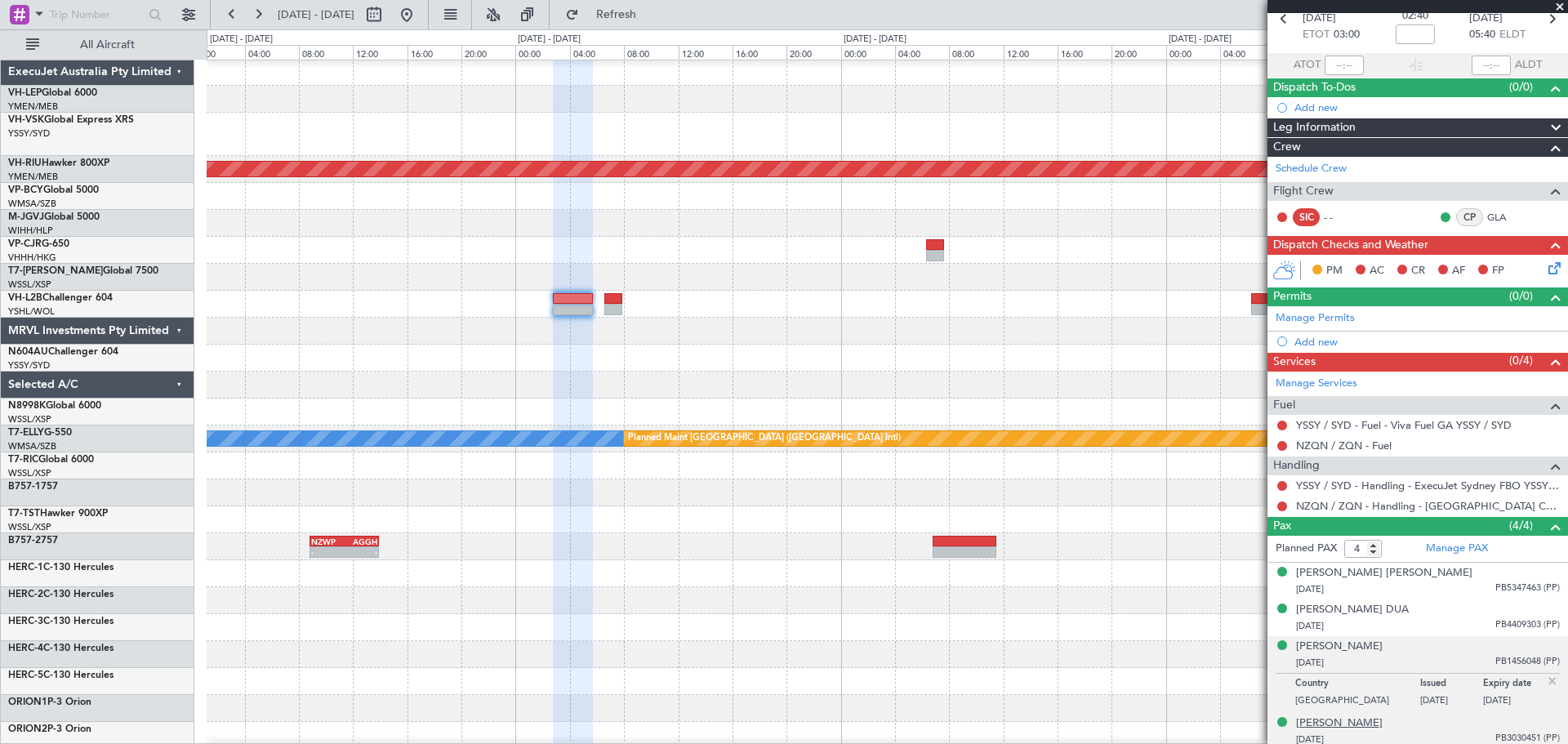
click at [1354, 721] on div "[PERSON_NAME]" at bounding box center [1340, 723] width 87 height 16
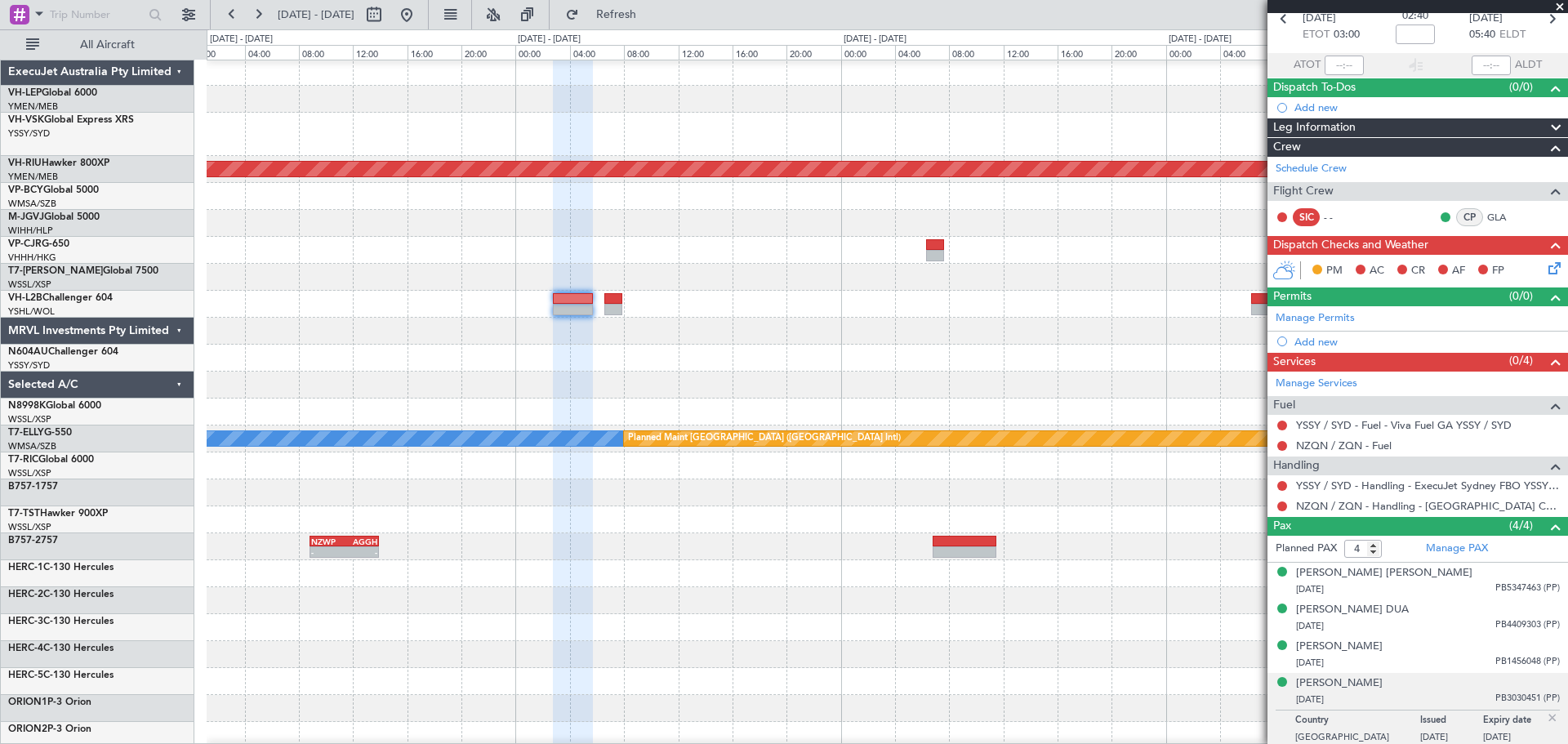
click at [697, 290] on div at bounding box center [886, 277] width 1361 height 27
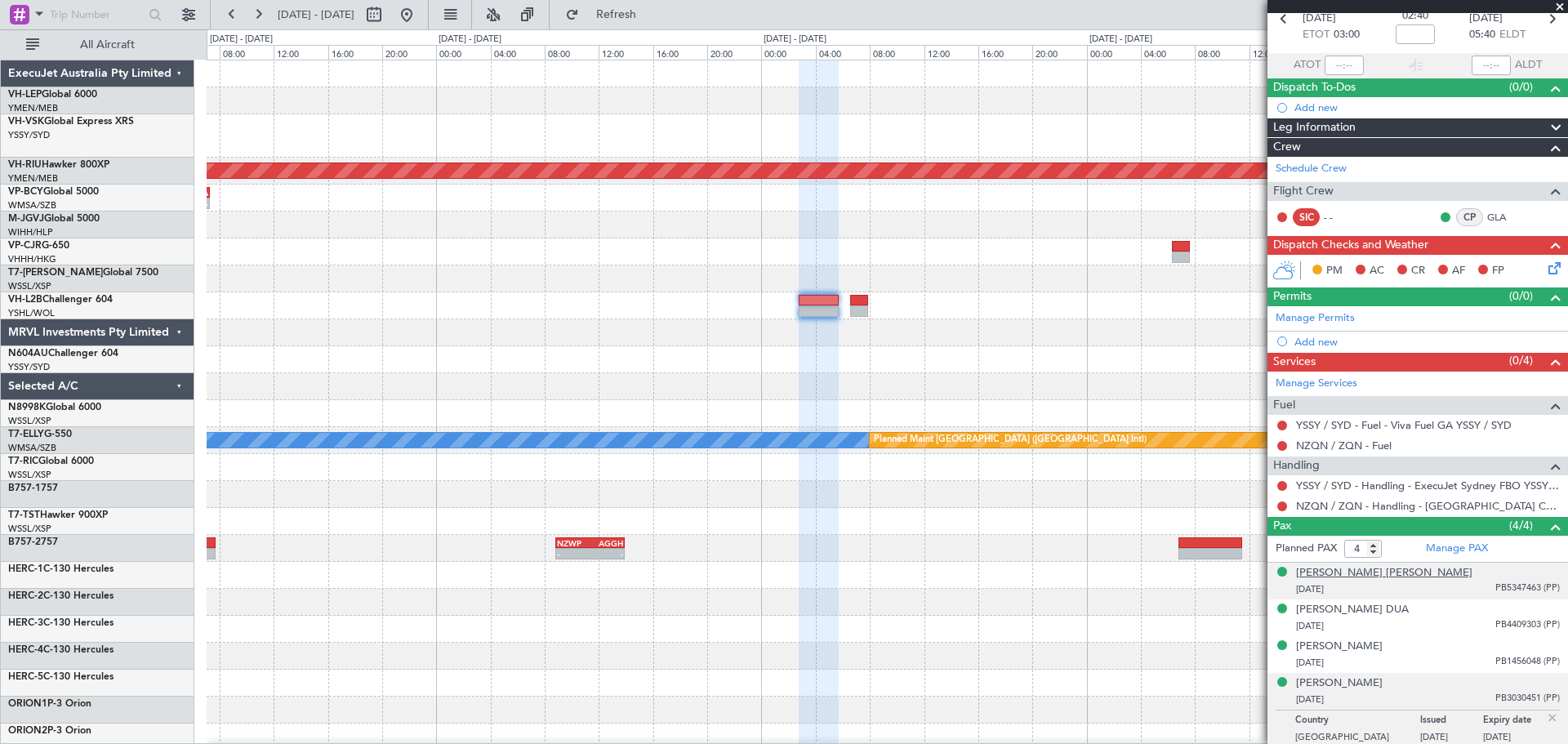
click at [1314, 572] on div "[PERSON_NAME] [PERSON_NAME]" at bounding box center [1384, 572] width 176 height 16
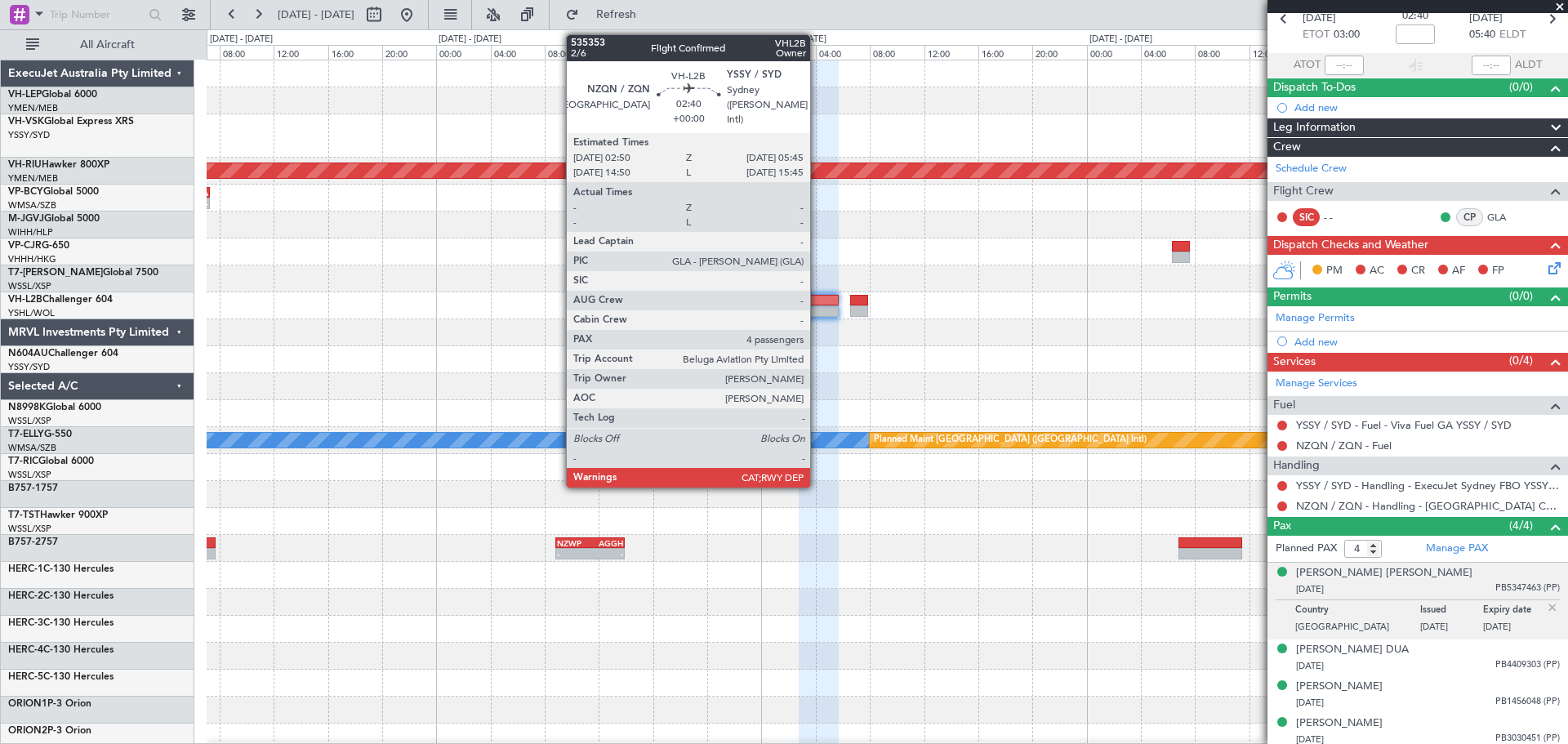
click at [817, 311] on div at bounding box center [818, 311] width 40 height 11
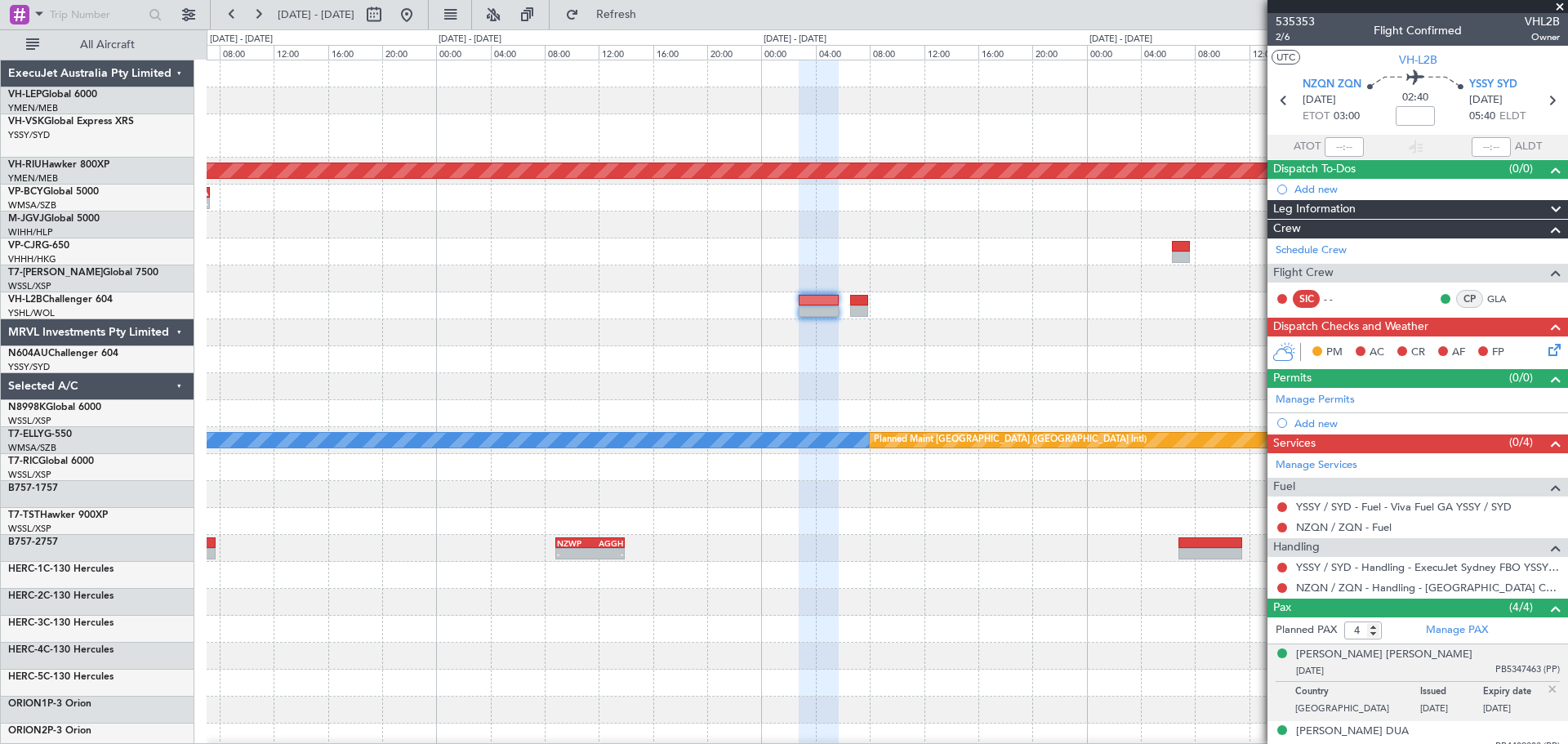
click at [589, 247] on div at bounding box center [886, 252] width 1361 height 27
click at [1560, 3] on span at bounding box center [1560, 8] width 16 height 15
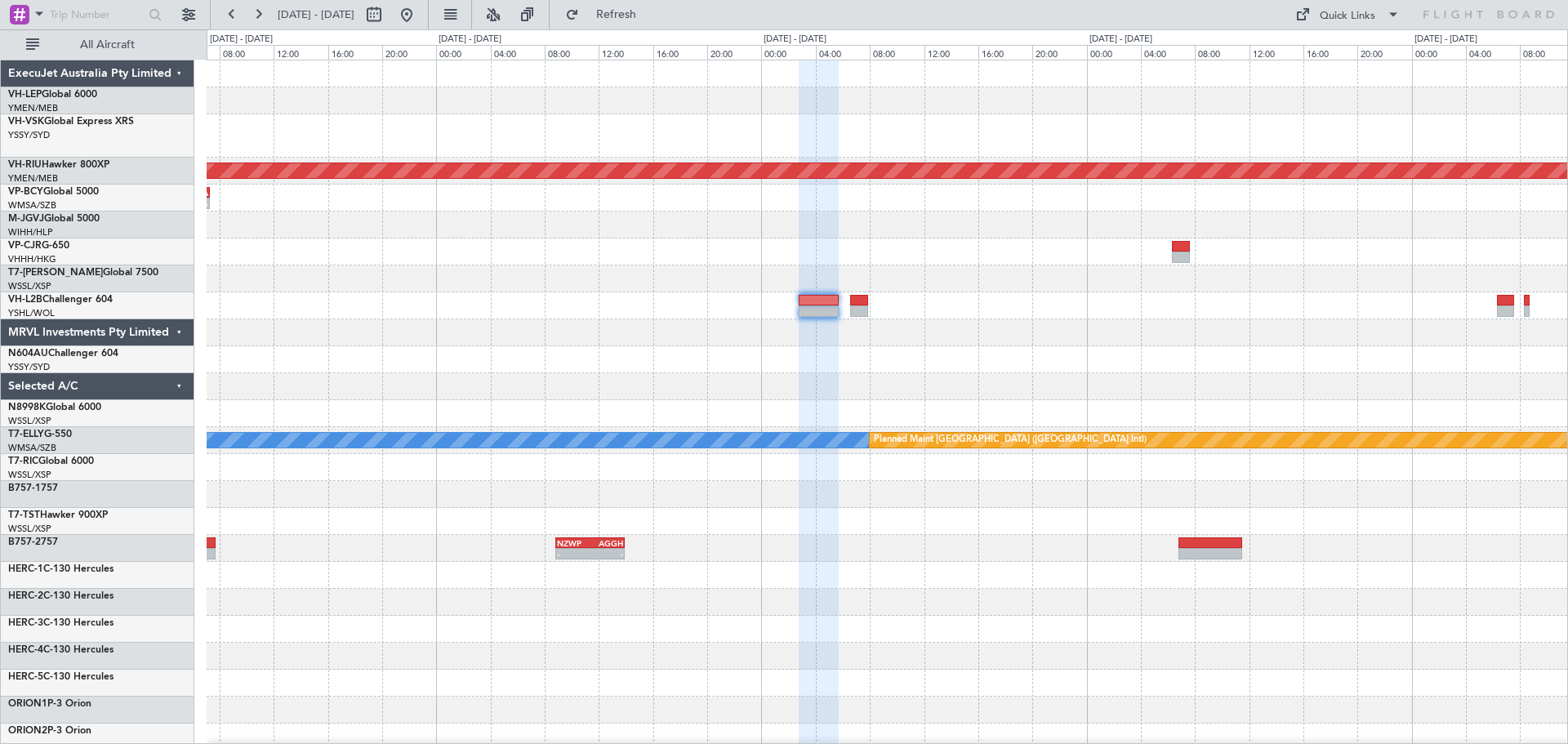
type input "0"
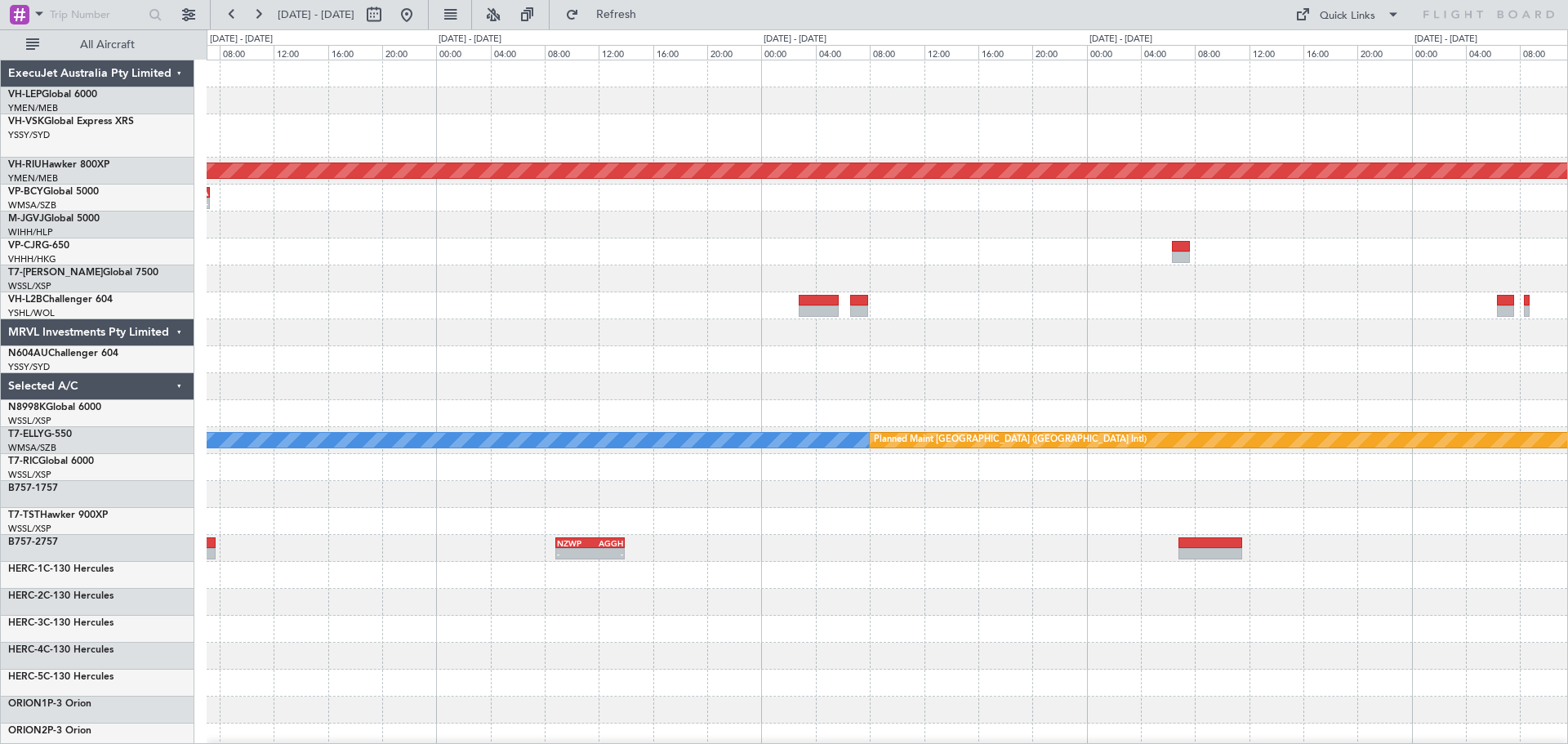
click at [652, 302] on div "- - YSSY 20:50 Z PHNL 06:20 Z Planned Maint [GEOGRAPHIC_DATA] ([GEOGRAPHIC_DATA…" at bounding box center [886, 513] width 1361 height 906
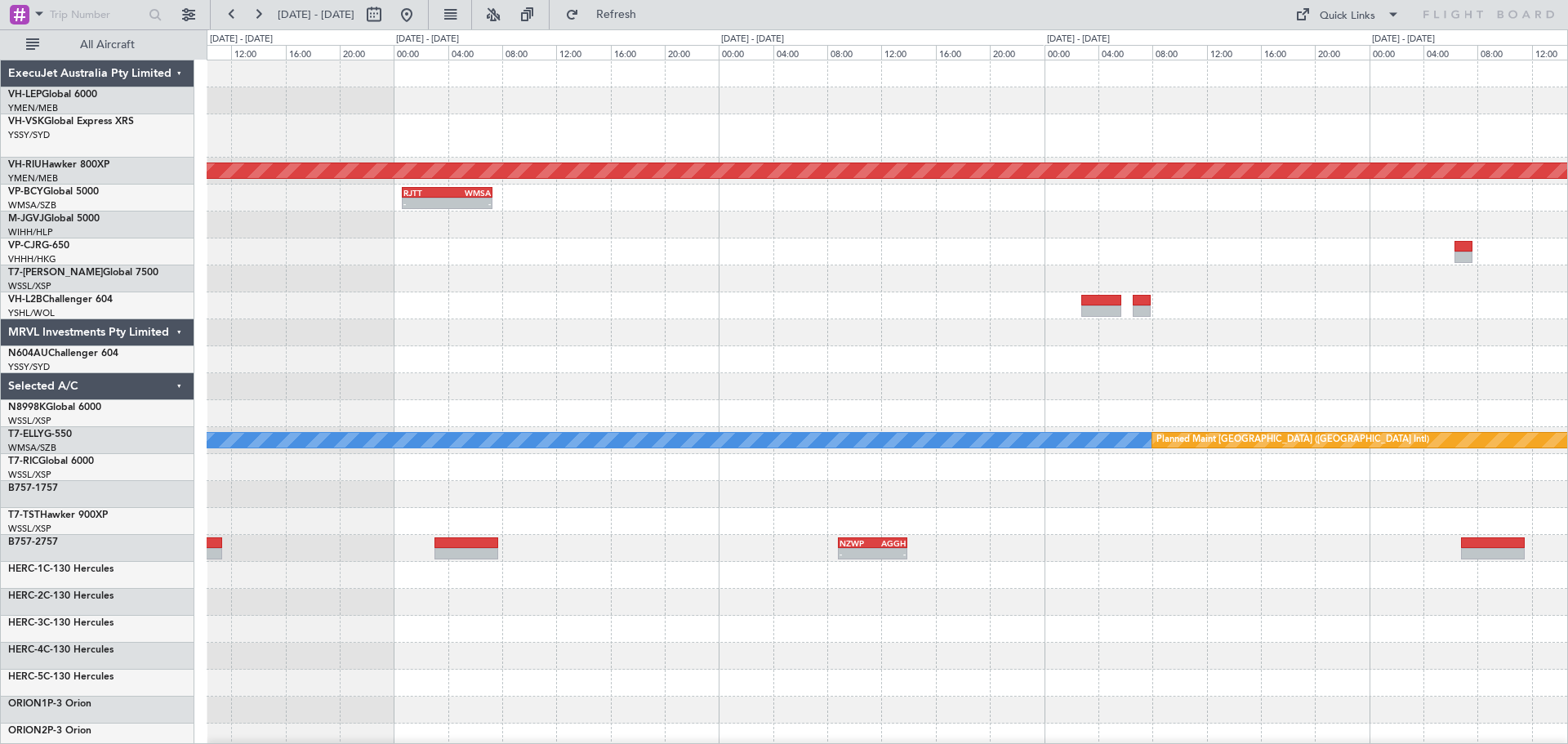
click at [858, 306] on div "Planned Maint [GEOGRAPHIC_DATA] ([GEOGRAPHIC_DATA]) - - RJTT 00:40 Z WMSA 07:20…" at bounding box center [886, 513] width 1361 height 906
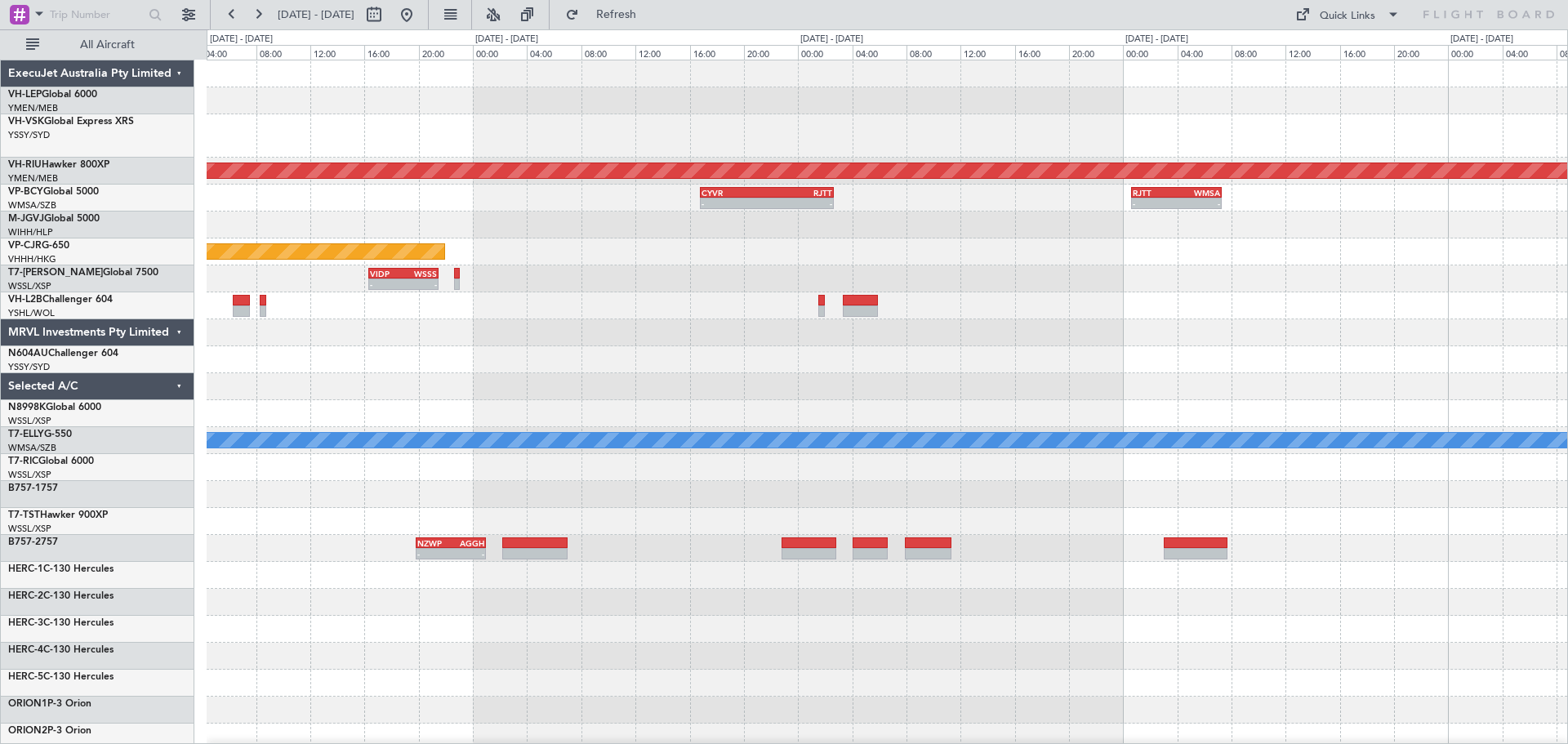
click at [1007, 333] on div "Planned Maint [GEOGRAPHIC_DATA] ([GEOGRAPHIC_DATA]) - - RJTT 00:40 Z WMSA 07:20…" at bounding box center [886, 513] width 1361 height 906
click at [915, 301] on div "Planned Maint [GEOGRAPHIC_DATA] ([GEOGRAPHIC_DATA]) - - RJTT 00:40 Z WMSA 07:20…" at bounding box center [886, 513] width 1361 height 906
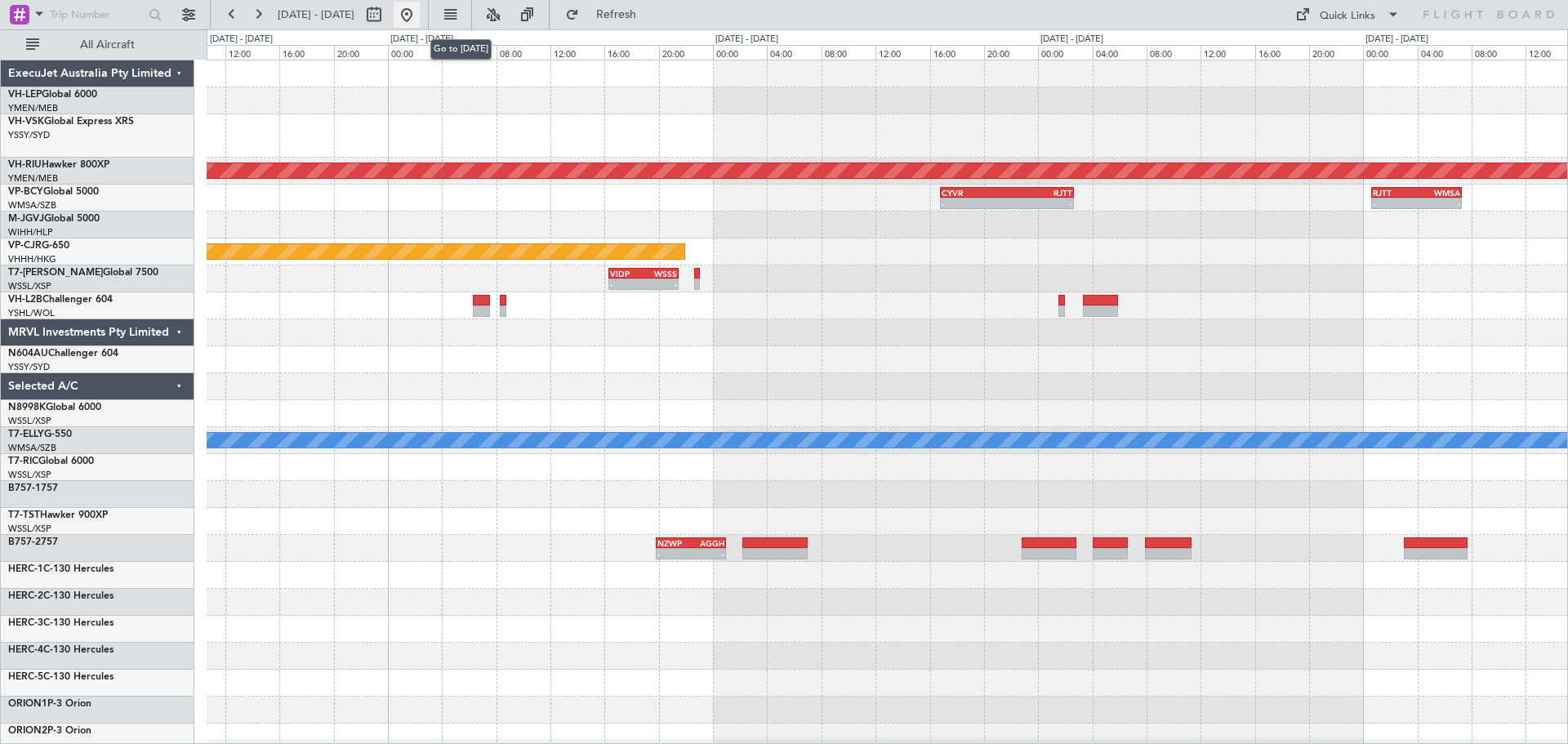
click at [420, 14] on button at bounding box center [407, 15] width 26 height 26
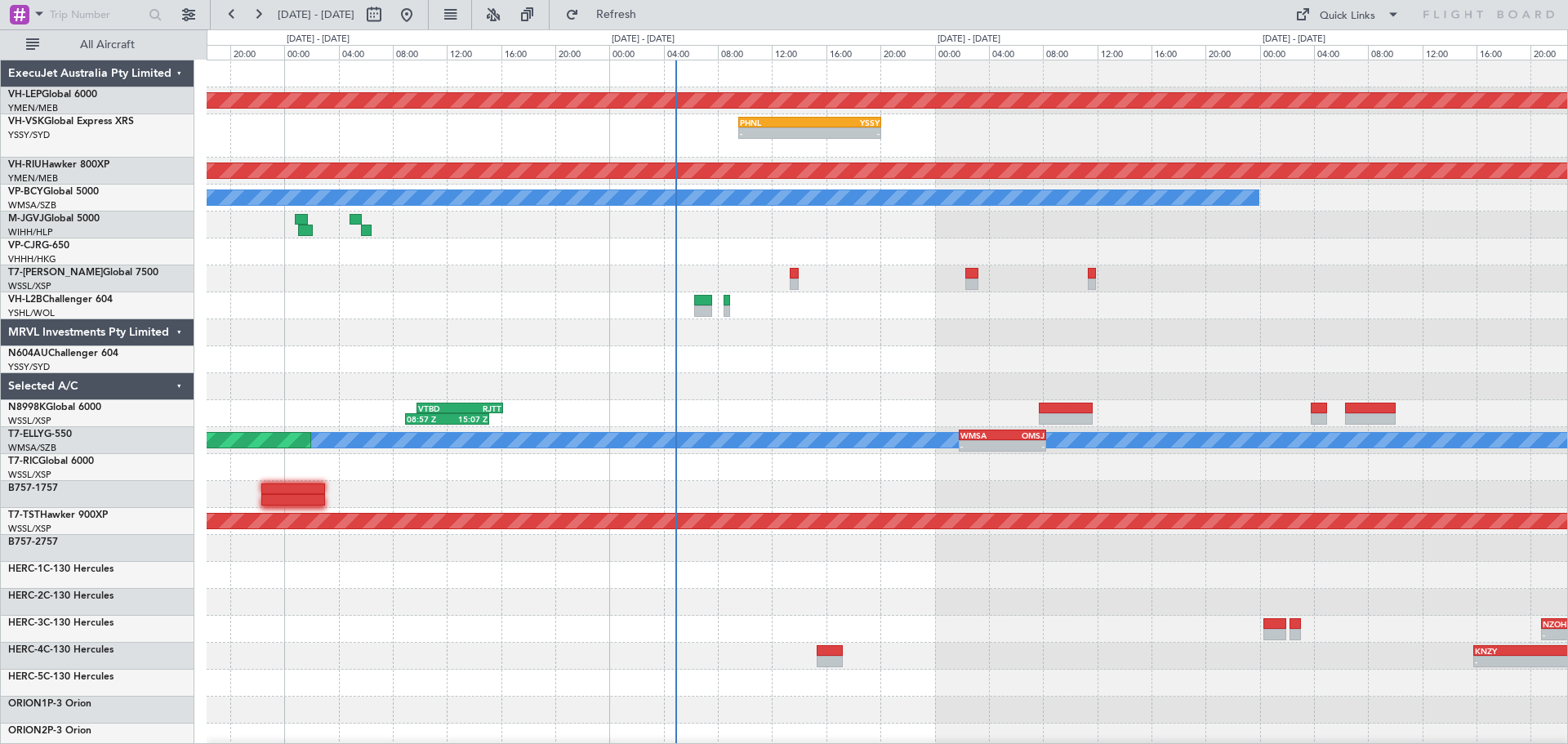
click at [834, 380] on div "Unplanned Maint Wichita (Wichita Mid-continent) - - PHNL 09:35 Z YSSY 20:05 Z P…" at bounding box center [886, 513] width 1361 height 906
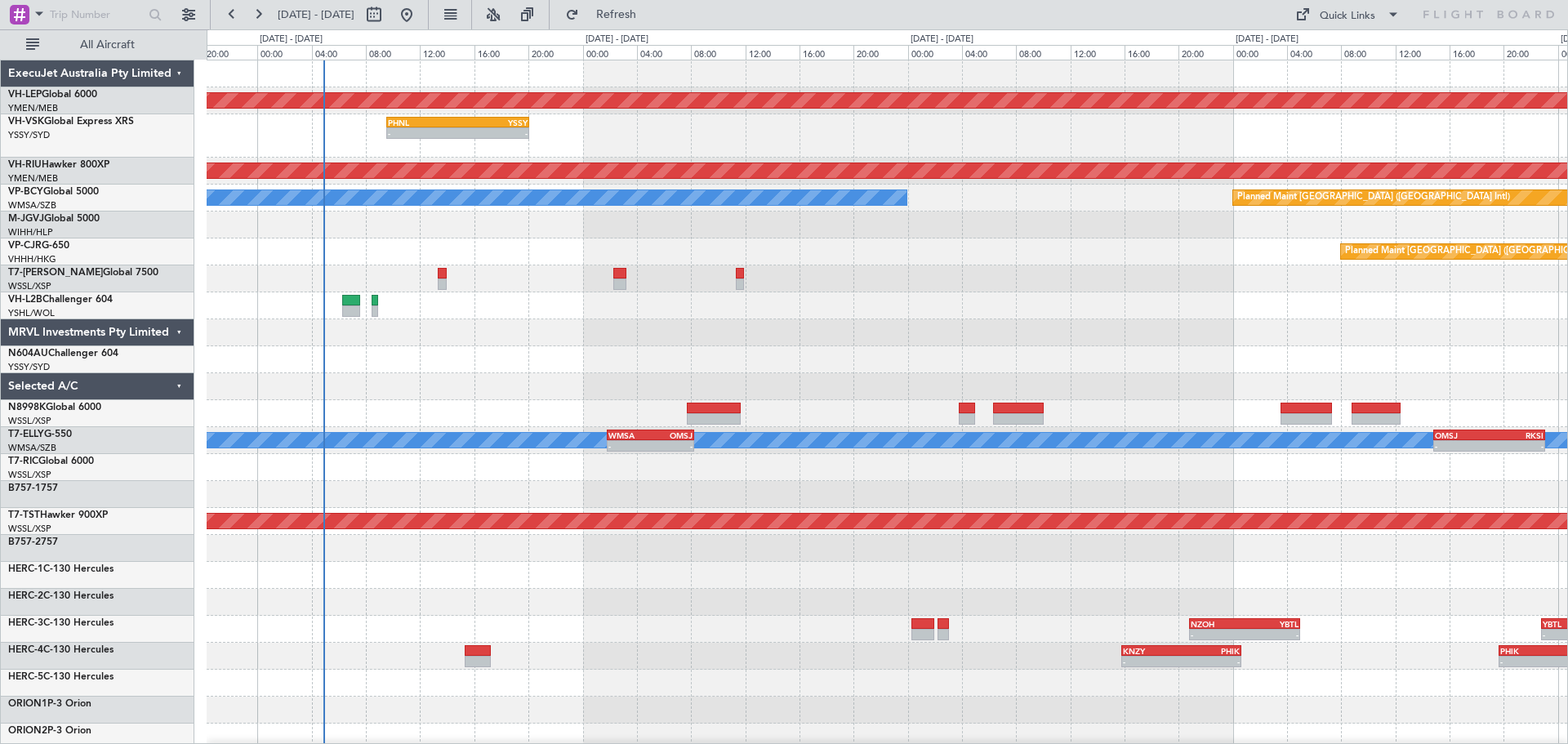
click at [638, 399] on div "Unplanned Maint Wichita (Wichita Mid-continent) - - PHNL 09:35 Z YSSY 20:05 Z P…" at bounding box center [886, 513] width 1361 height 906
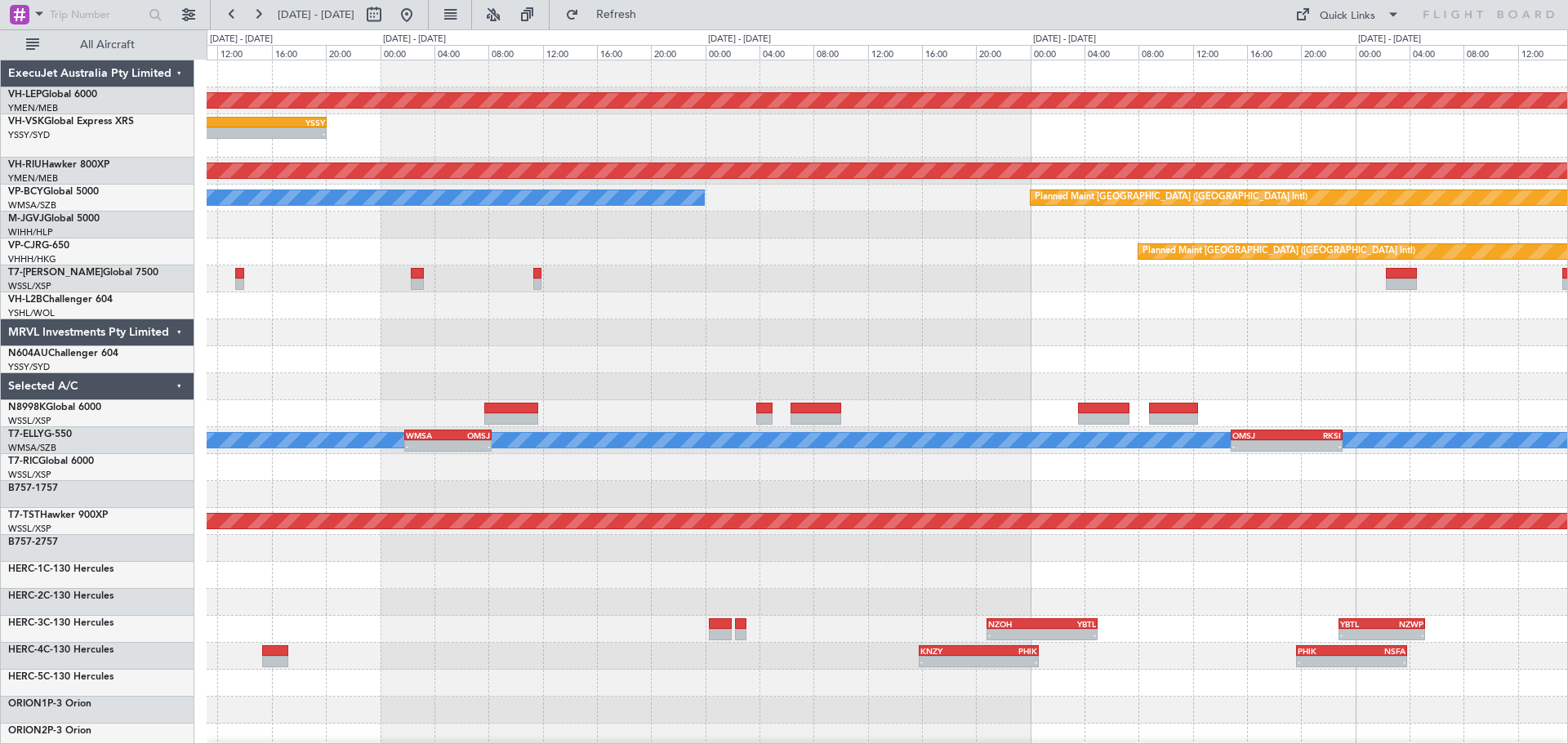
click at [653, 408] on div "Unplanned Maint Wichita (Wichita Mid-continent) - - PHNL 09:35 Z YSSY 20:05 Z P…" at bounding box center [886, 513] width 1361 height 906
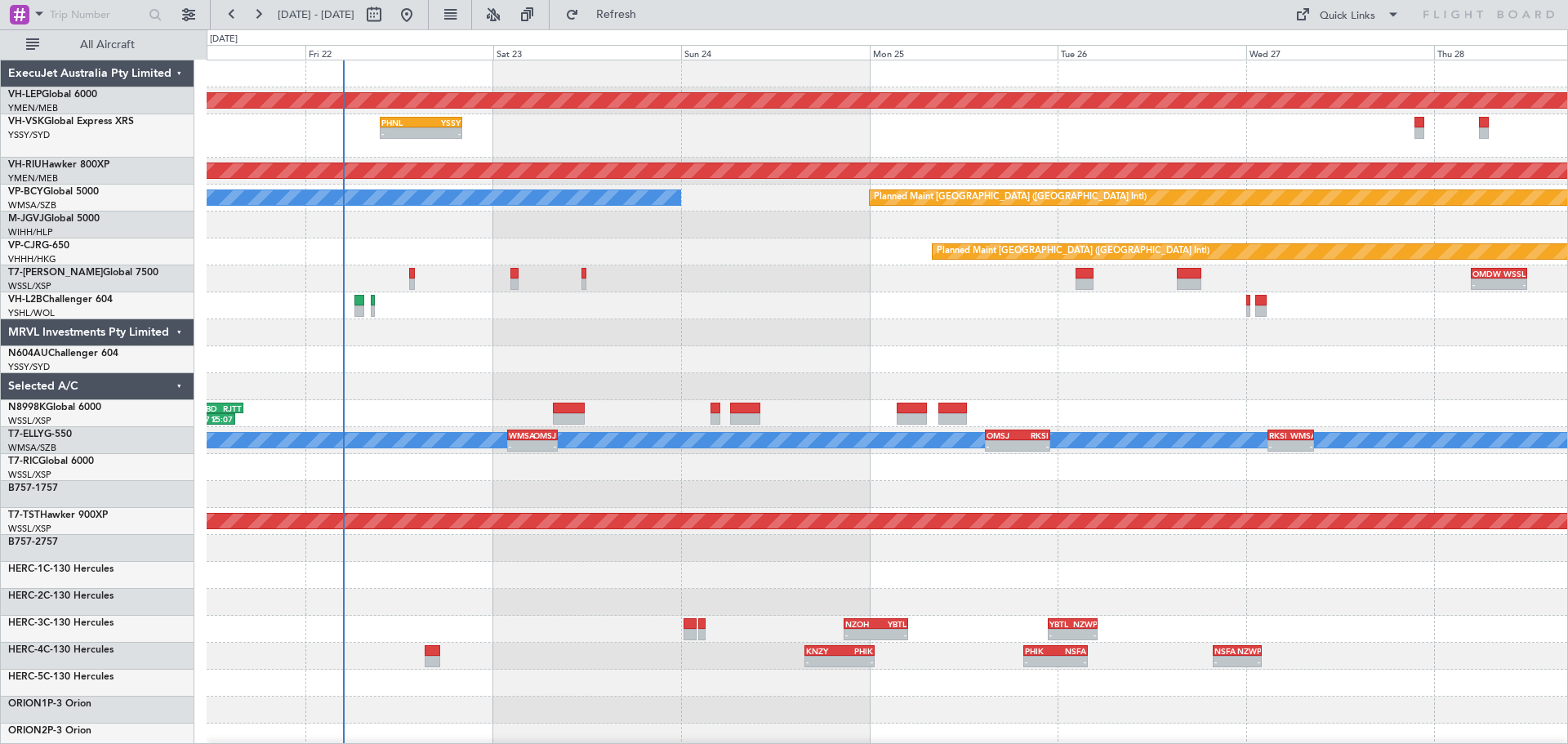
click at [333, 422] on div "Unplanned Maint Wichita (Wichita Mid-continent) PHNL 09:35 Z YSSY 20:05 Z - - P…" at bounding box center [886, 513] width 1361 height 906
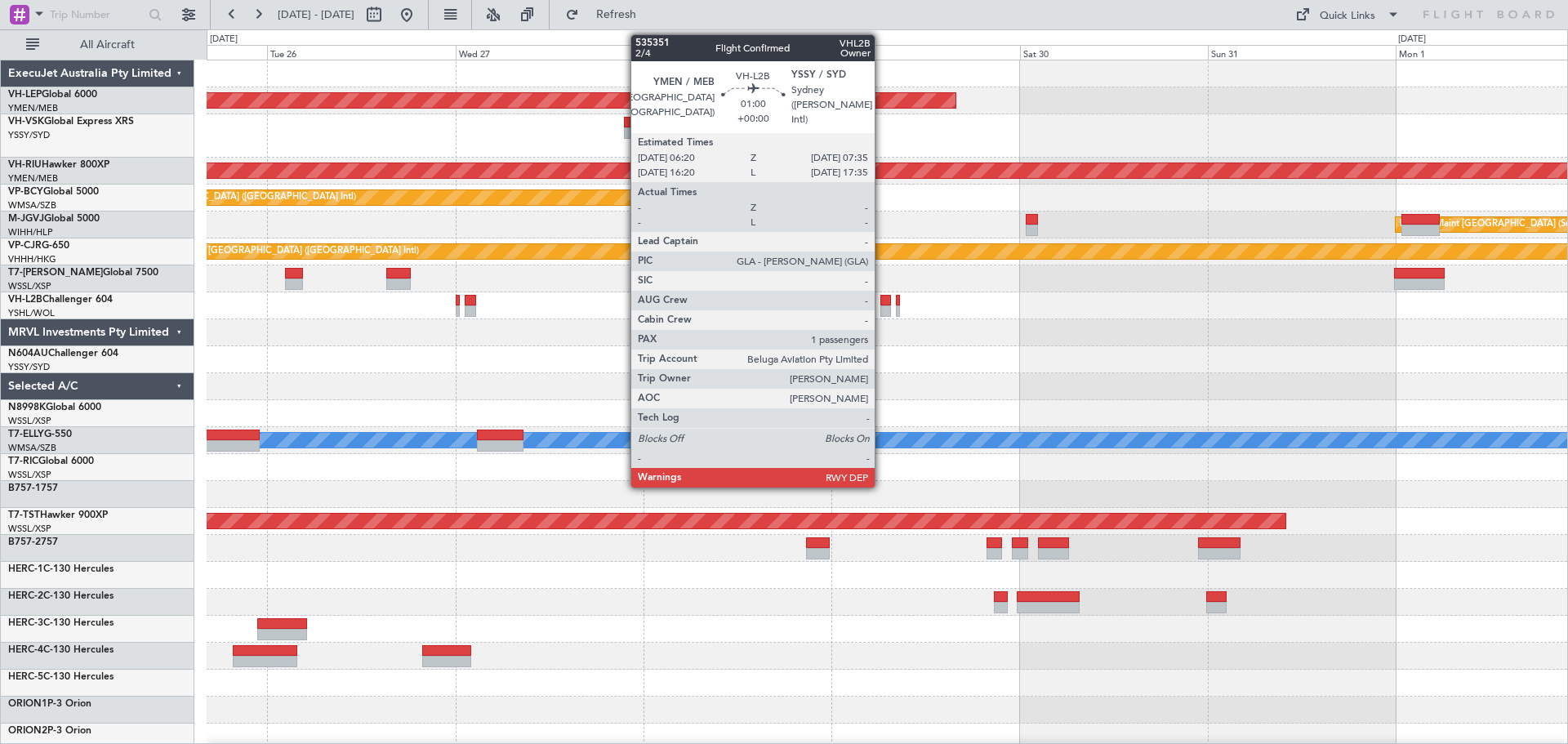
click at [883, 303] on div at bounding box center [885, 301] width 9 height 11
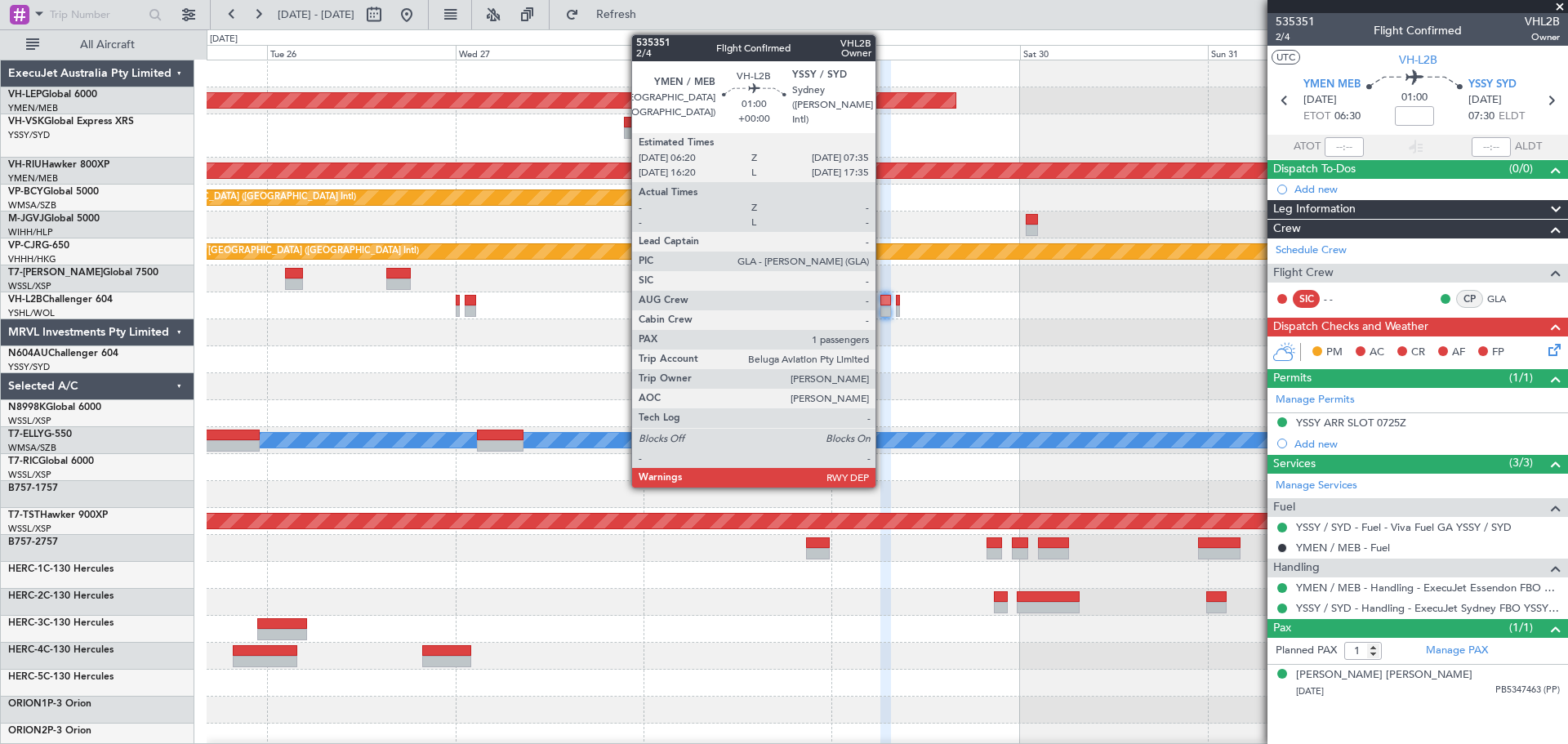
click at [883, 308] on div at bounding box center [885, 311] width 9 height 11
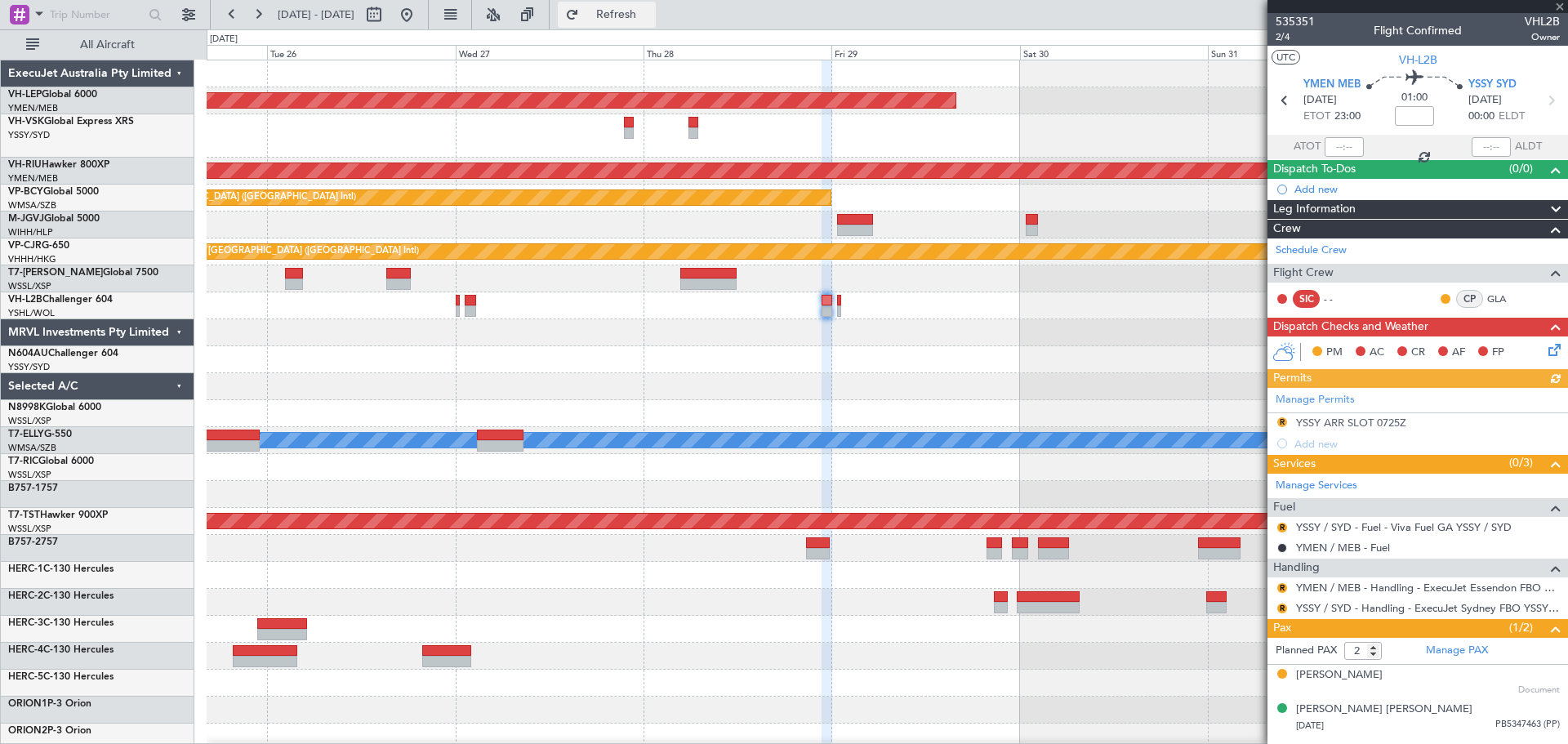
click at [651, 18] on span "Refresh" at bounding box center [617, 15] width 69 height 11
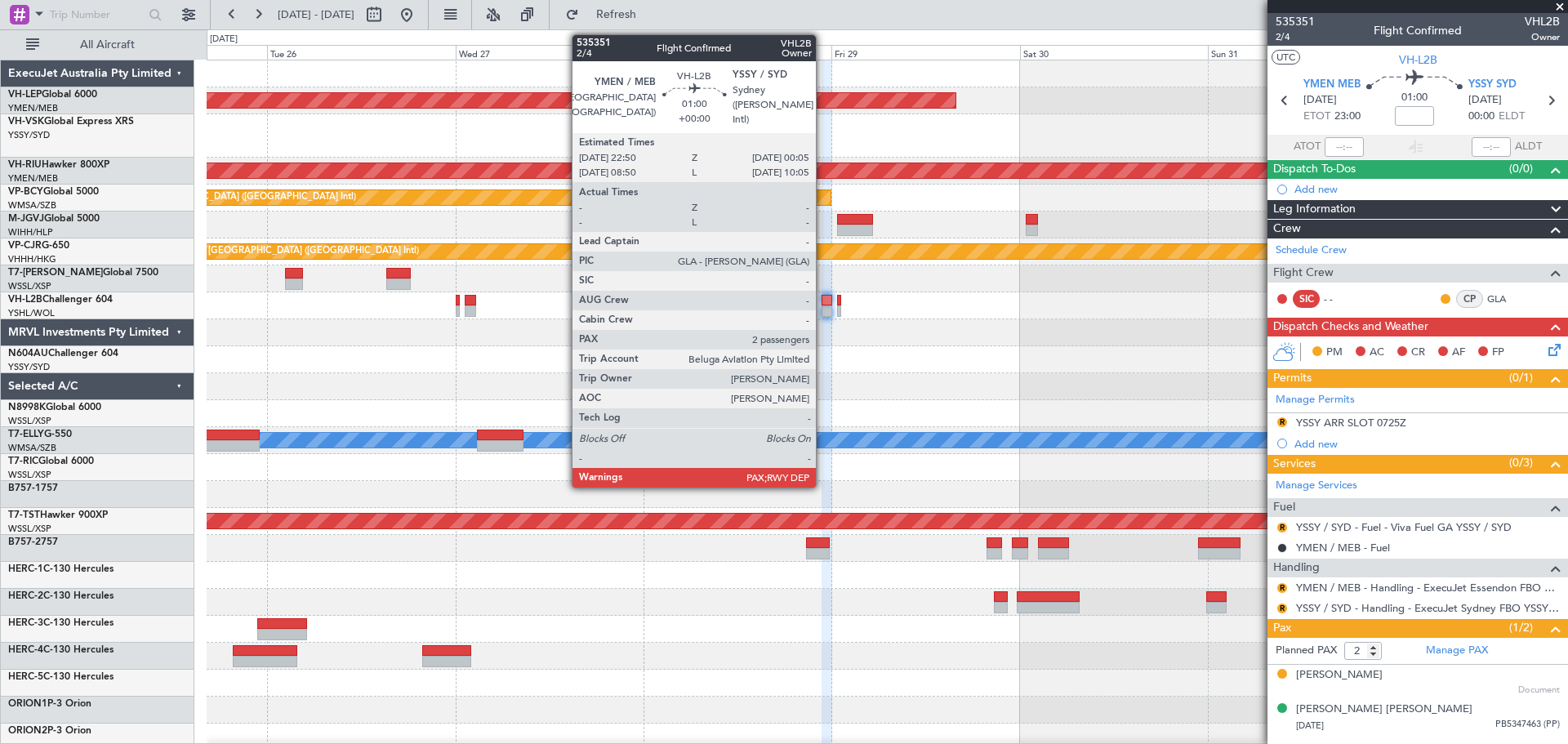
click at [823, 308] on div at bounding box center [826, 311] width 9 height 11
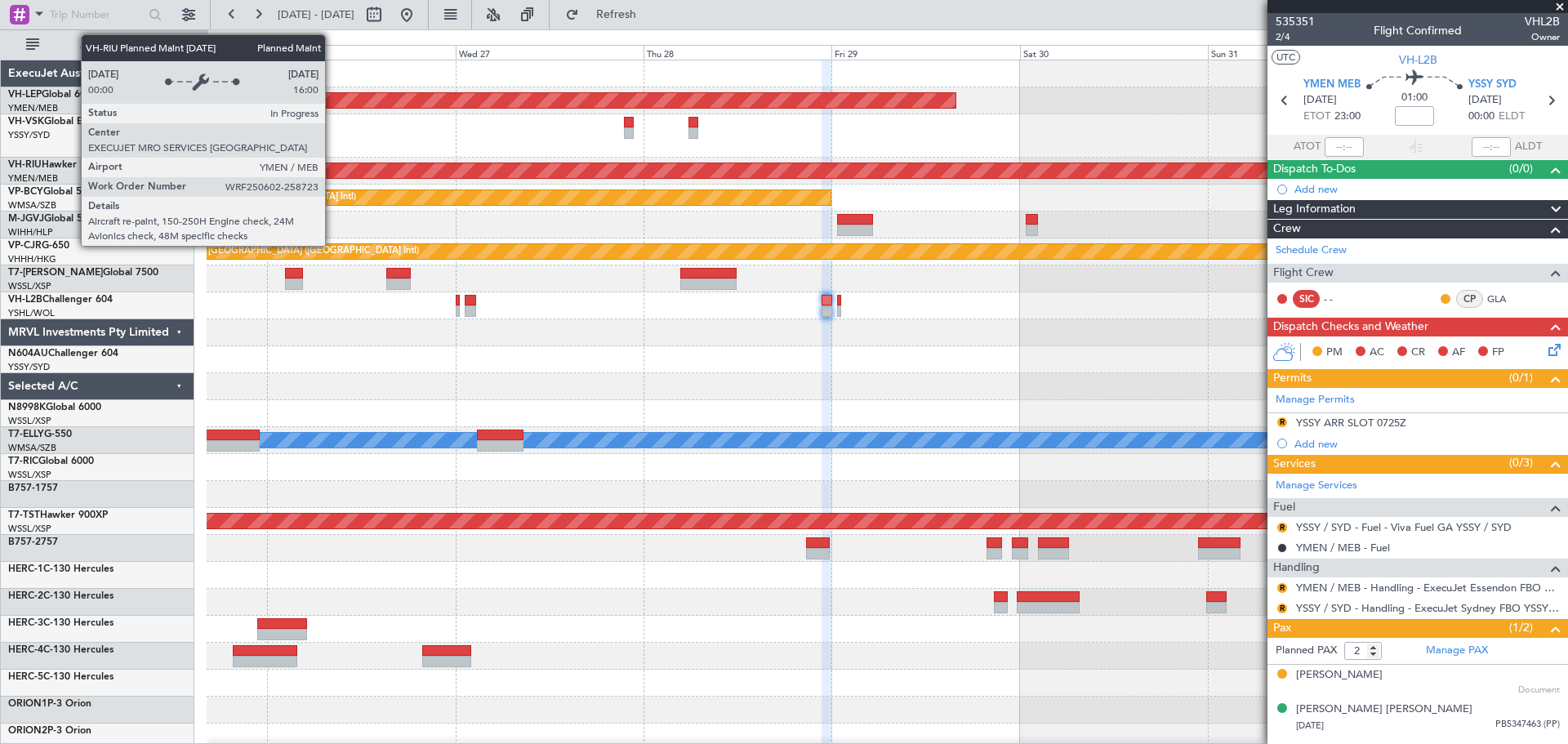
click at [780, 203] on div "Unplanned Maint Wichita (Wichita Mid-continent) Planned Maint [GEOGRAPHIC_DATA]…" at bounding box center [886, 513] width 1361 height 906
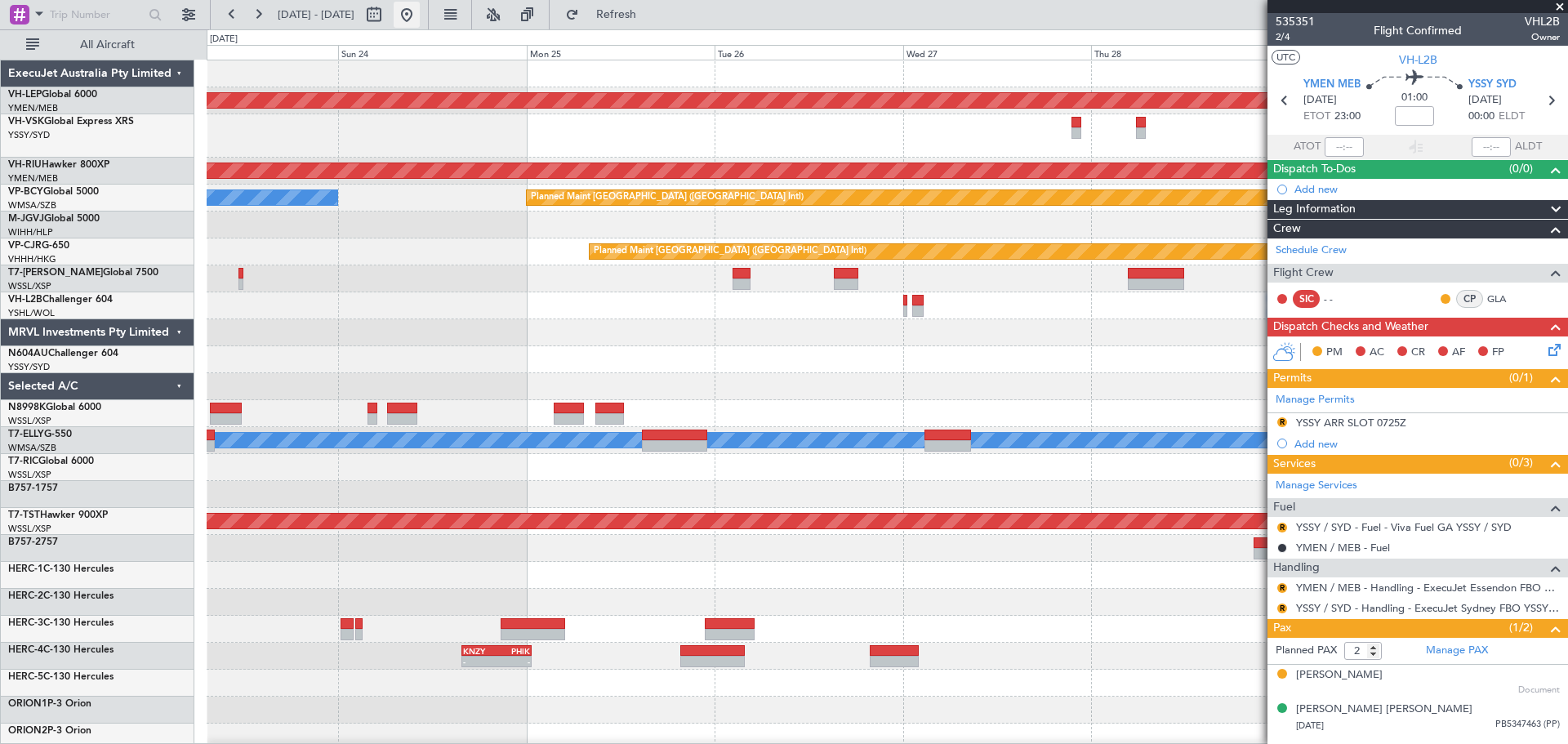
click at [420, 10] on button at bounding box center [407, 15] width 26 height 26
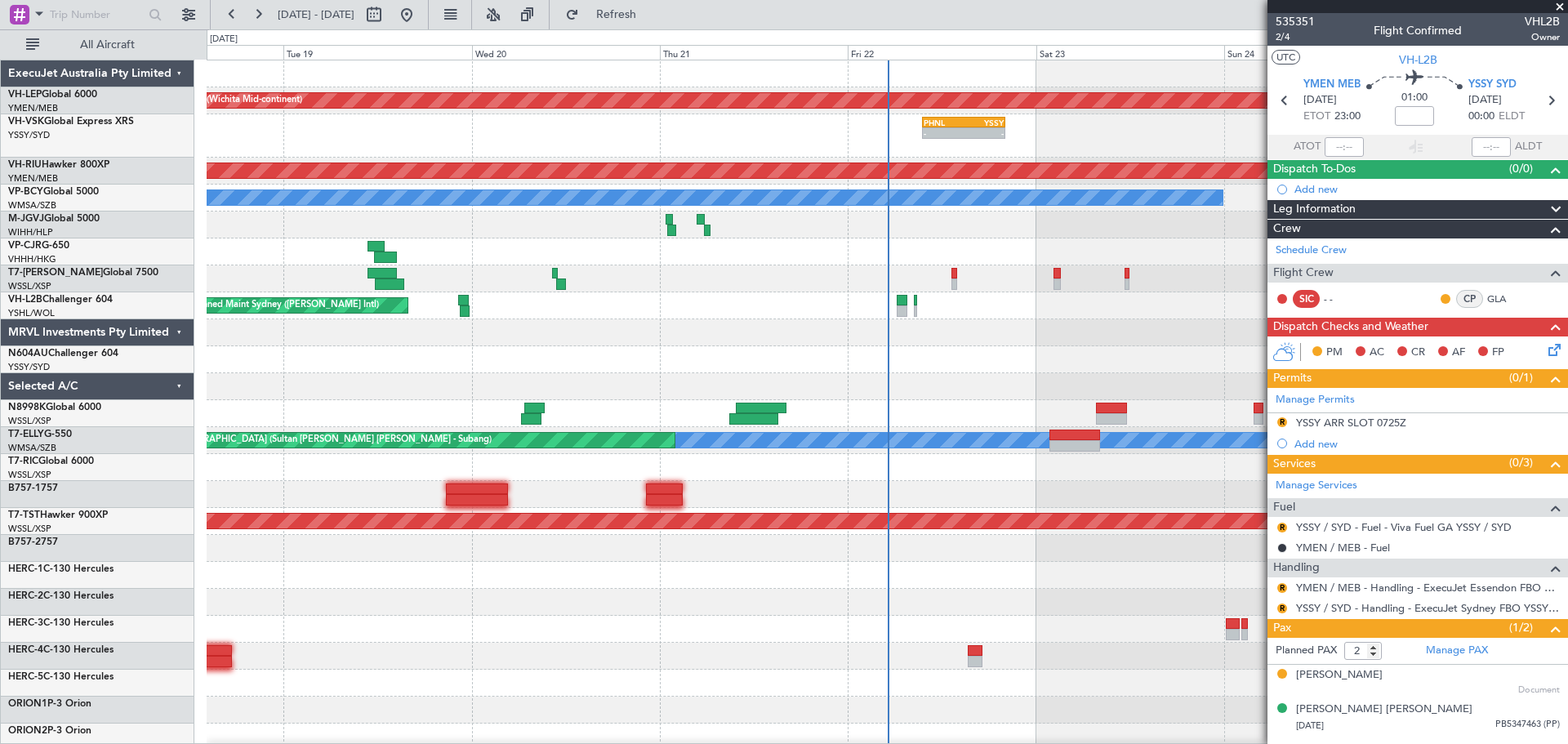
click at [636, 201] on div "Unplanned Maint Wichita (Wichita Mid-continent) PHNL 09:35 Z YSSY 20:05 Z - - 1…" at bounding box center [886, 513] width 1361 height 906
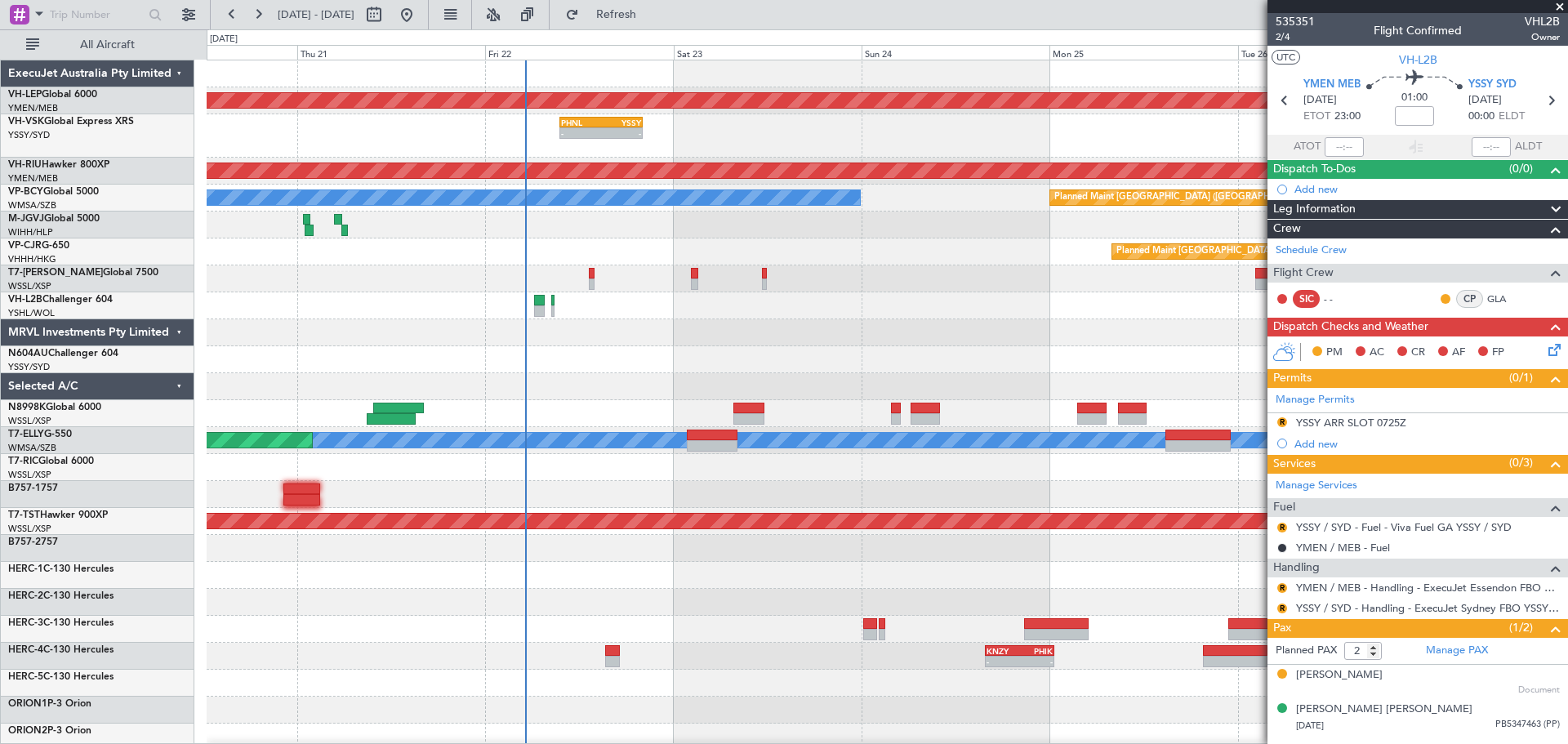
click at [1560, 3] on span at bounding box center [1560, 8] width 16 height 15
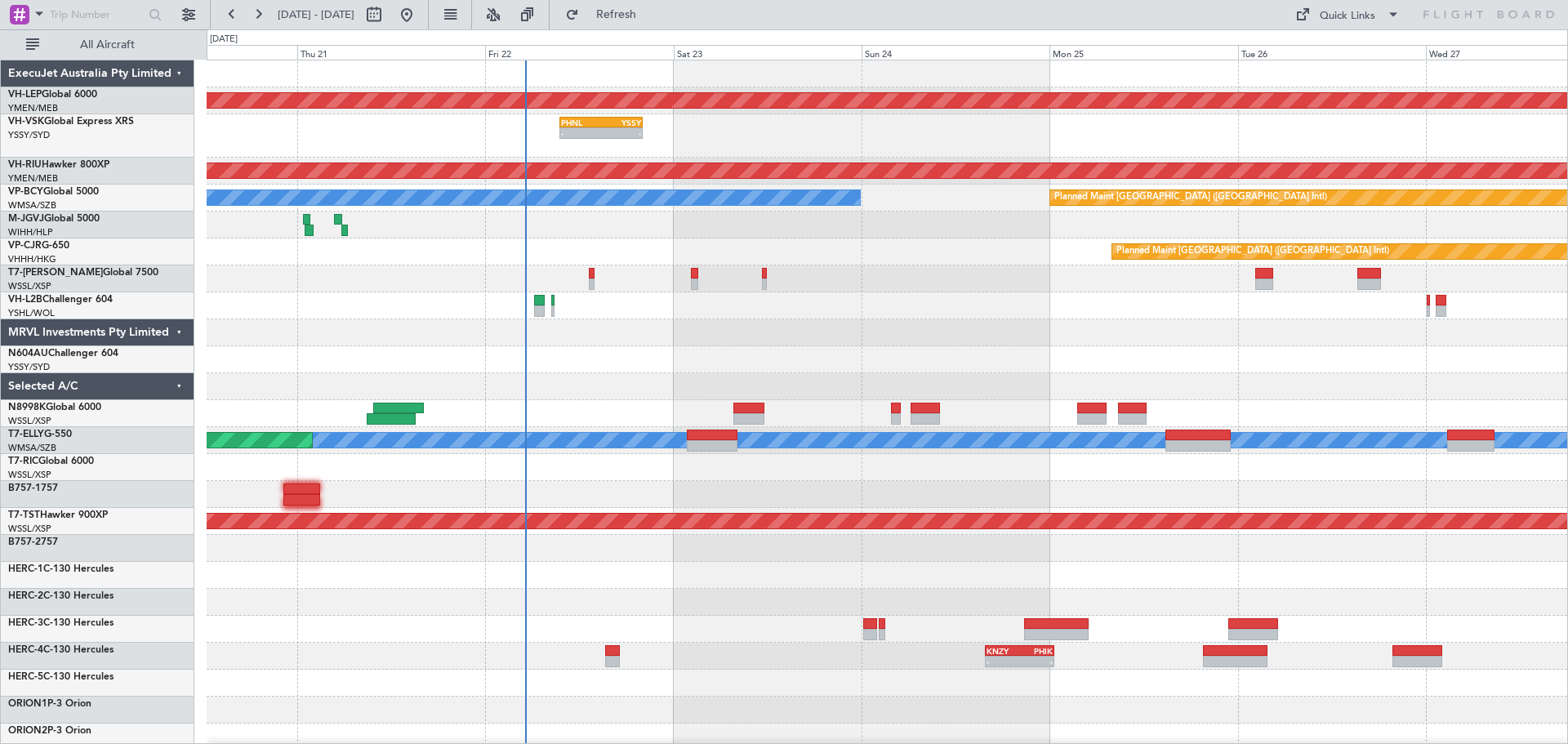
type input "0"
